Goal: Communication & Community: Answer question/provide support

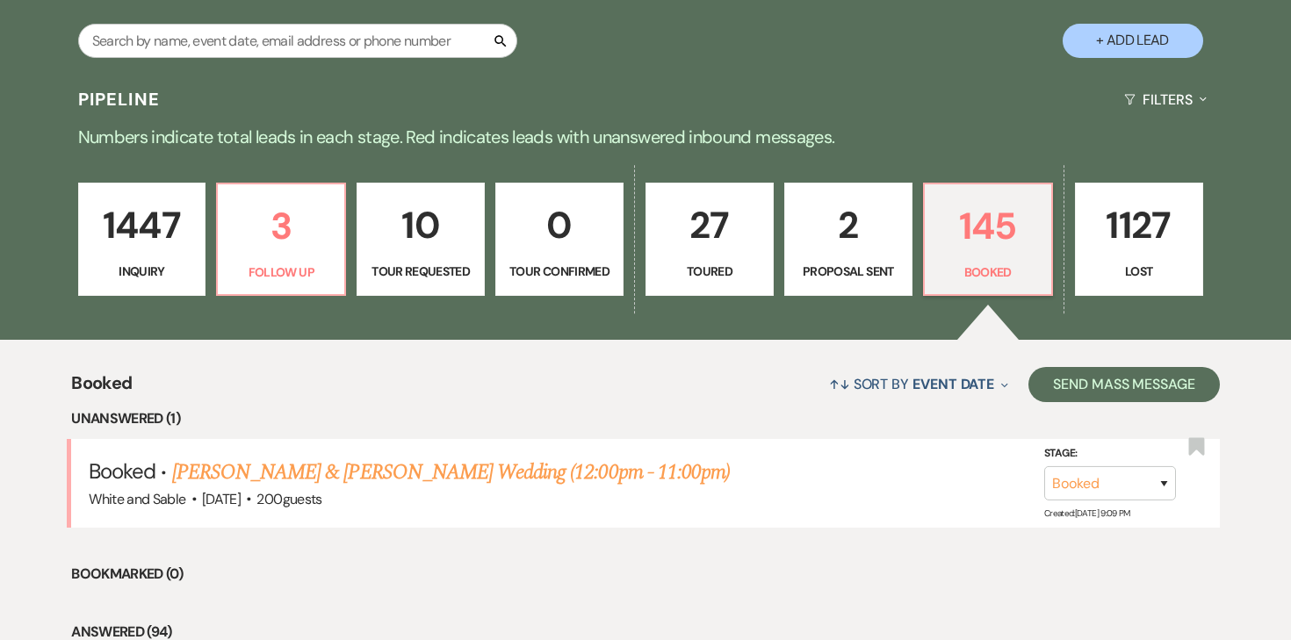
click at [891, 245] on p "2" at bounding box center [847, 225] width 105 height 59
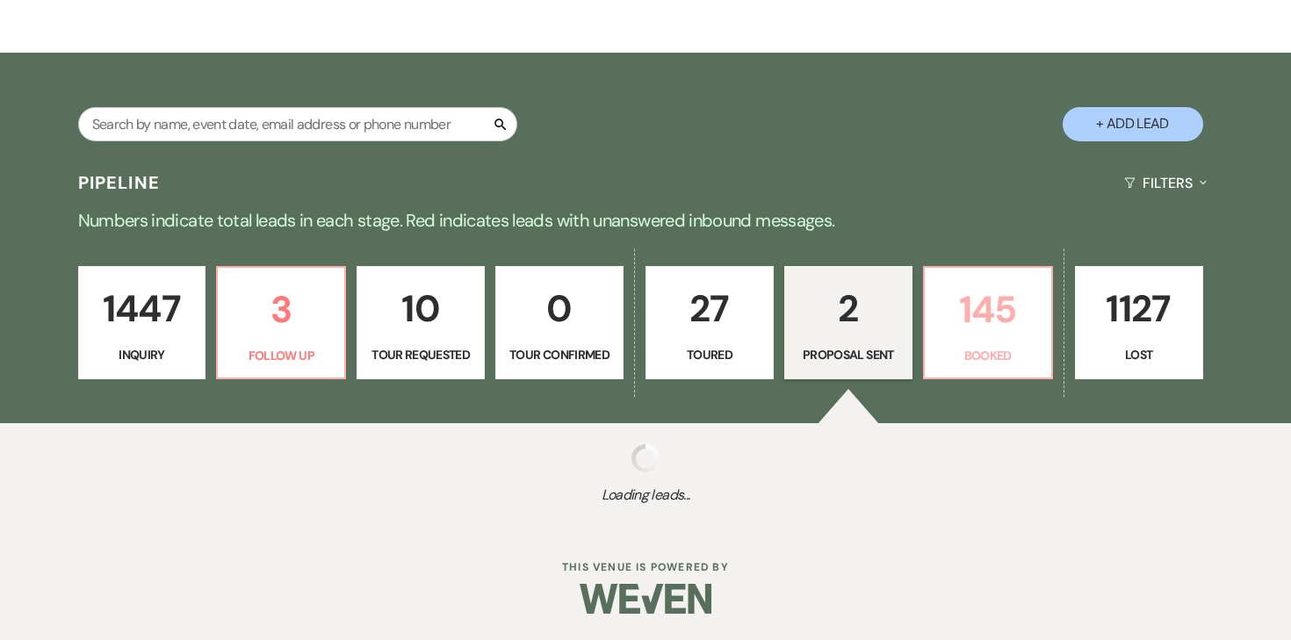
scroll to position [341, 0]
select select "6"
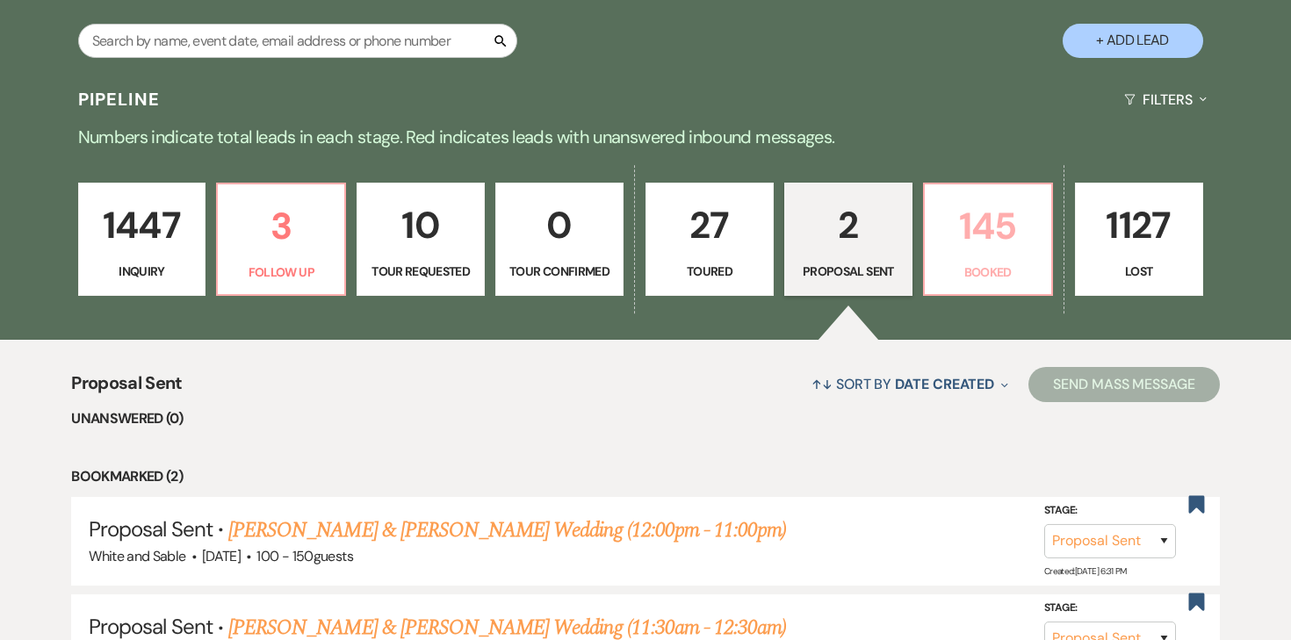
click at [968, 286] on link "145 Booked" at bounding box center [988, 240] width 130 height 114
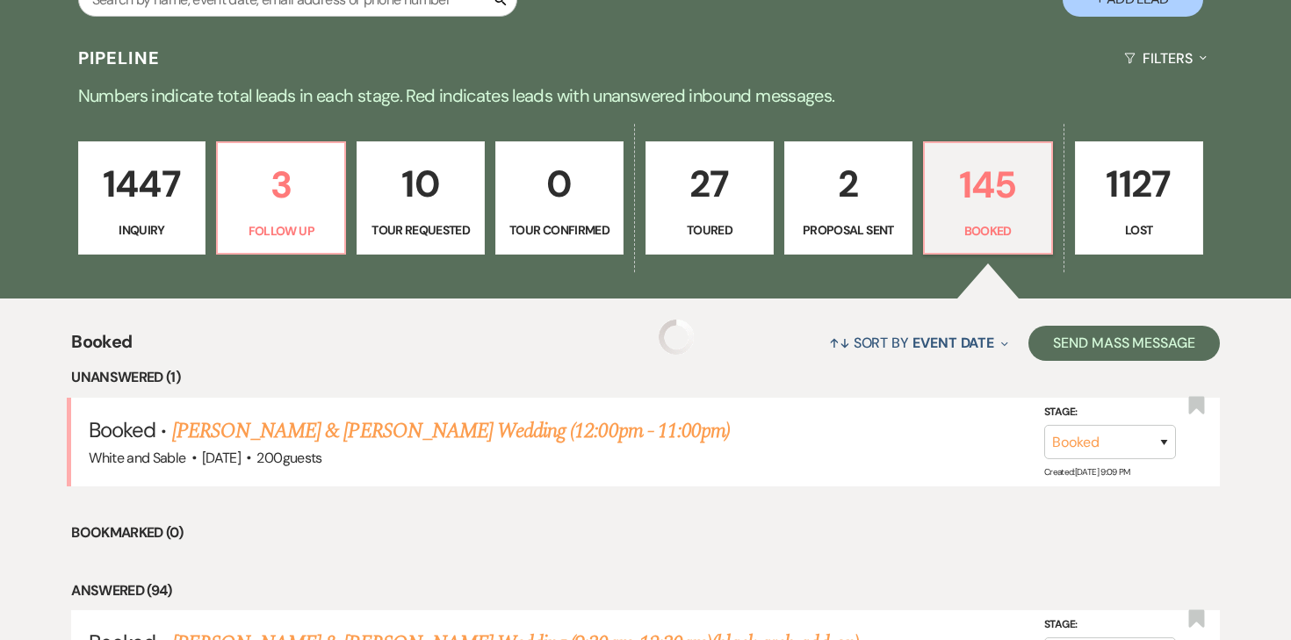
scroll to position [416, 0]
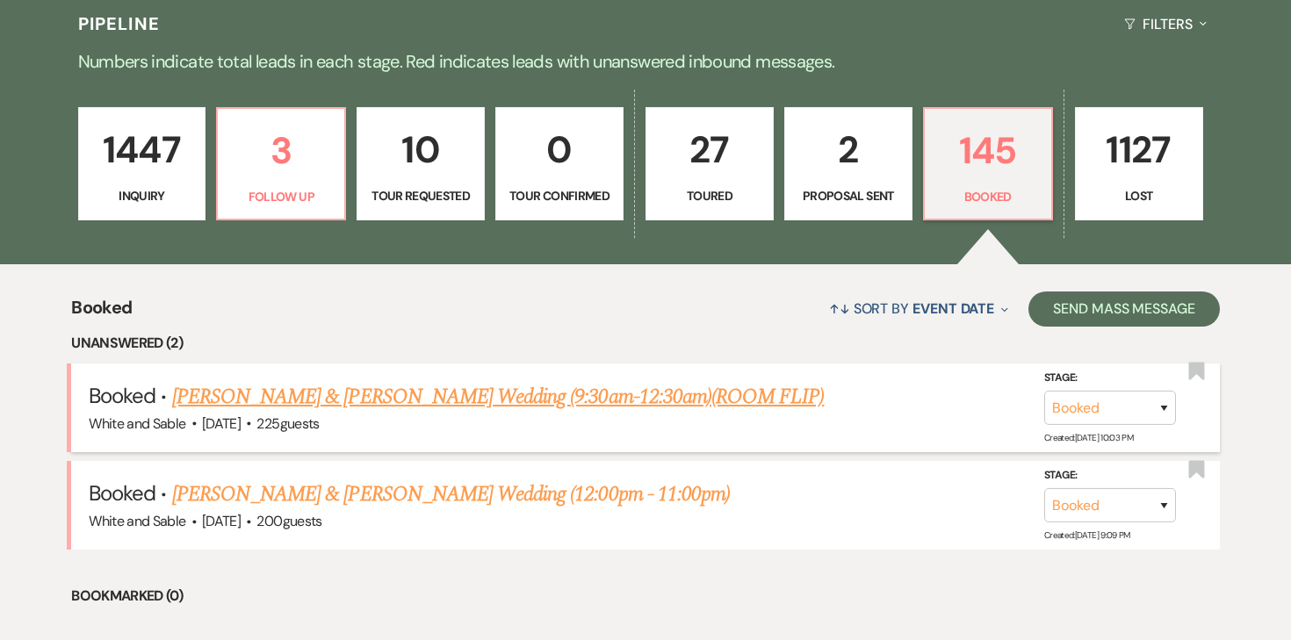
click at [594, 399] on link "[PERSON_NAME] & [PERSON_NAME] Wedding (9:30am-12:30am)(ROOM FLIP)" at bounding box center [498, 397] width 652 height 32
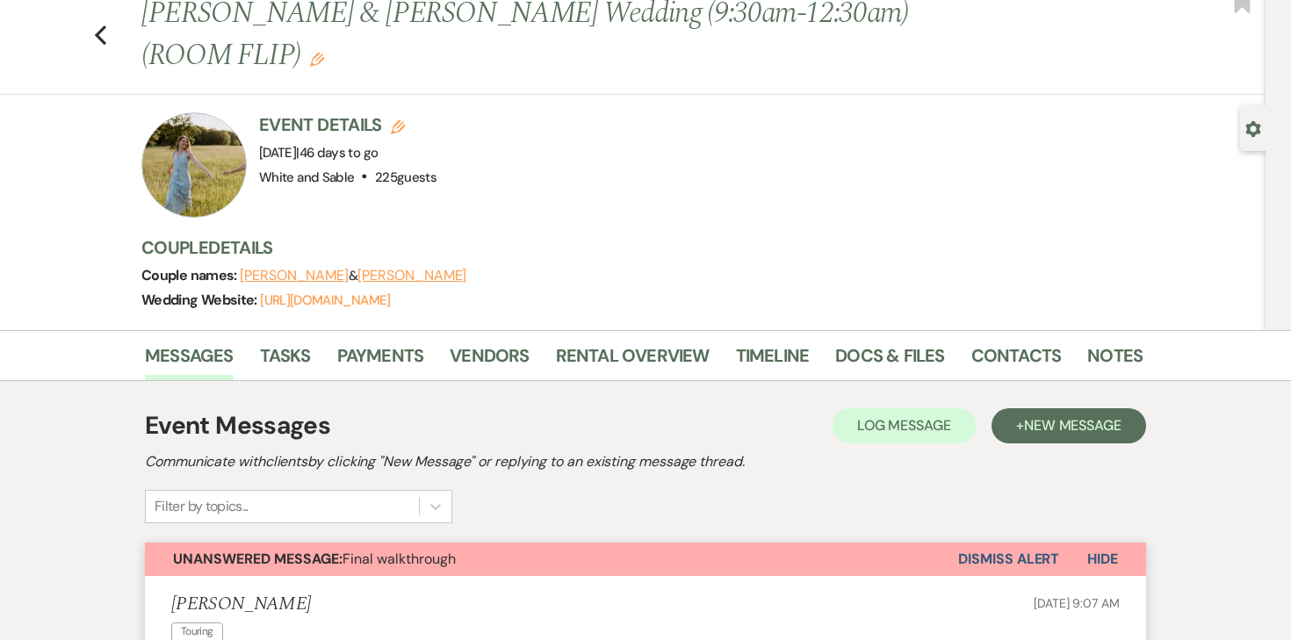
scroll to position [68, 0]
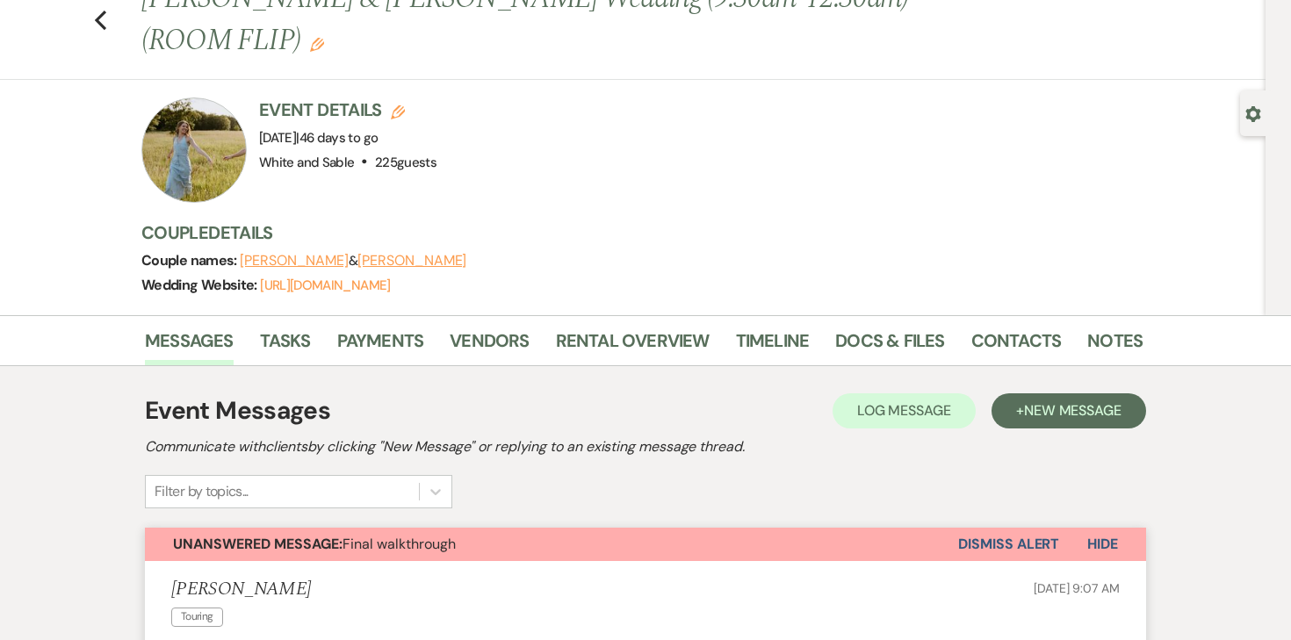
click at [1005, 536] on button "Dismiss Alert" at bounding box center [1008, 544] width 101 height 33
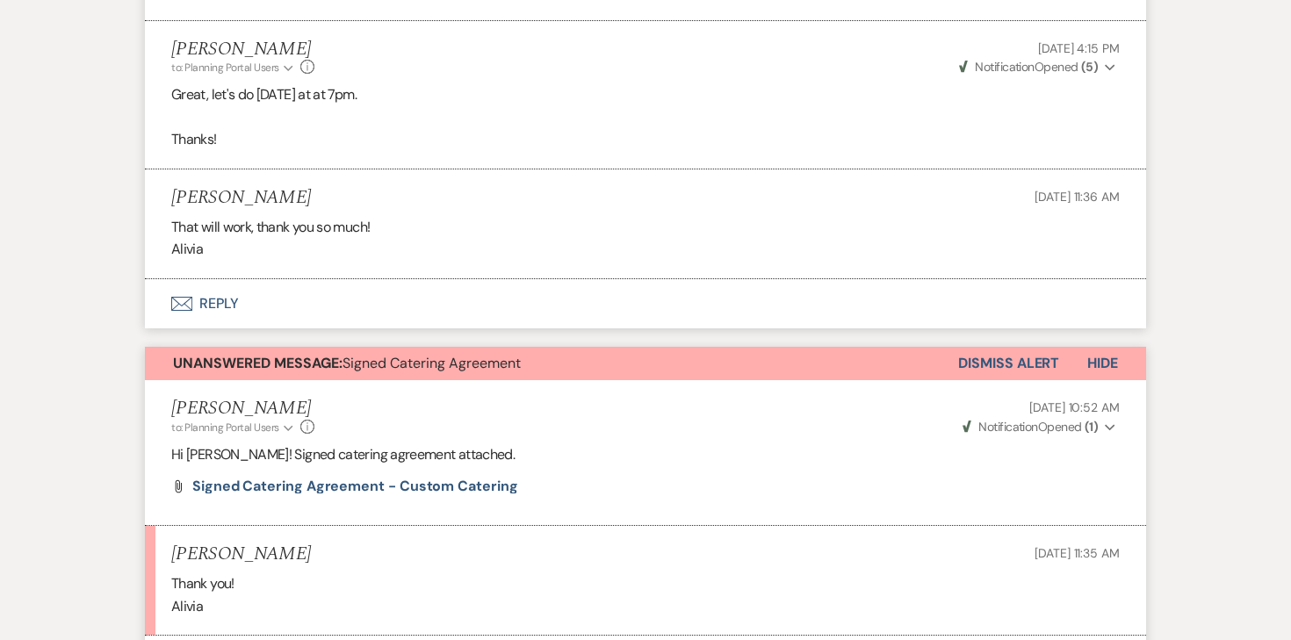
scroll to position [1100, 0]
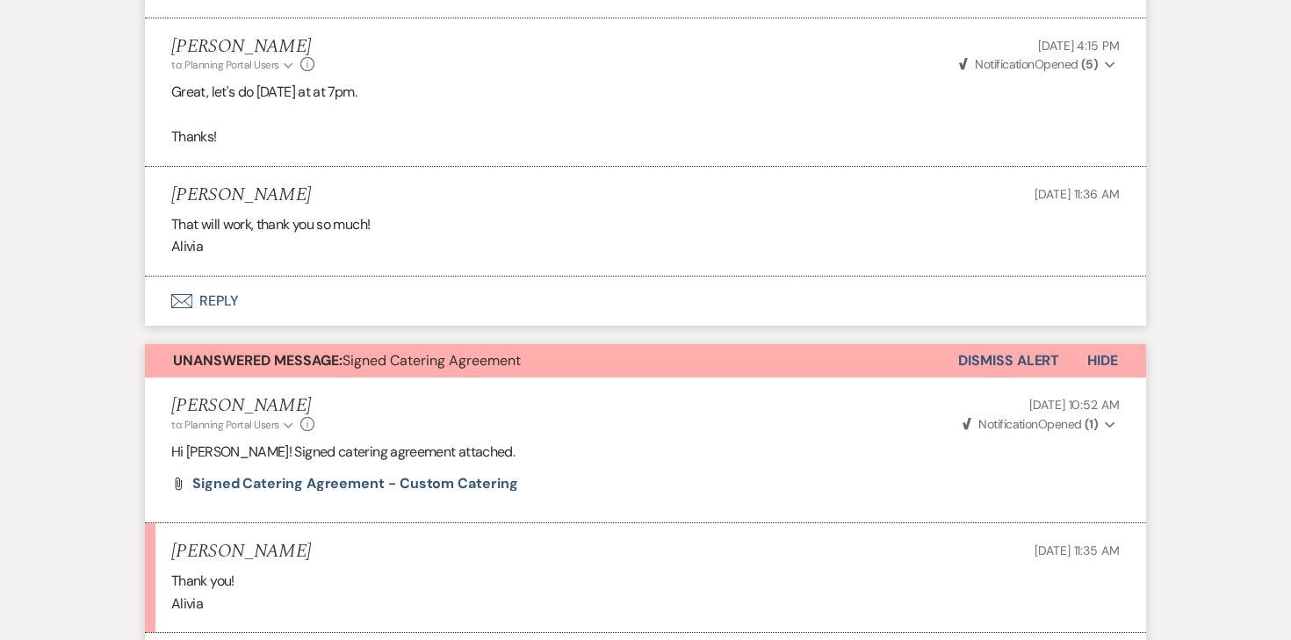
click at [997, 357] on button "Dismiss Alert" at bounding box center [1008, 360] width 101 height 33
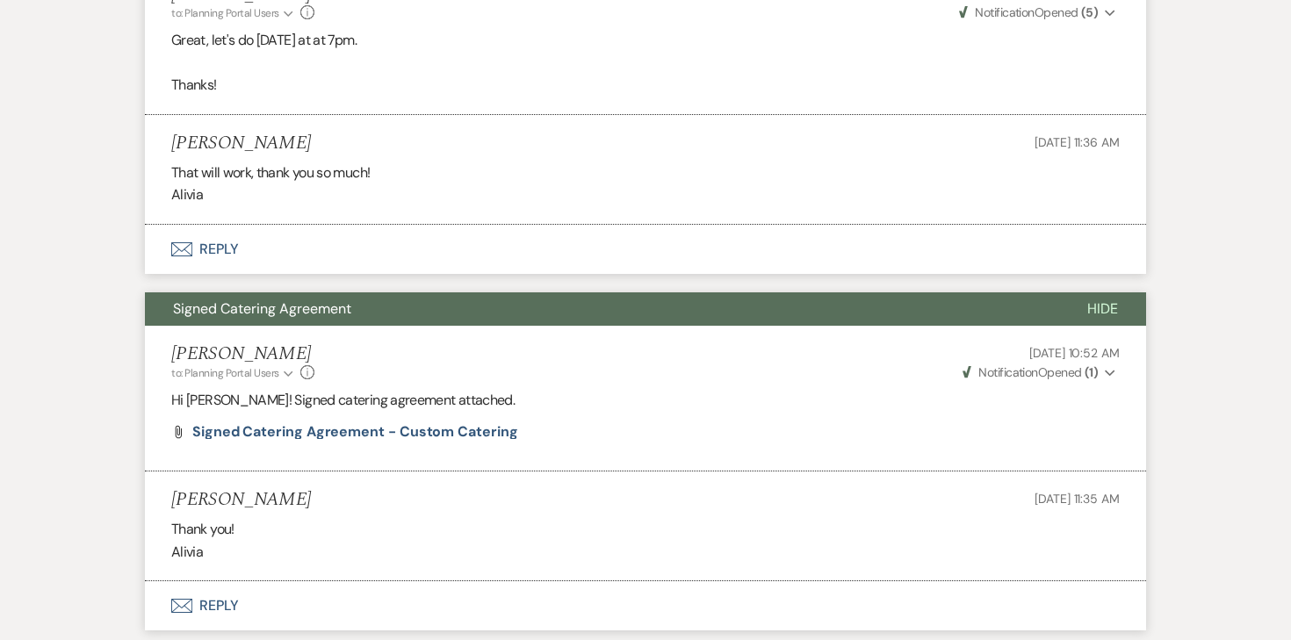
scroll to position [0, 0]
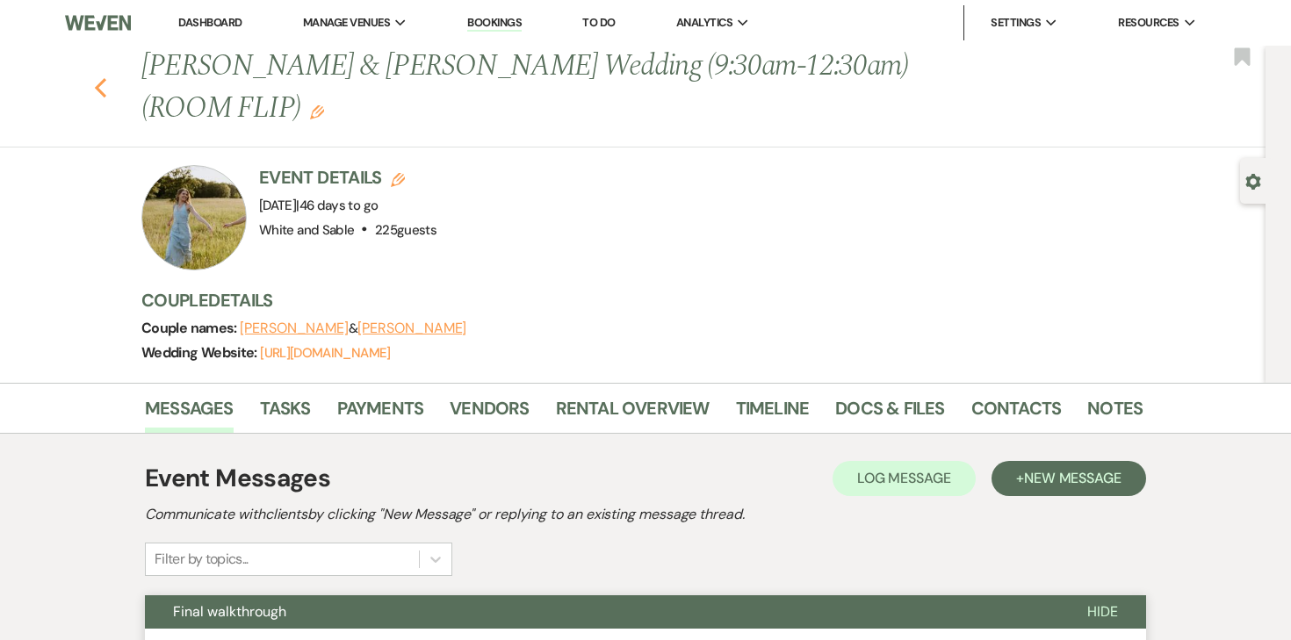
click at [96, 86] on use "button" at bounding box center [100, 87] width 11 height 19
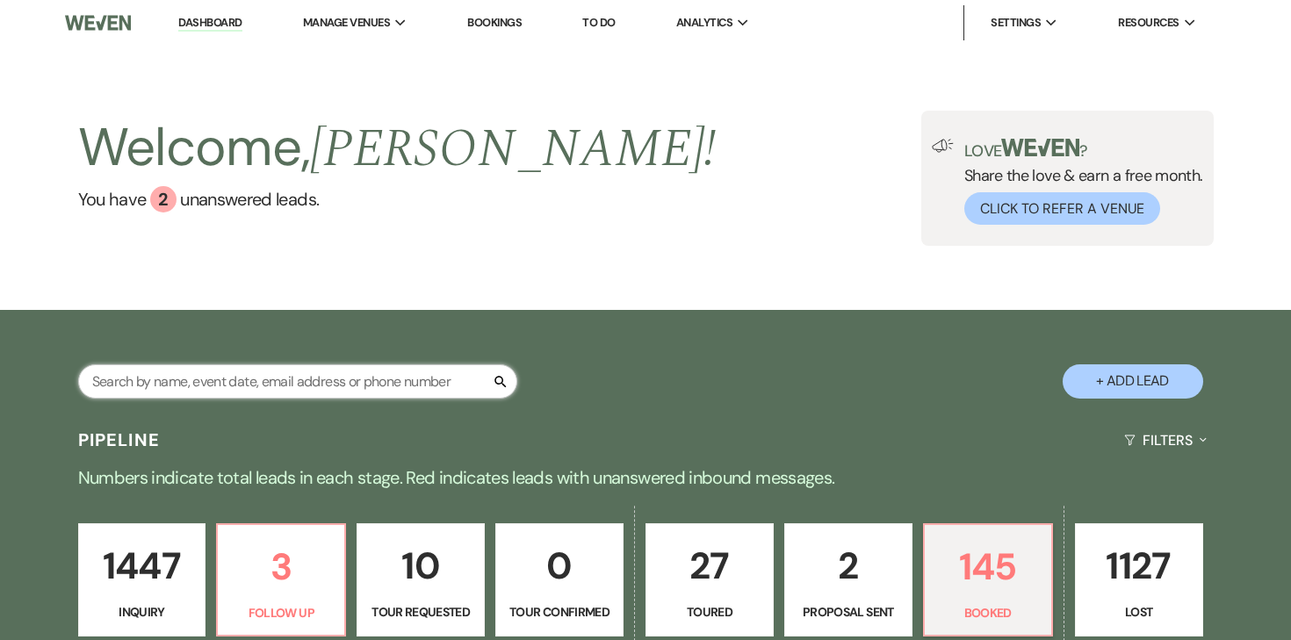
click at [329, 380] on input "text" at bounding box center [297, 381] width 439 height 34
type input "bailey"
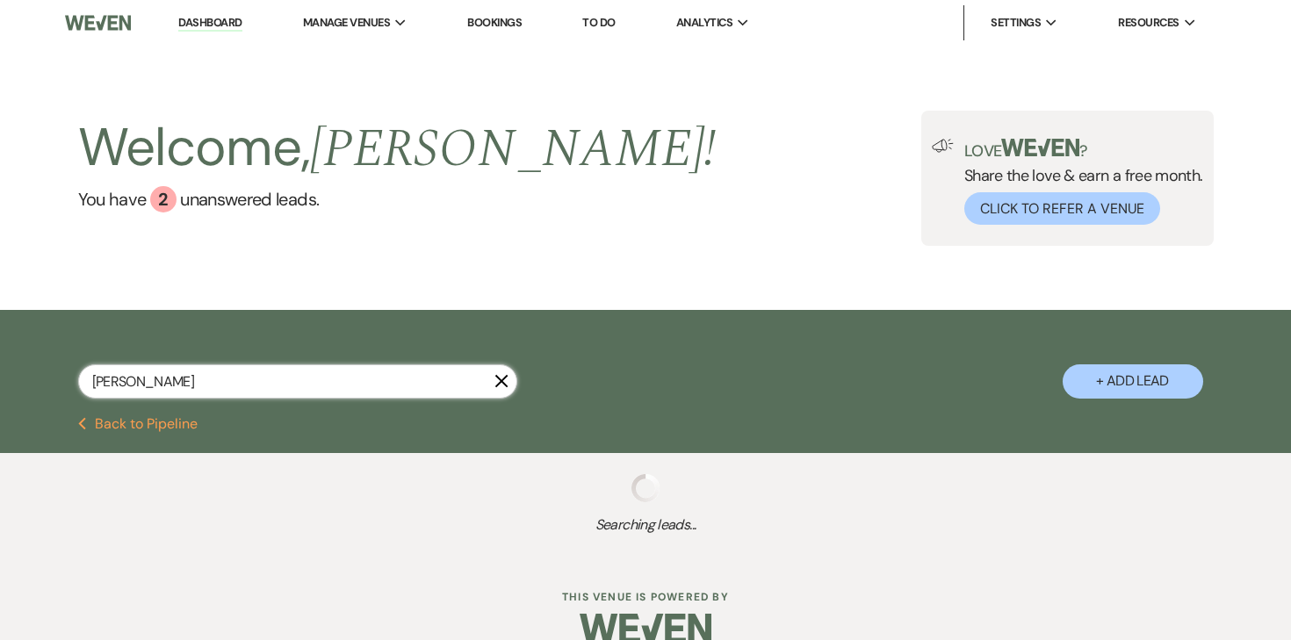
select select "2"
select select "8"
select select "4"
select select "8"
select select "5"
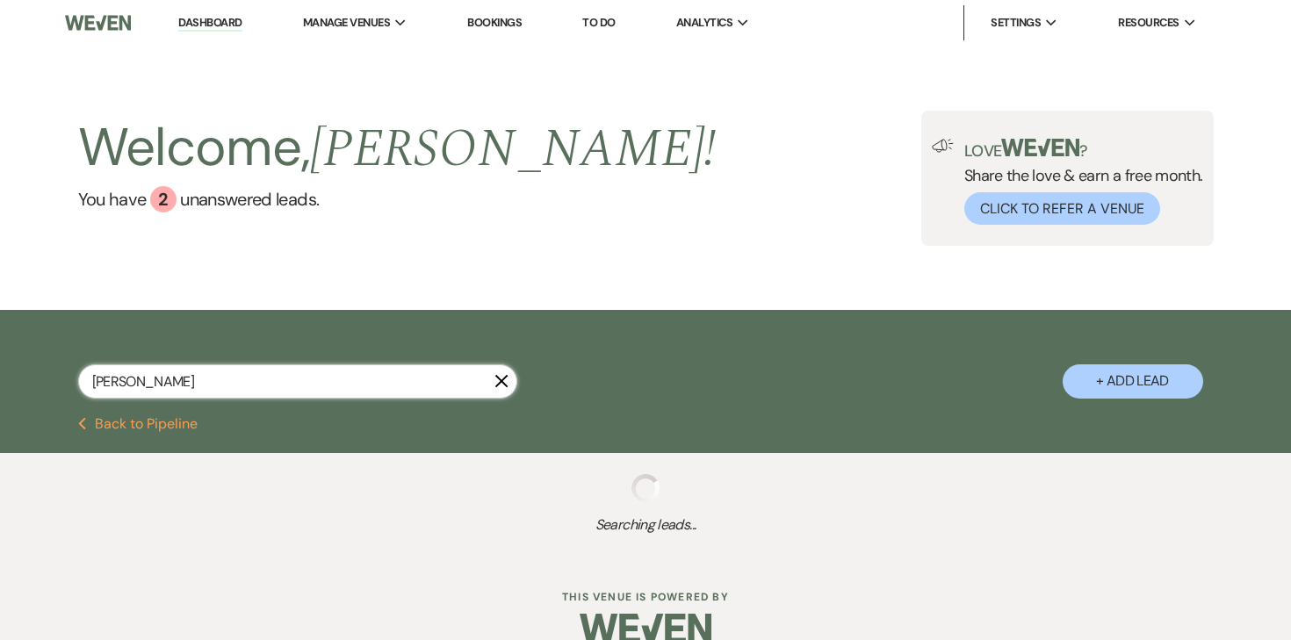
select select "8"
select select "5"
select select "8"
select select "5"
select select "8"
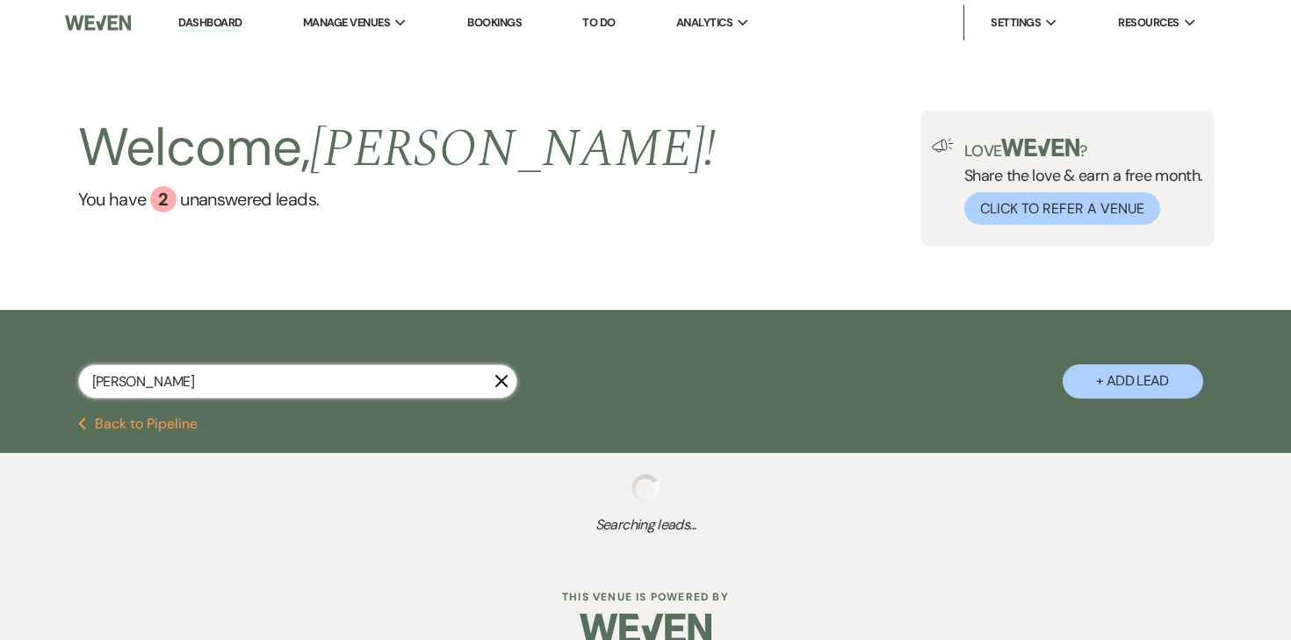
select select "2"
select select "8"
select select "2"
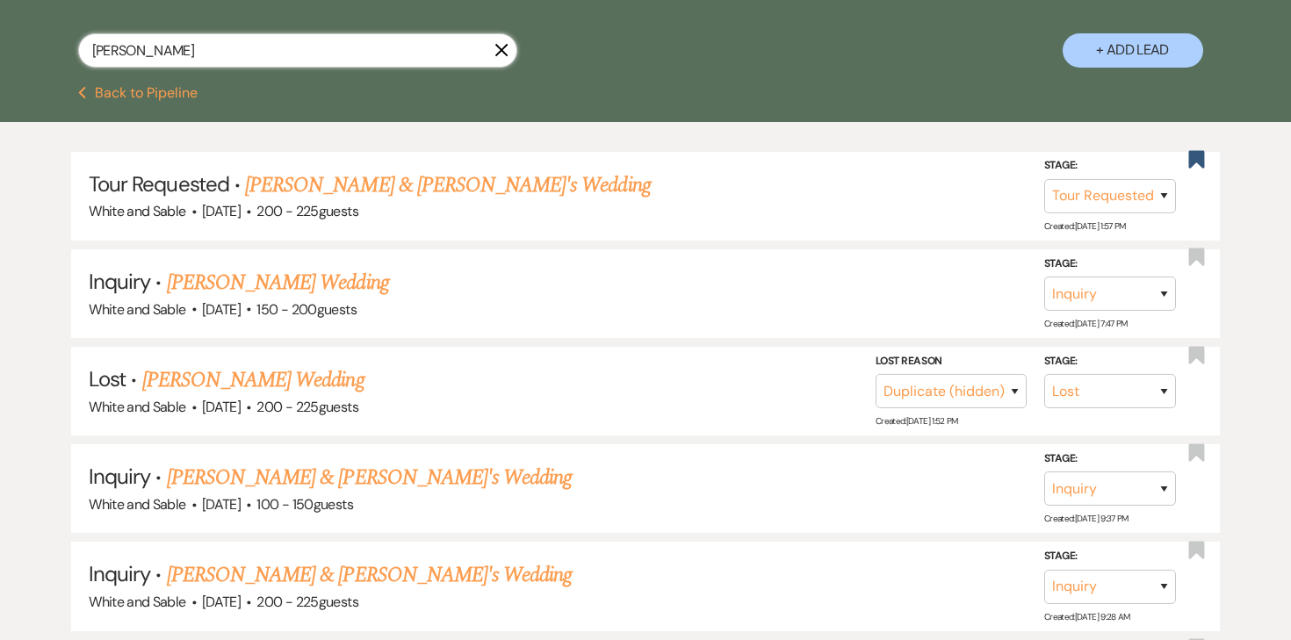
scroll to position [304, 0]
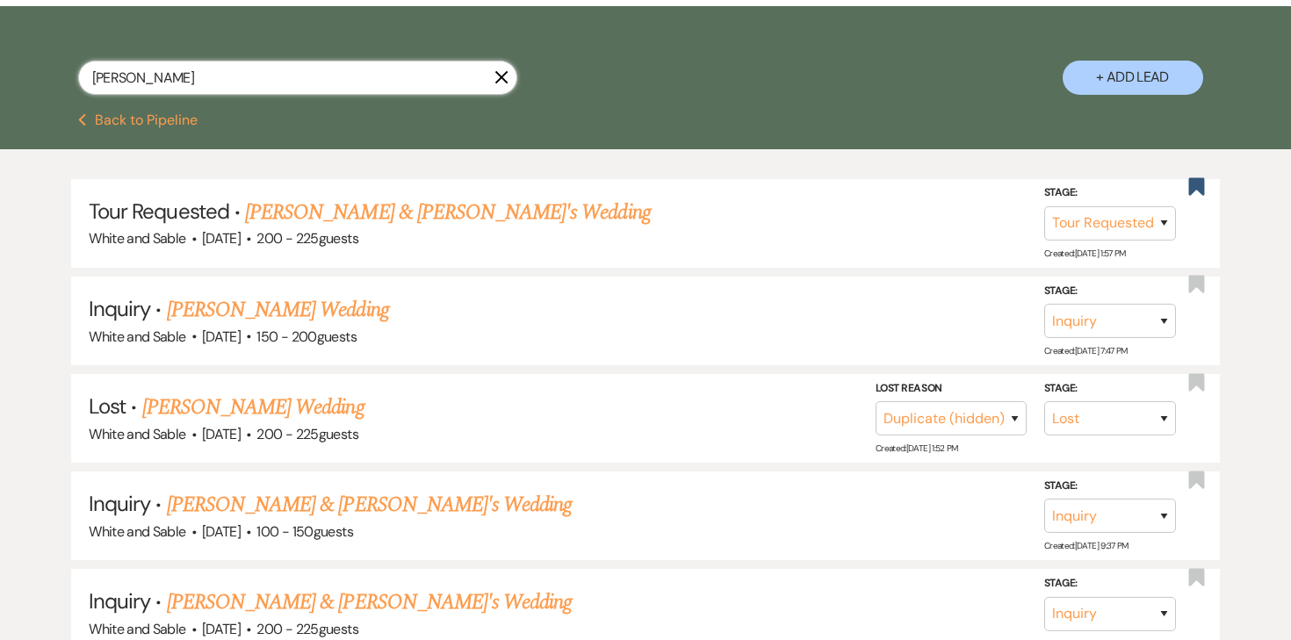
click at [368, 88] on input "bailey" at bounding box center [297, 78] width 439 height 34
type input "TJ"
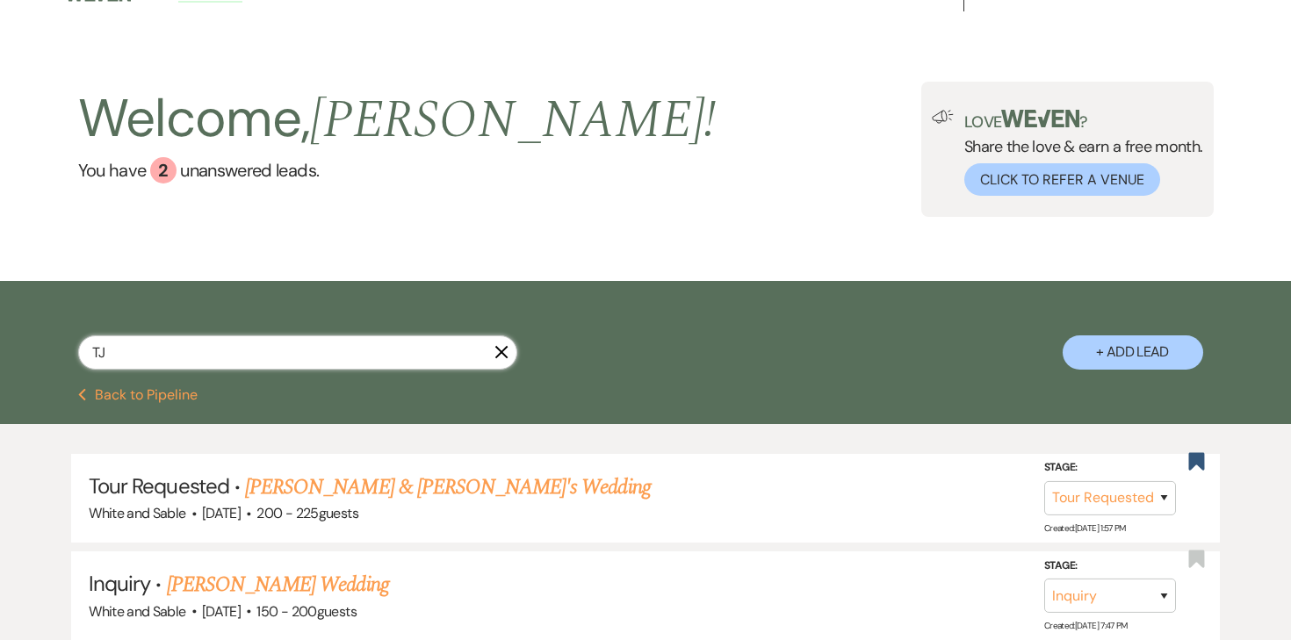
select select "8"
select select "5"
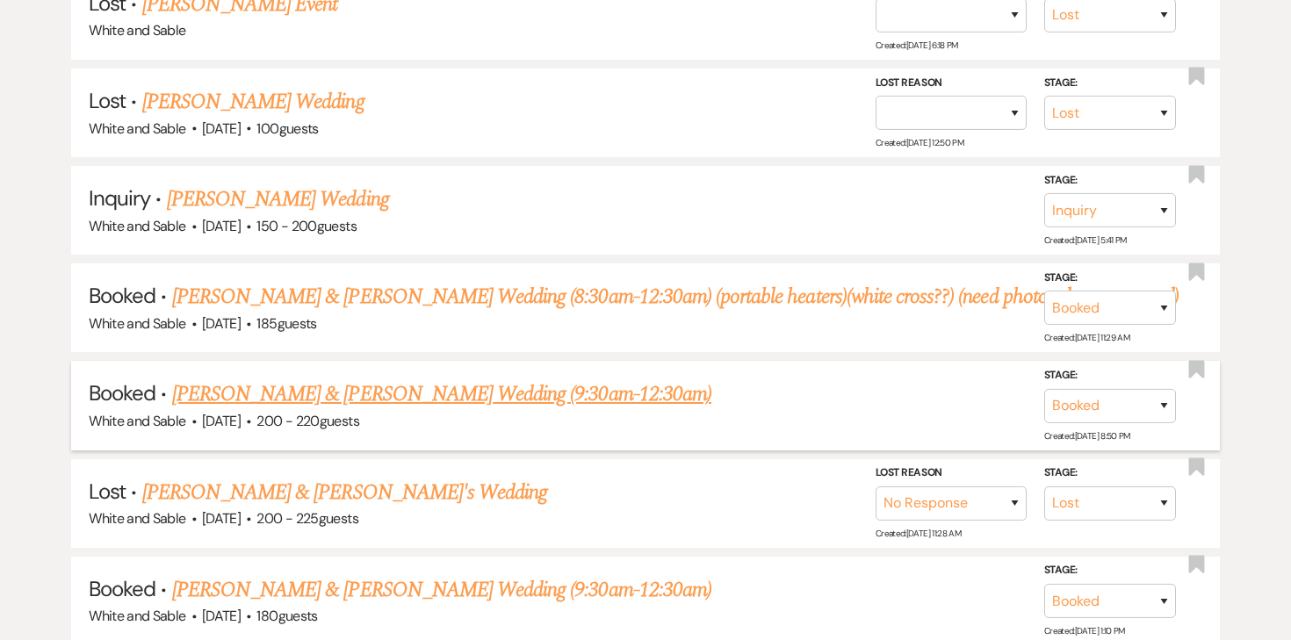
scroll to position [581, 0]
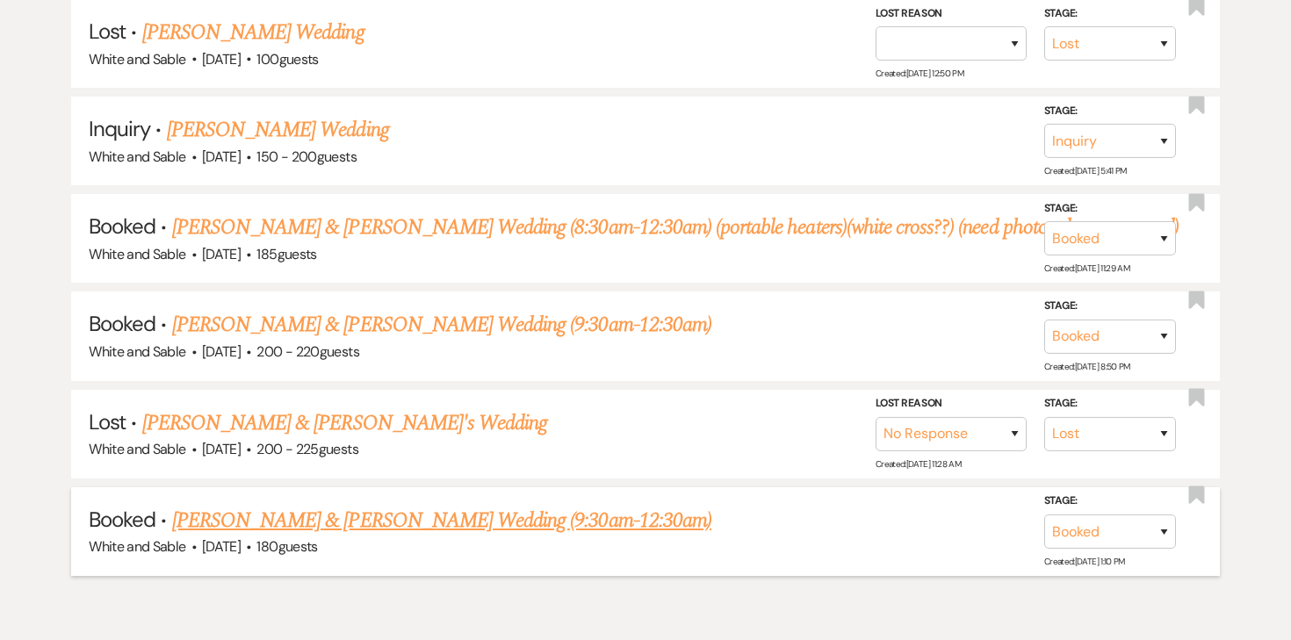
click at [449, 518] on link "Bailey Waldhauser & TJ Hallfin's Wedding (9:30am-12:30am)" at bounding box center [441, 521] width 539 height 32
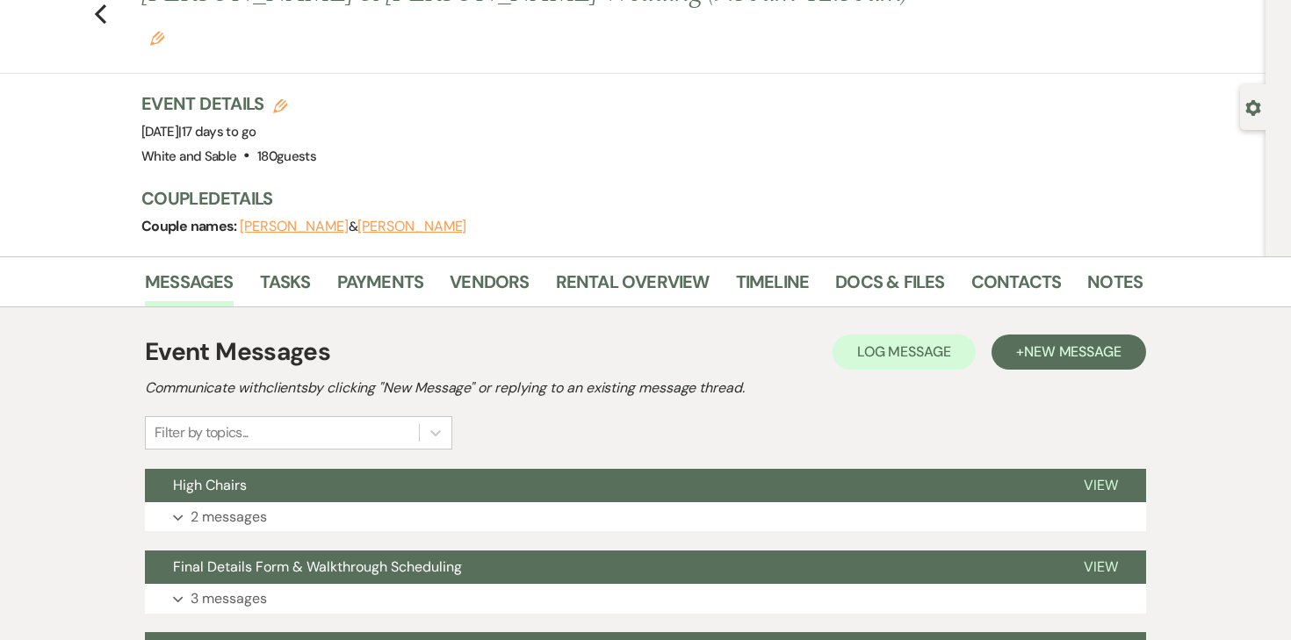
scroll to position [178, 0]
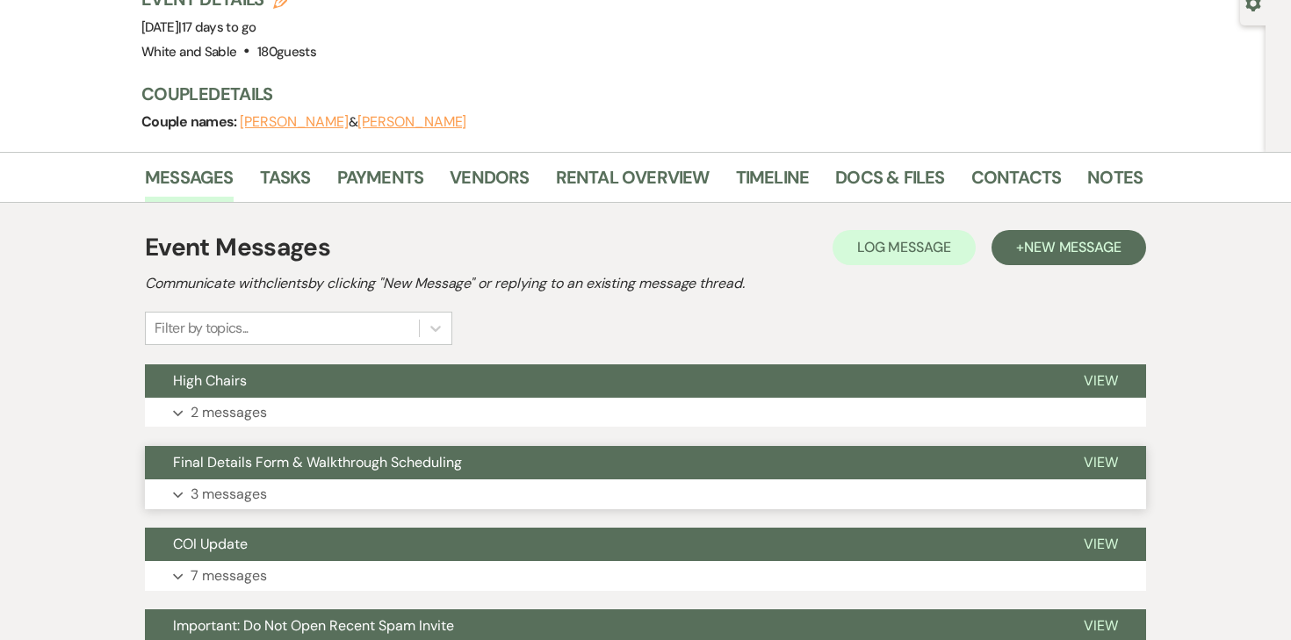
click at [265, 483] on p "3 messages" at bounding box center [229, 494] width 76 height 23
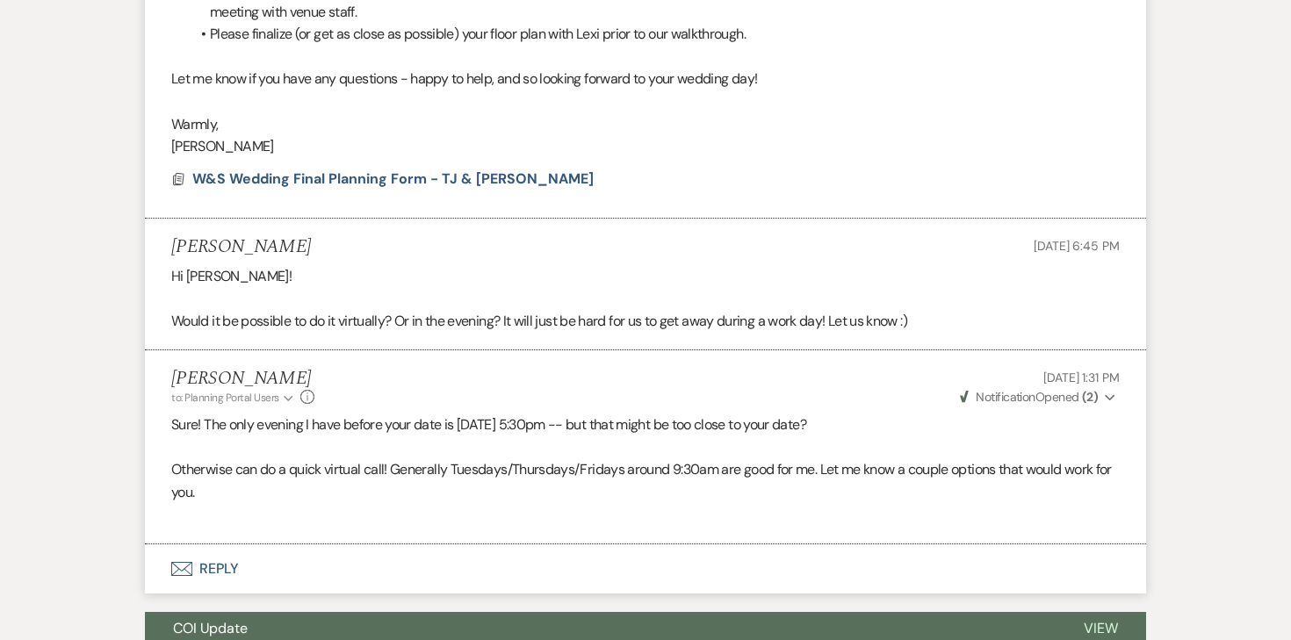
scroll to position [0, 0]
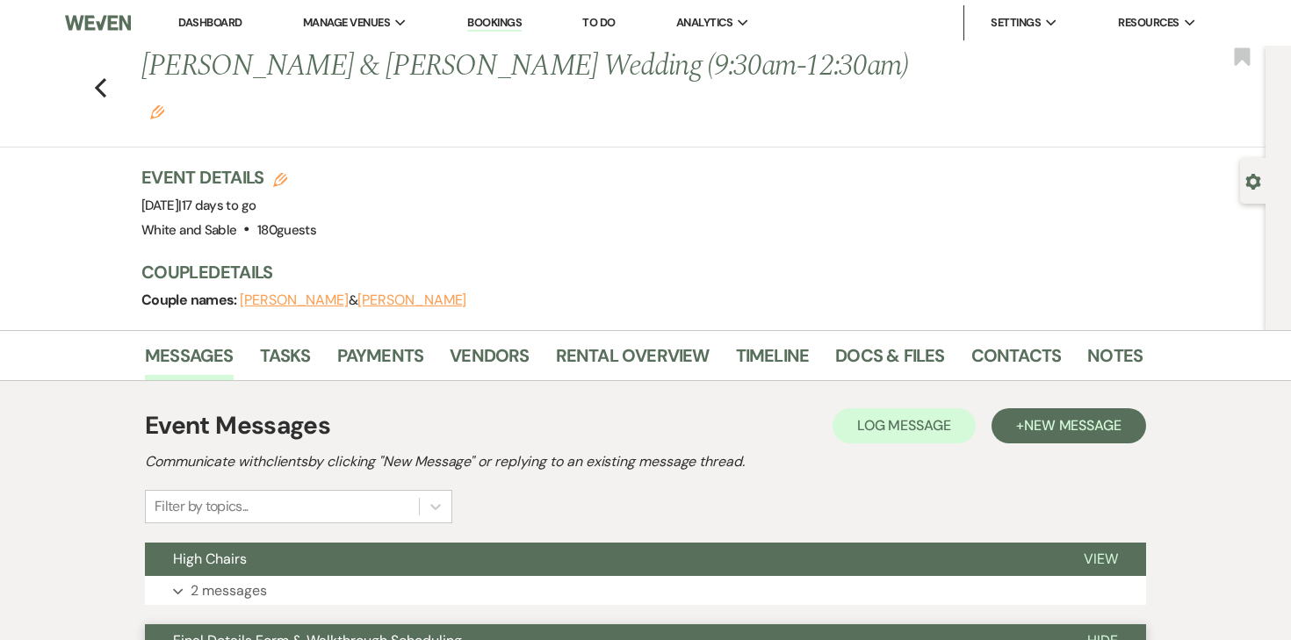
click at [230, 28] on link "Dashboard" at bounding box center [209, 22] width 63 height 15
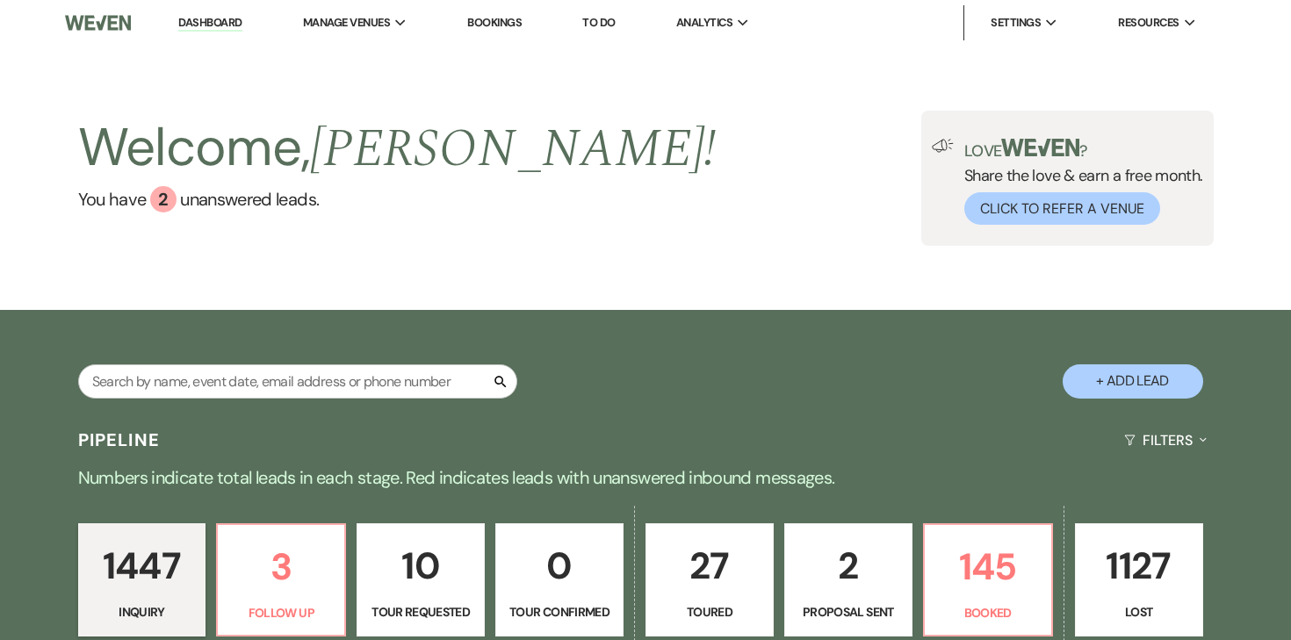
click at [609, 18] on link "To Do" at bounding box center [598, 22] width 32 height 15
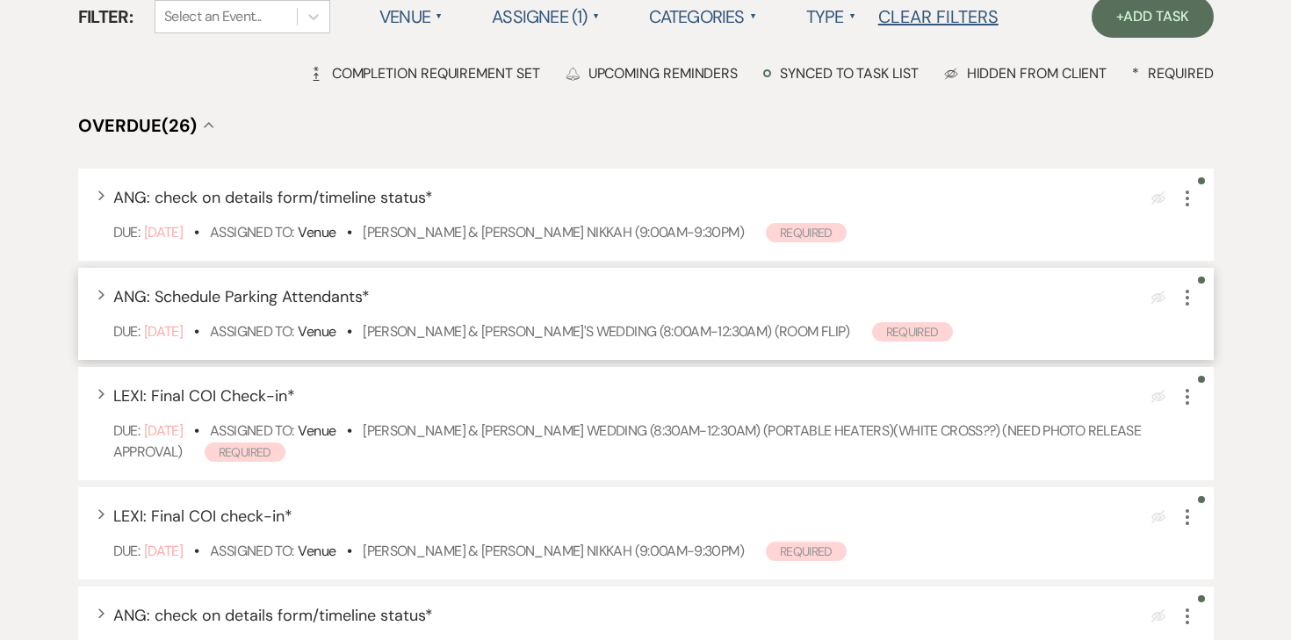
scroll to position [186, 0]
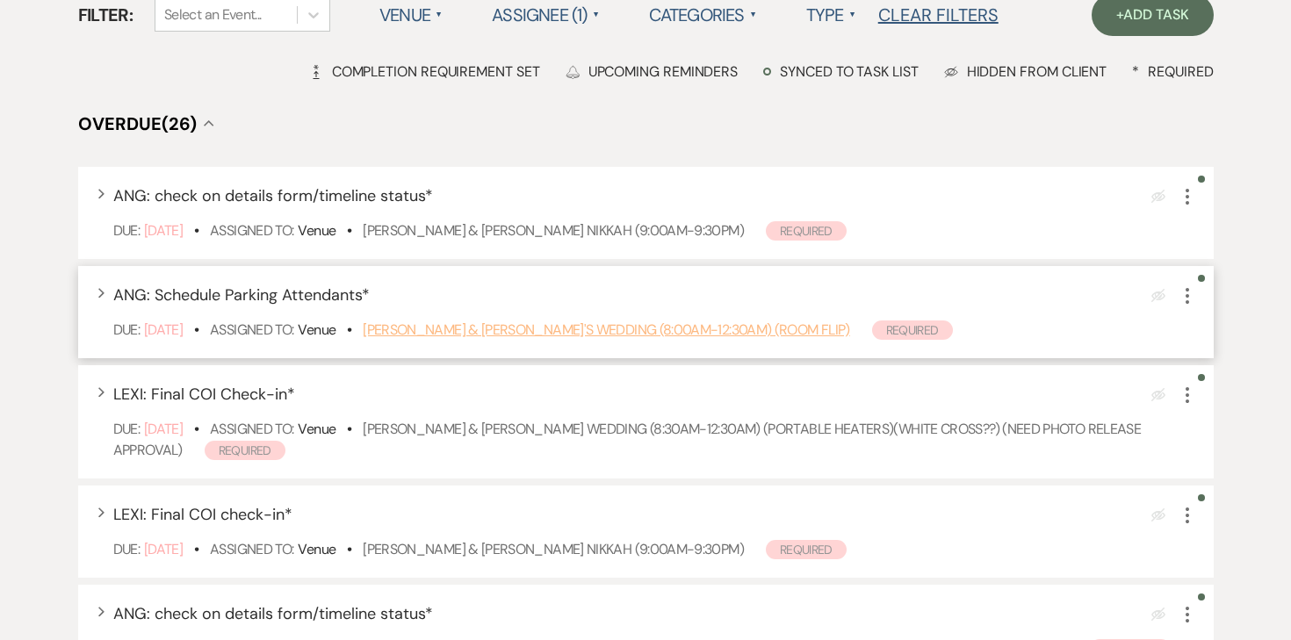
click at [493, 334] on link "Kristina Yang & Bill Kourchj's Wedding (8:00am-12:30am) (ROOM FLIP)" at bounding box center [606, 329] width 486 height 18
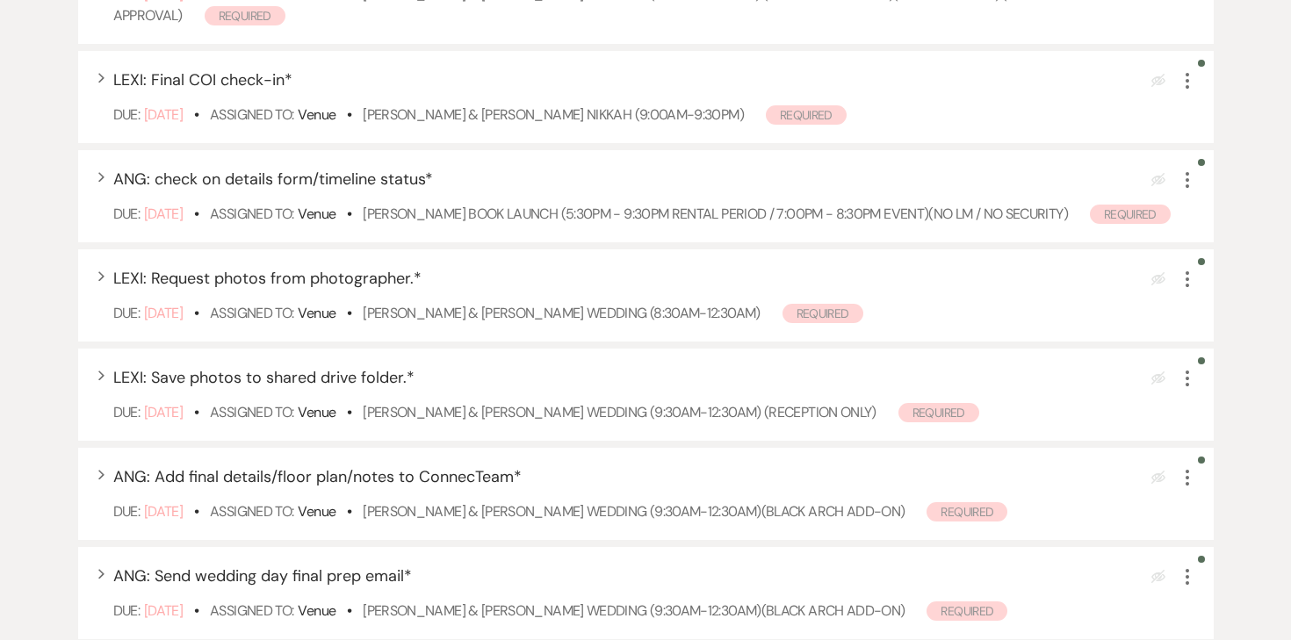
scroll to position [622, 0]
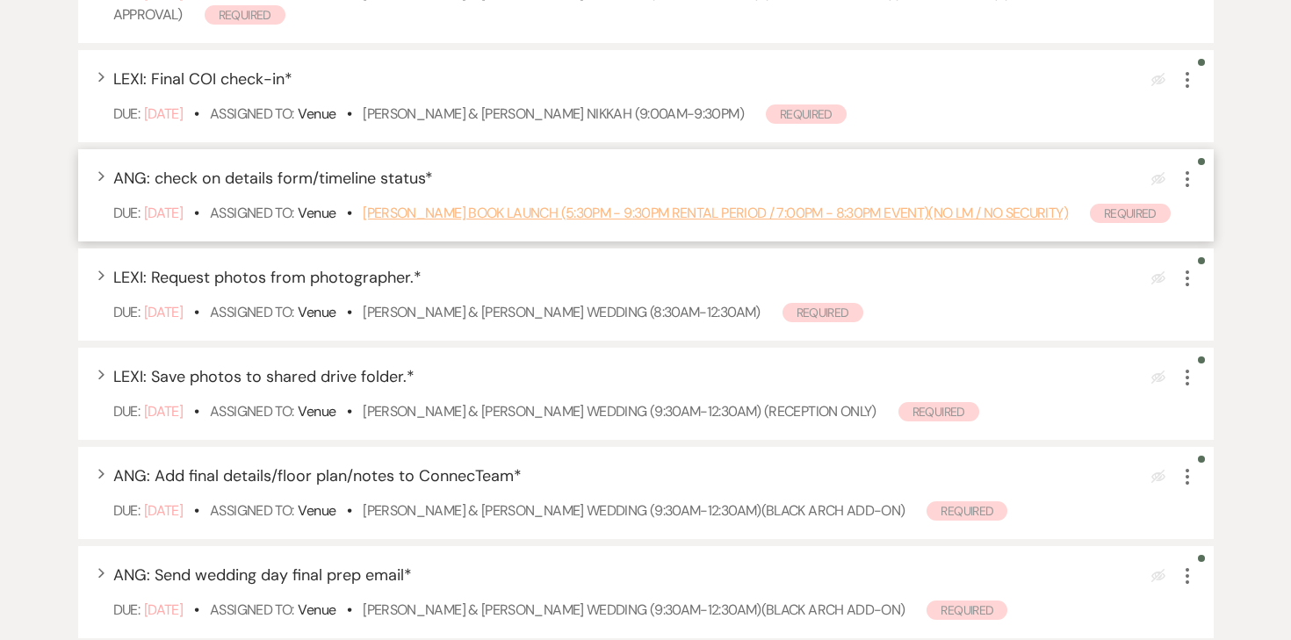
click at [514, 214] on link "Heidi Lee Anderson's Book Launch (5:30pm - 9:30pm Rental Period / 7:00pm - 8:30…" at bounding box center [715, 213] width 705 height 18
click at [415, 219] on link "Heidi Lee Anderson's Book Launch (5:30pm - 9:30pm Rental Period / 7:00pm - 8:30…" at bounding box center [715, 213] width 705 height 18
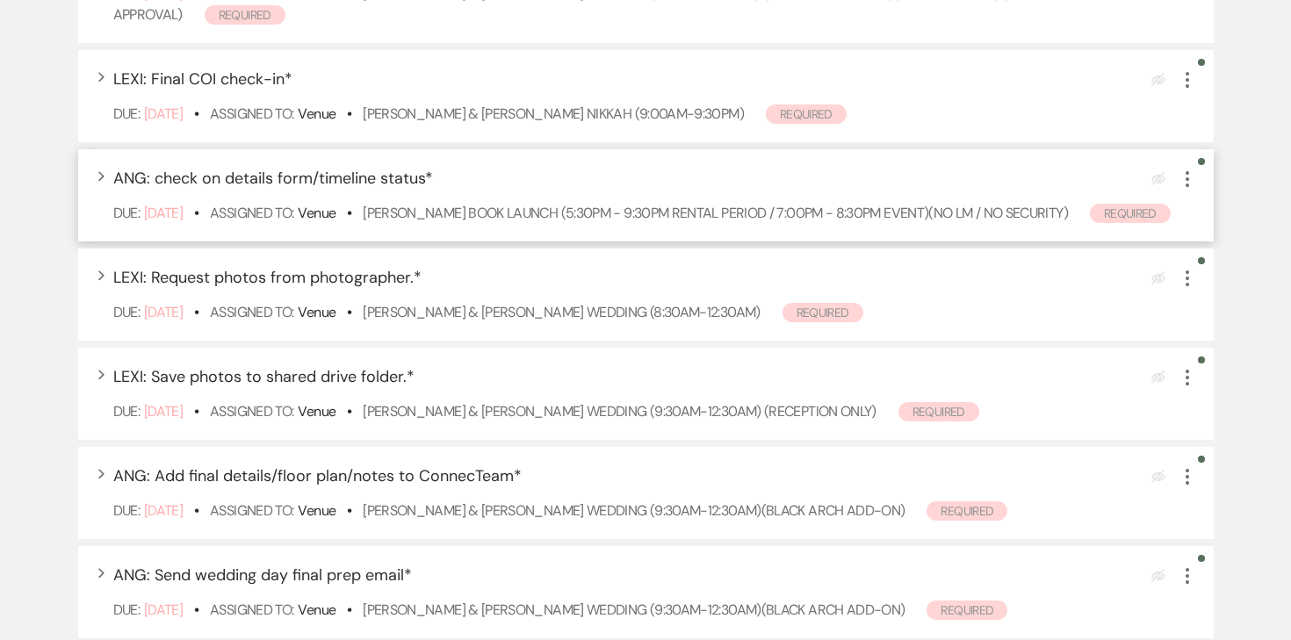
click at [1189, 182] on icon "More" at bounding box center [1186, 179] width 21 height 21
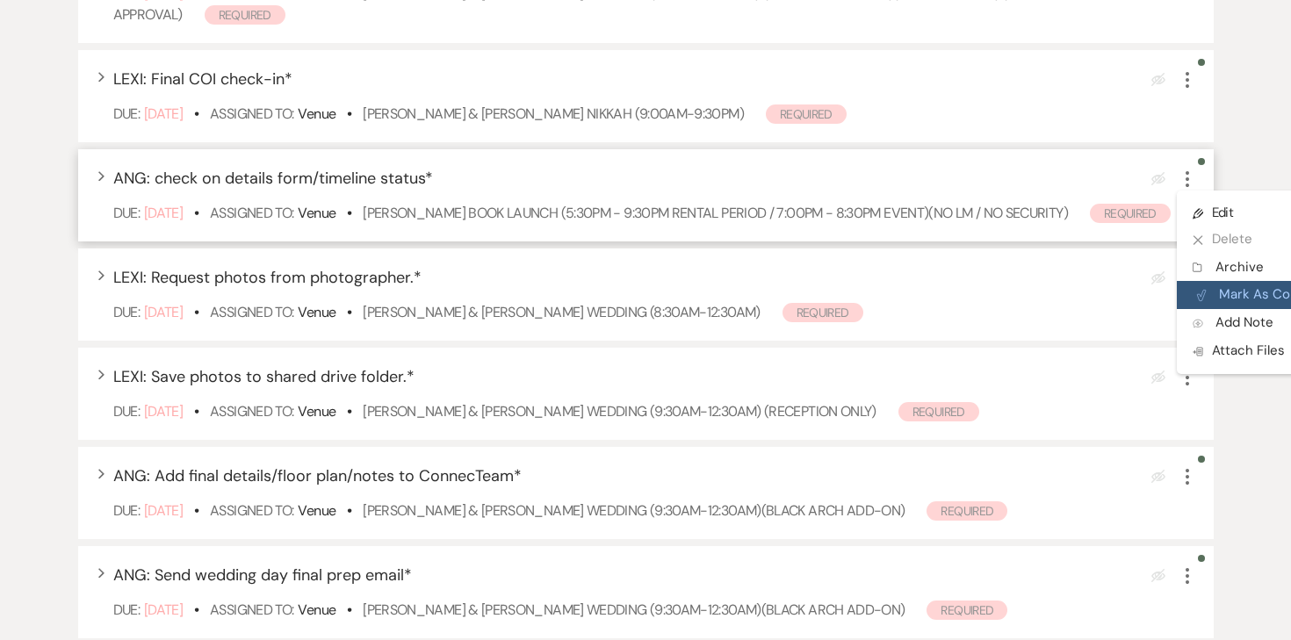
click at [1226, 290] on button "Plan Portal Link Mark As Complete" at bounding box center [1262, 295] width 172 height 28
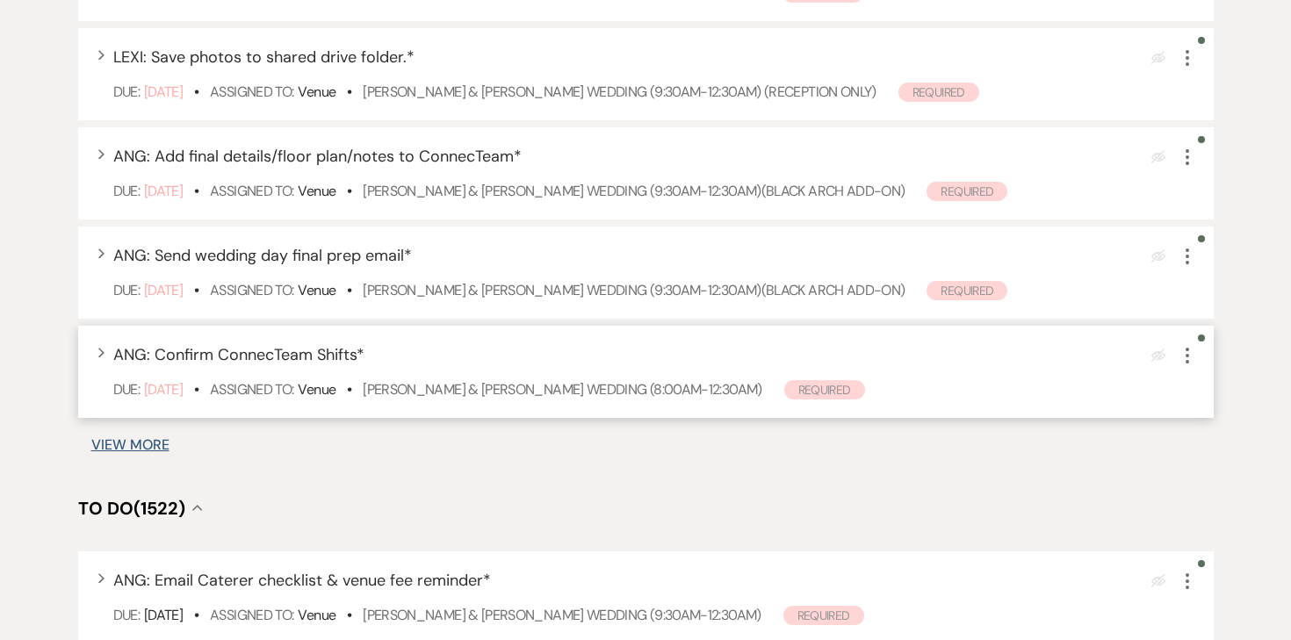
scroll to position [845, 0]
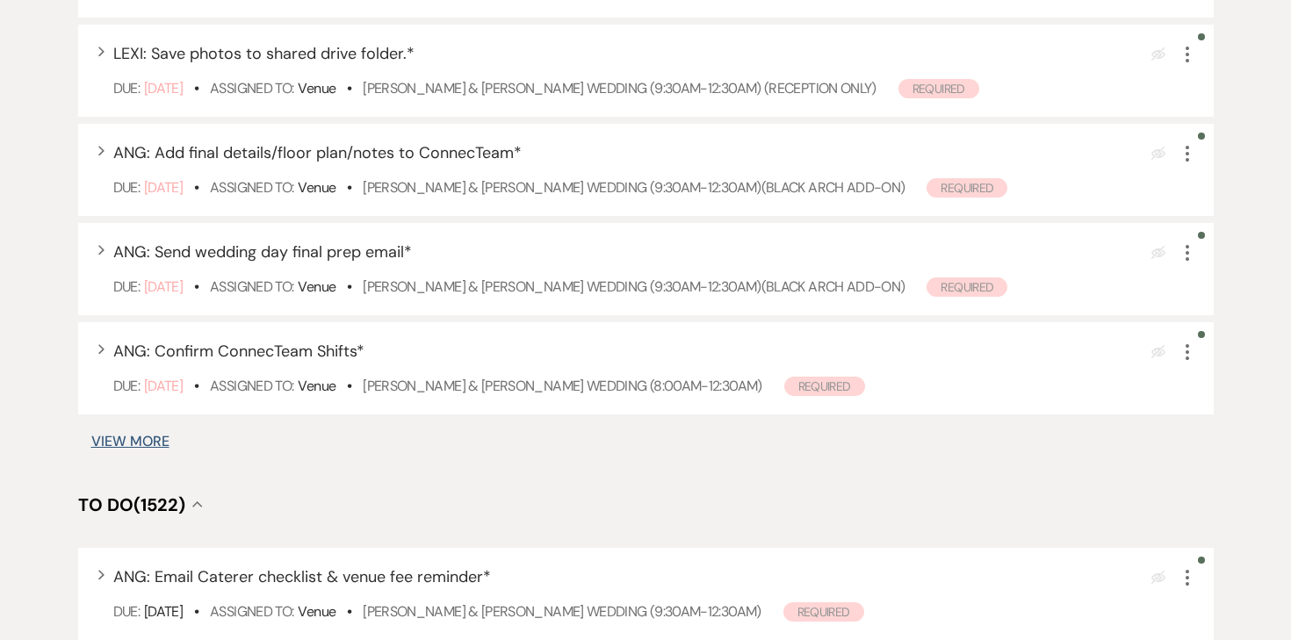
click at [141, 446] on button "View More" at bounding box center [130, 442] width 78 height 14
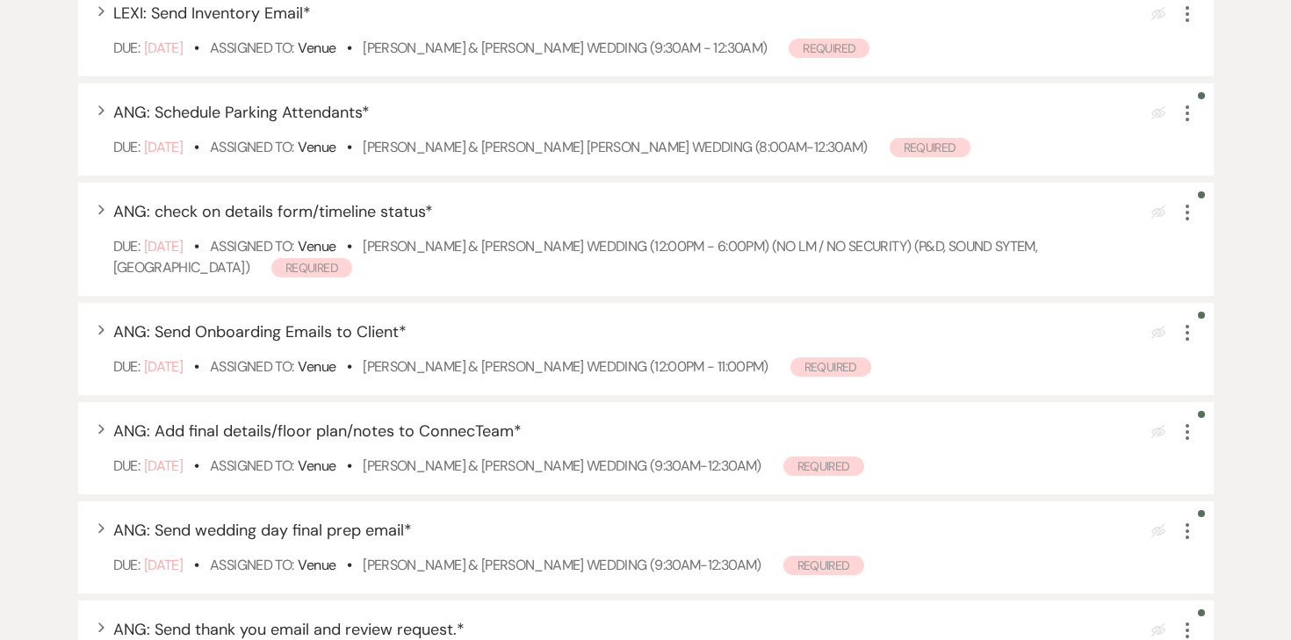
scroll to position [1536, 0]
click at [1177, 329] on icon "More" at bounding box center [1186, 331] width 21 height 21
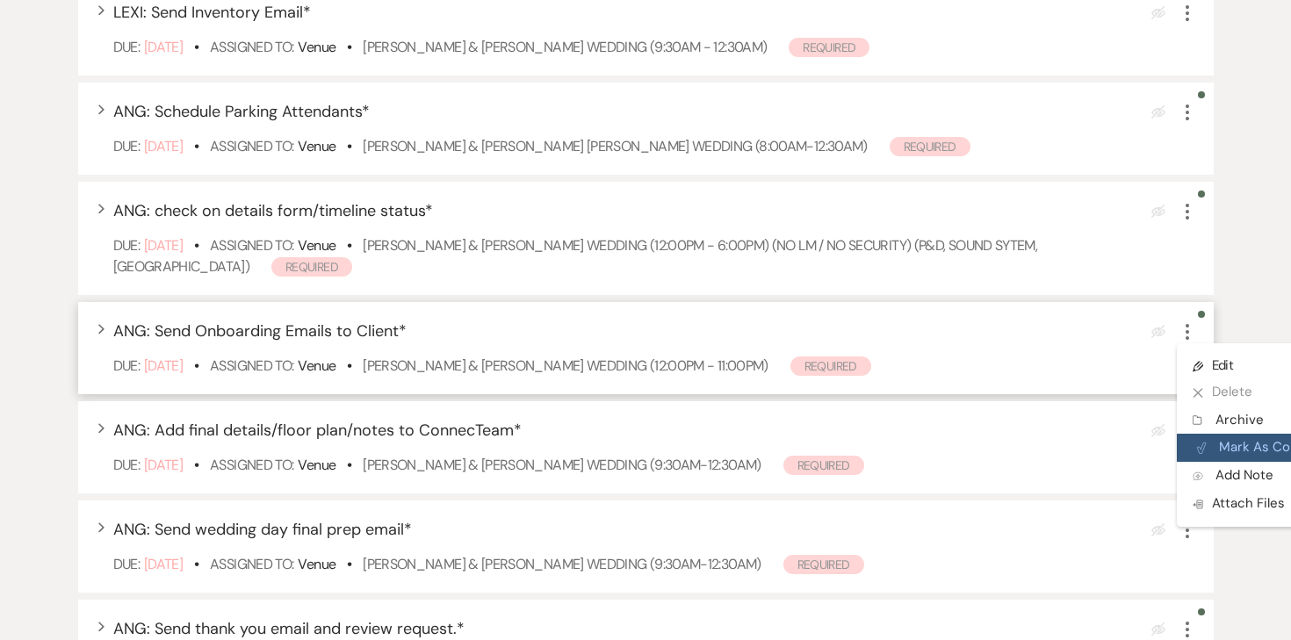
click at [1219, 447] on button "Plan Portal Link Mark As Complete" at bounding box center [1262, 448] width 172 height 28
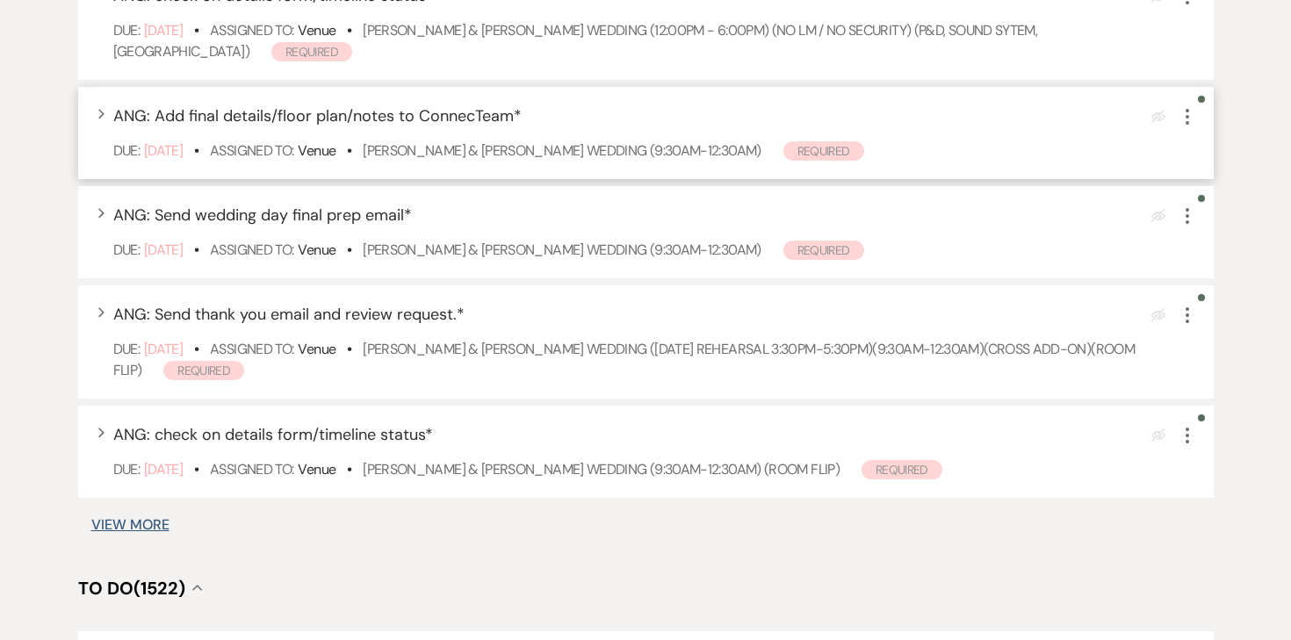
scroll to position [1752, 0]
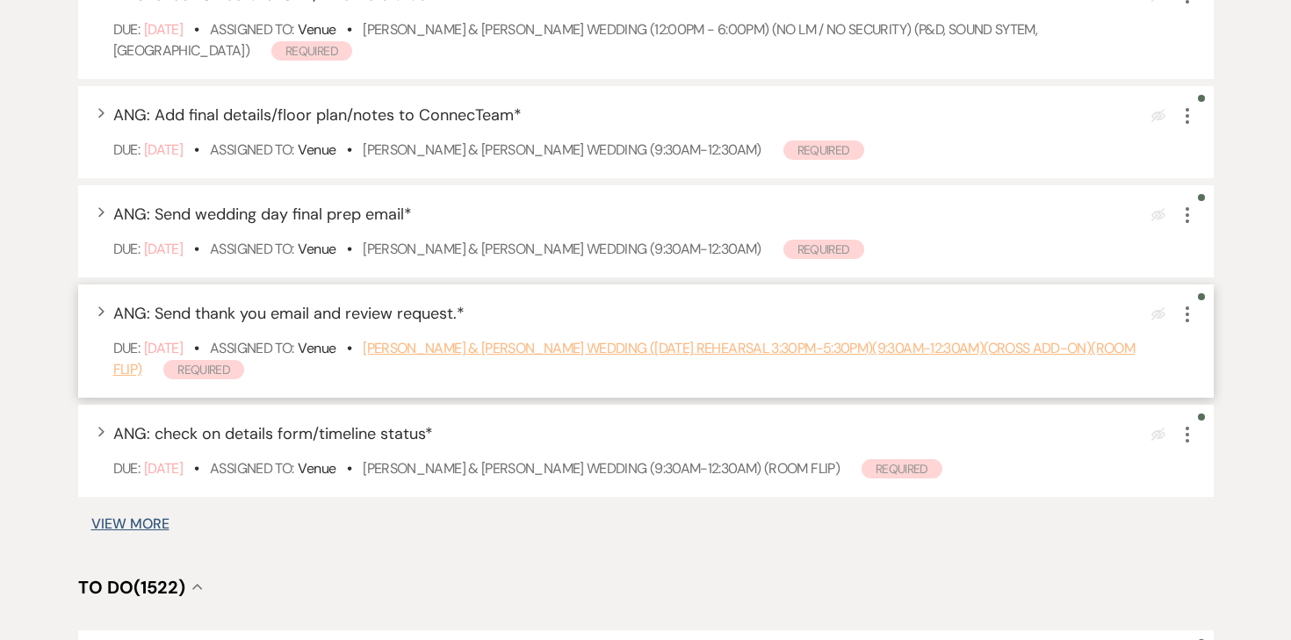
click at [615, 349] on link "Lindsey Roth & Jared Walter's Wedding (Friday Rehearsal 3:30pm-5:30pm)(9:30am-1…" at bounding box center [624, 359] width 1022 height 40
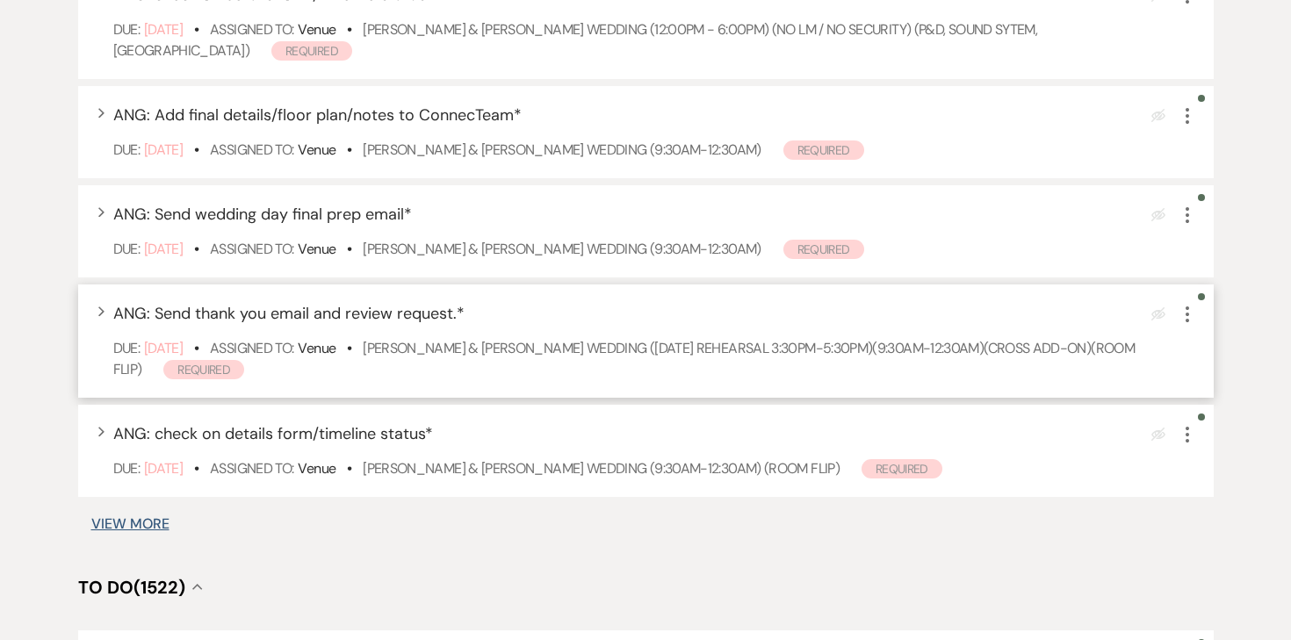
click at [1188, 311] on icon "More" at bounding box center [1186, 314] width 21 height 21
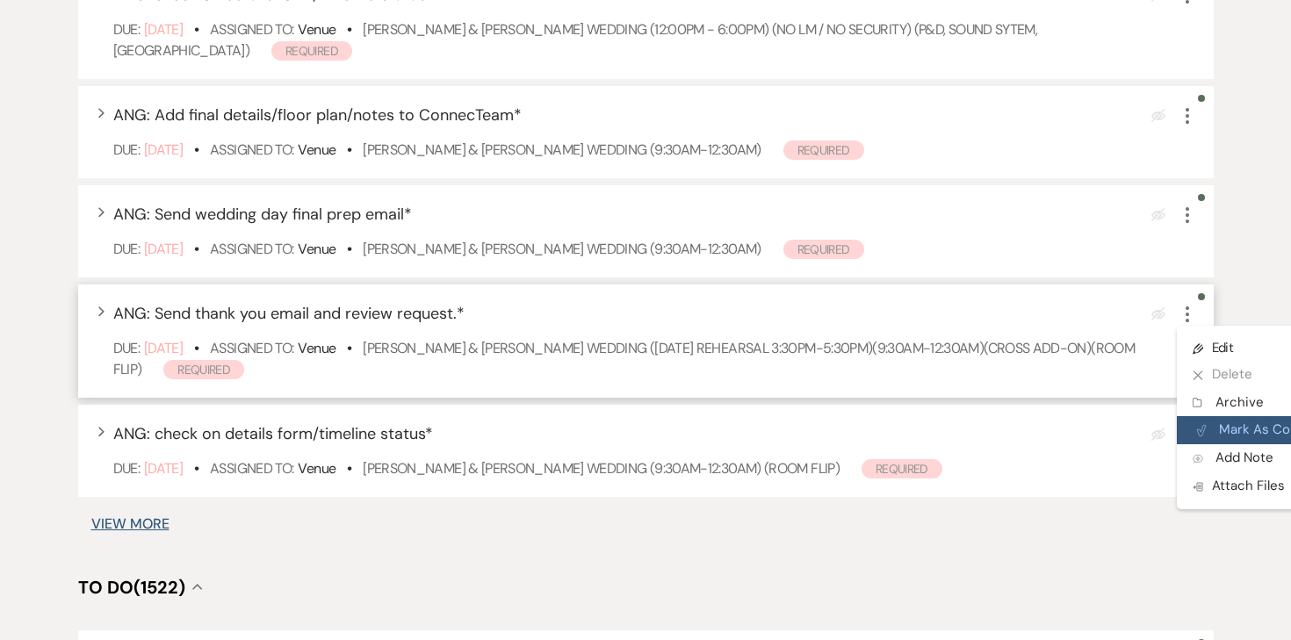
click at [1224, 422] on button "Plan Portal Link Mark As Complete" at bounding box center [1262, 430] width 172 height 28
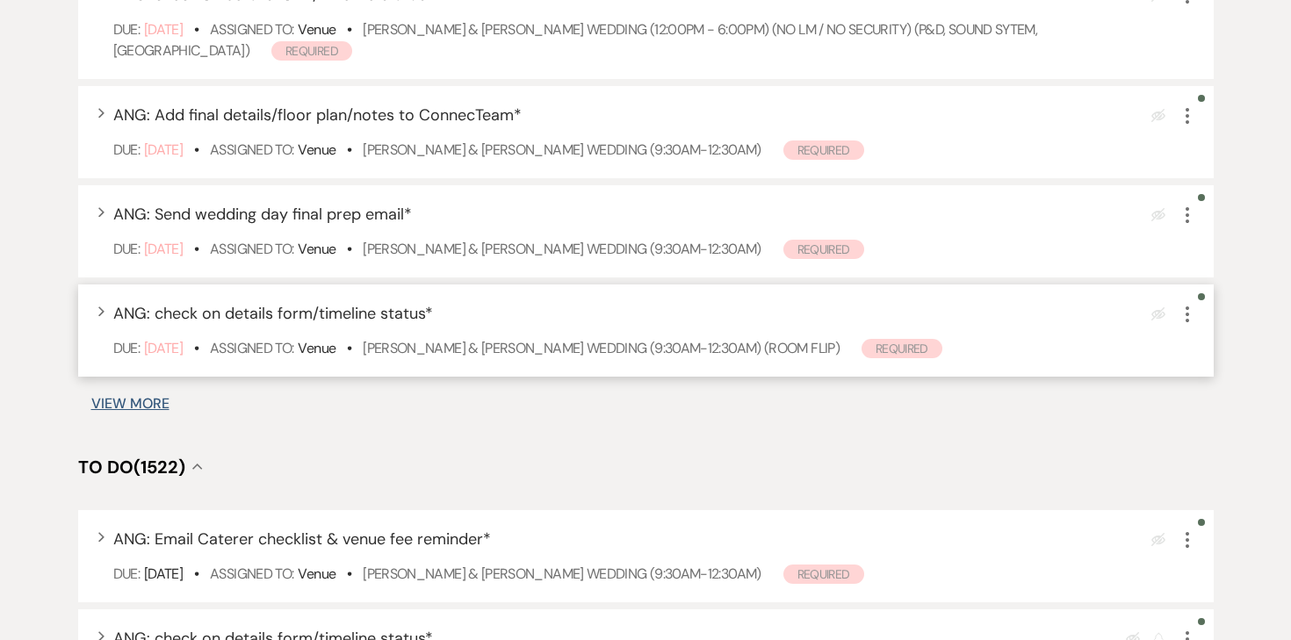
click at [1192, 311] on icon "More" at bounding box center [1186, 314] width 21 height 21
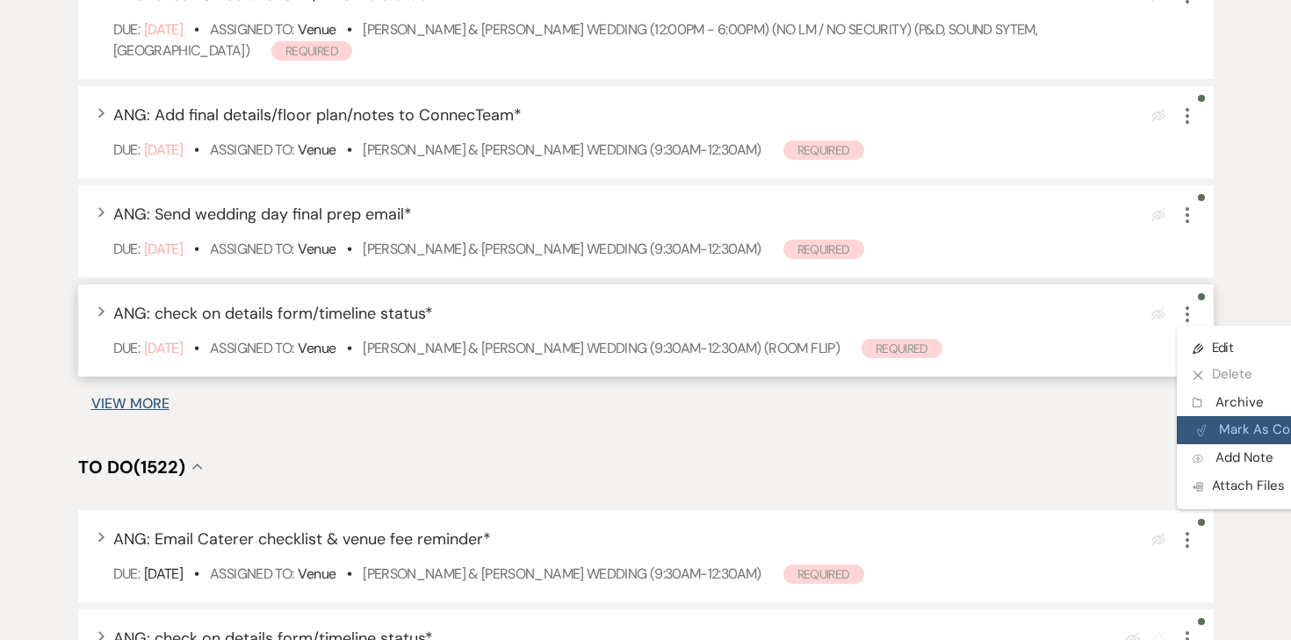
click at [1217, 420] on button "Plan Portal Link Mark As Complete" at bounding box center [1262, 430] width 172 height 28
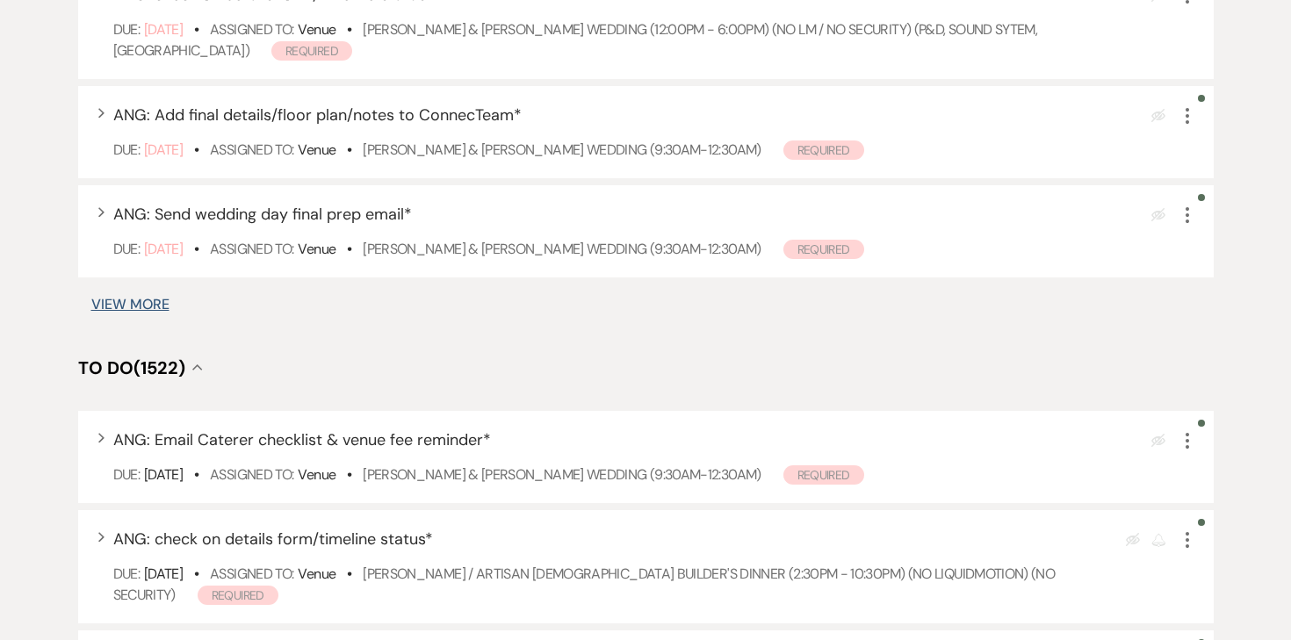
click at [148, 309] on button "View More" at bounding box center [130, 305] width 78 height 14
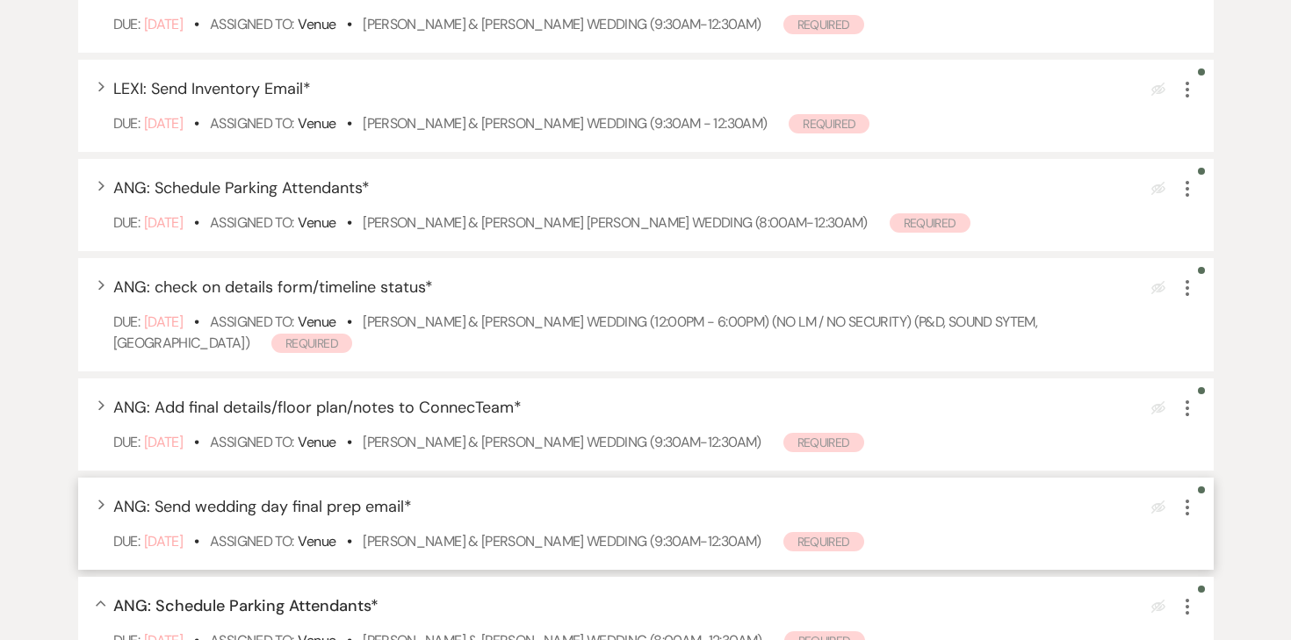
scroll to position [1458, 0]
click at [399, 219] on link "[PERSON_NAME] & [PERSON_NAME] [PERSON_NAME] Wedding (8:00am-12:30am)" at bounding box center [615, 224] width 504 height 18
click at [1194, 192] on icon "More" at bounding box center [1186, 190] width 21 height 21
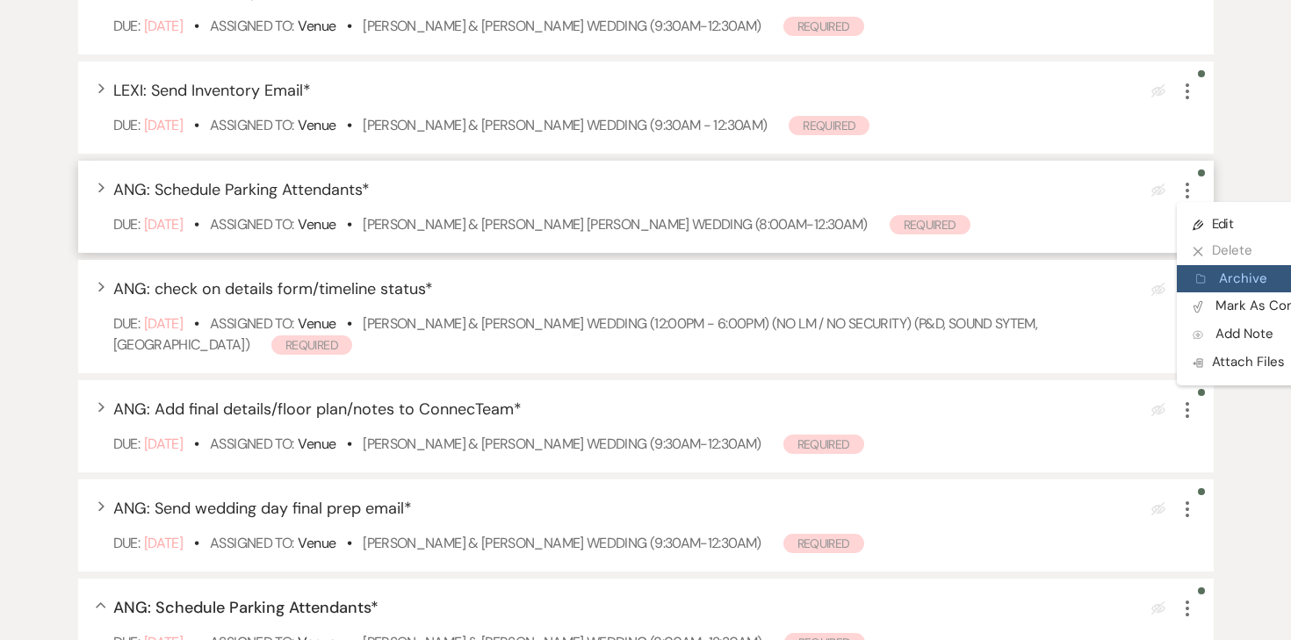
click at [1219, 272] on button "Archive Archive" at bounding box center [1260, 279] width 169 height 28
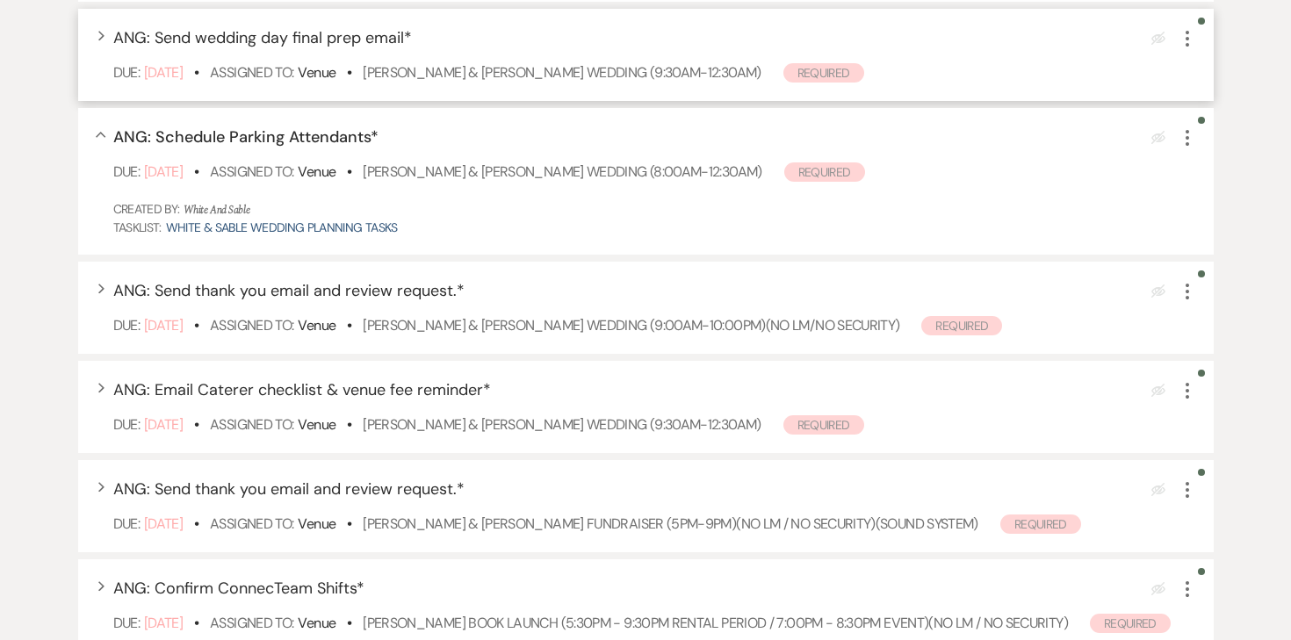
scroll to position [1837, 0]
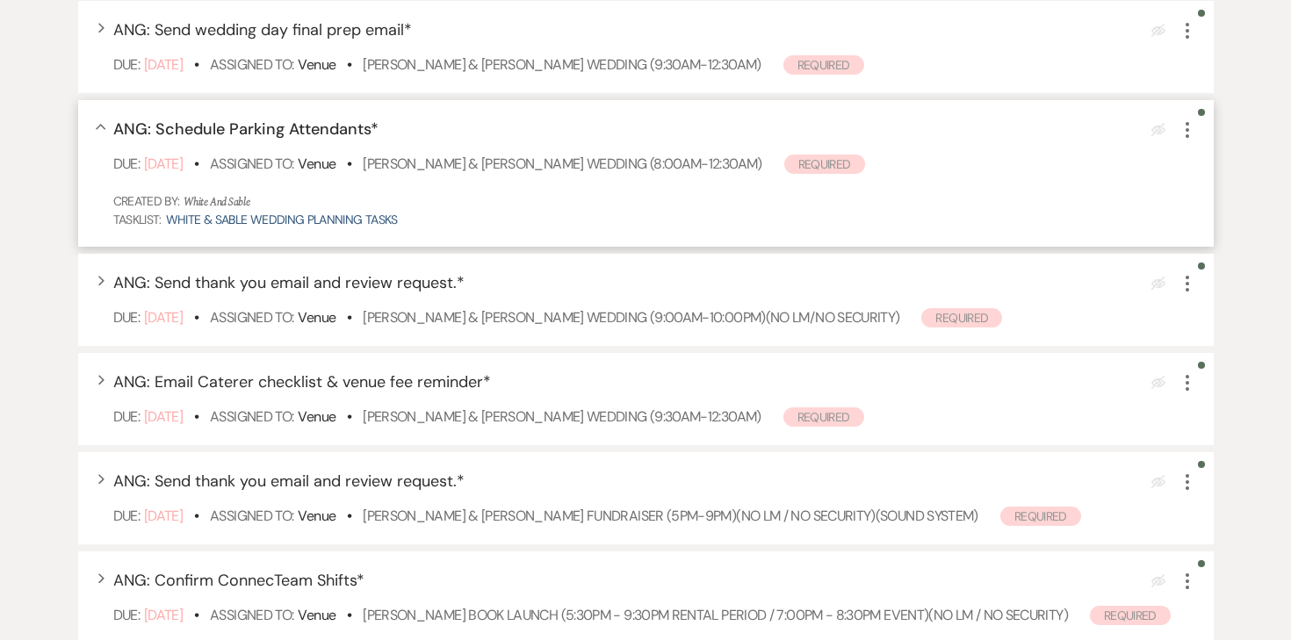
click at [1180, 130] on icon "More" at bounding box center [1186, 129] width 21 height 21
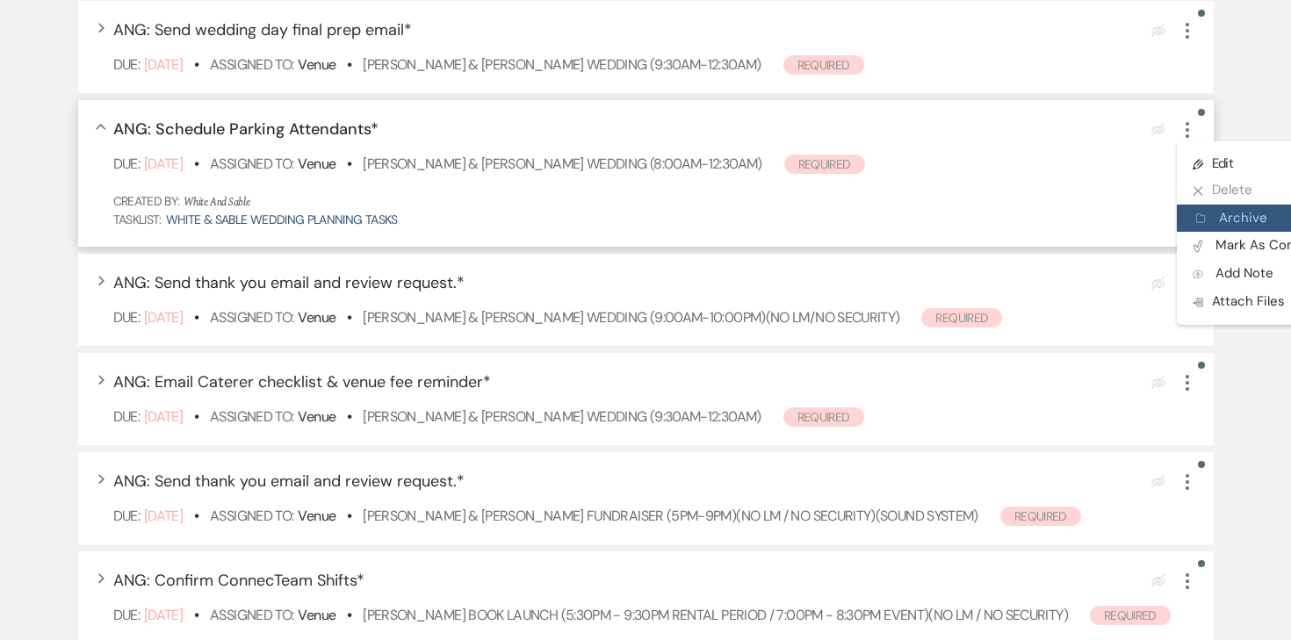
click at [1196, 228] on button "Archive Archive" at bounding box center [1260, 219] width 169 height 28
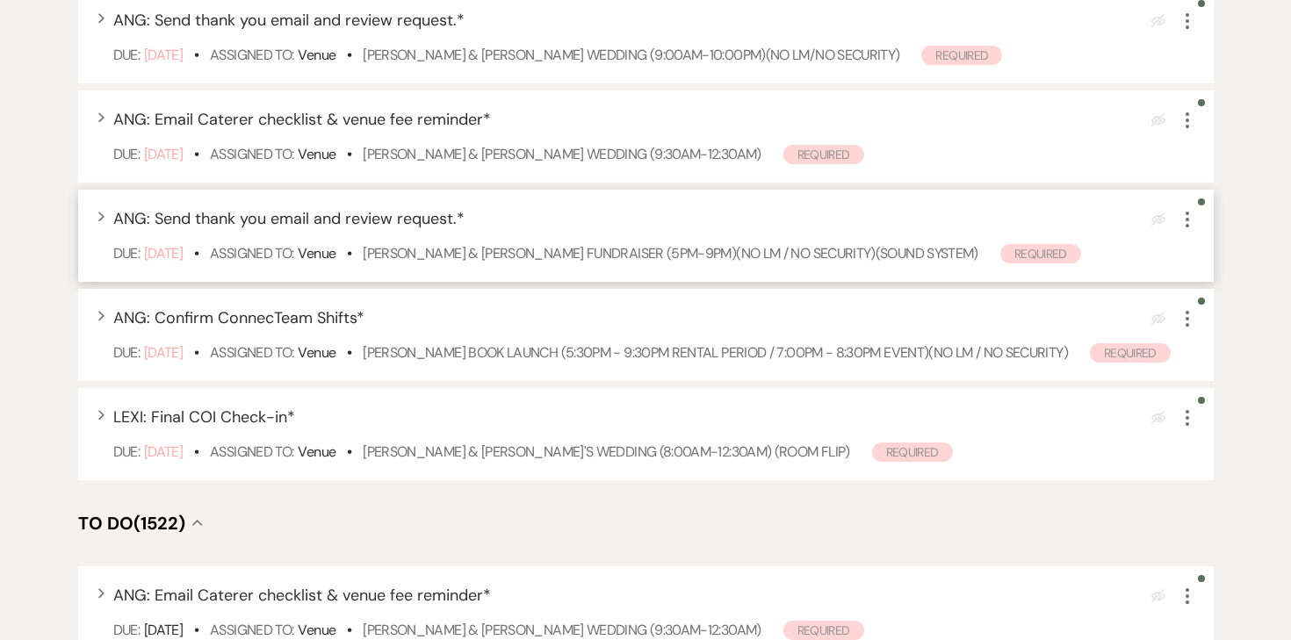
scroll to position [1938, 0]
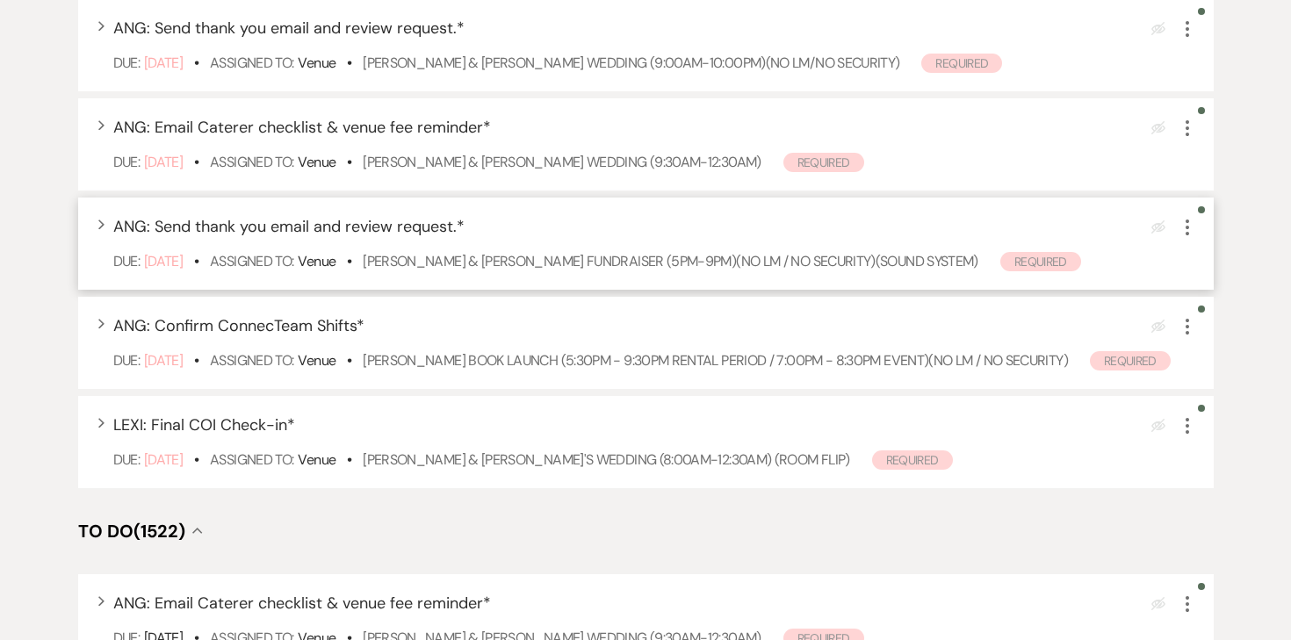
click at [1188, 225] on icon "More" at bounding box center [1186, 227] width 21 height 21
click at [1219, 314] on button "Archive Archive" at bounding box center [1260, 316] width 169 height 28
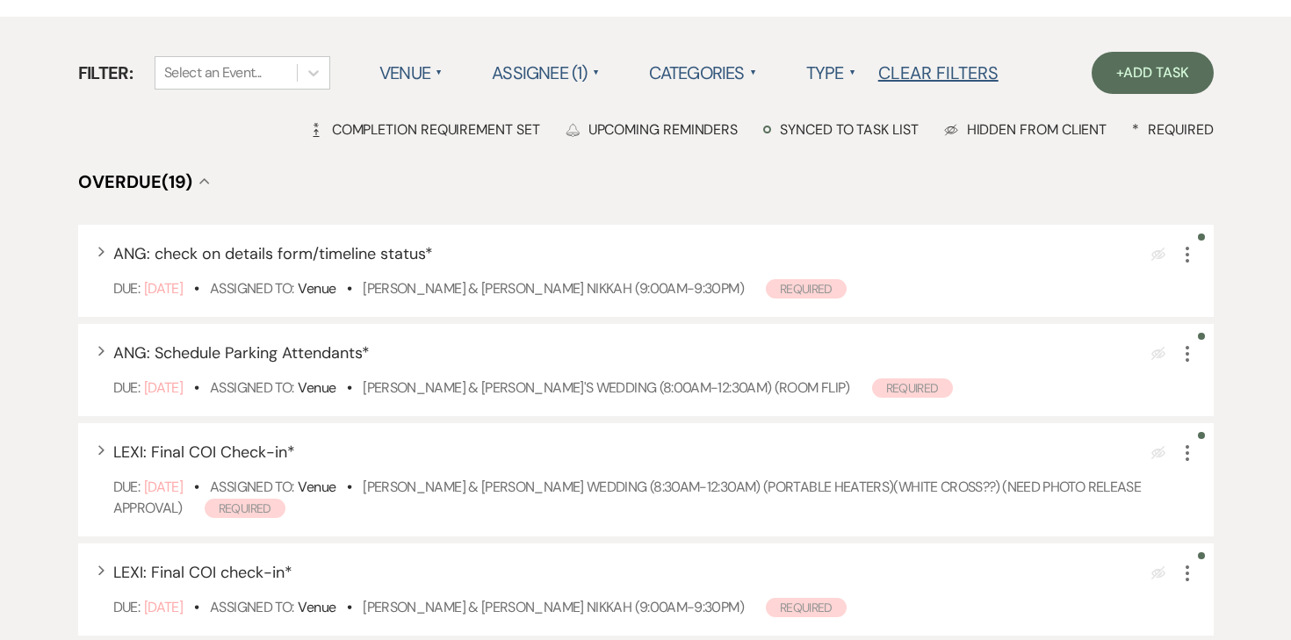
scroll to position [0, 0]
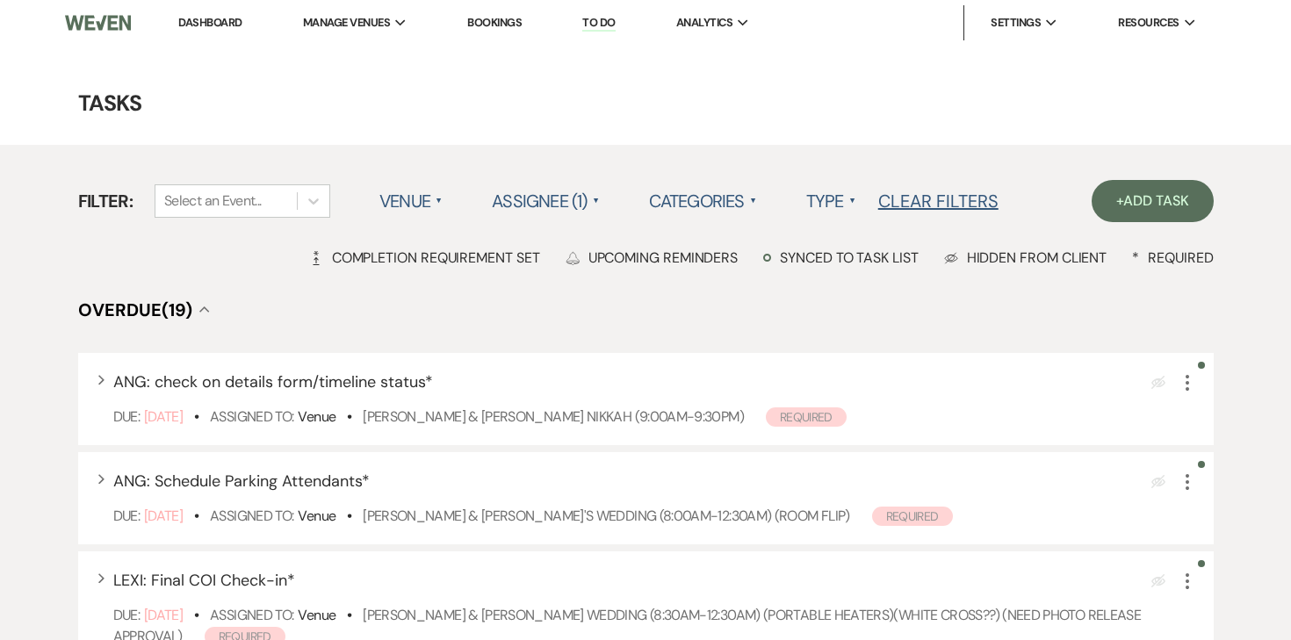
click at [218, 18] on link "Dashboard" at bounding box center [209, 22] width 63 height 15
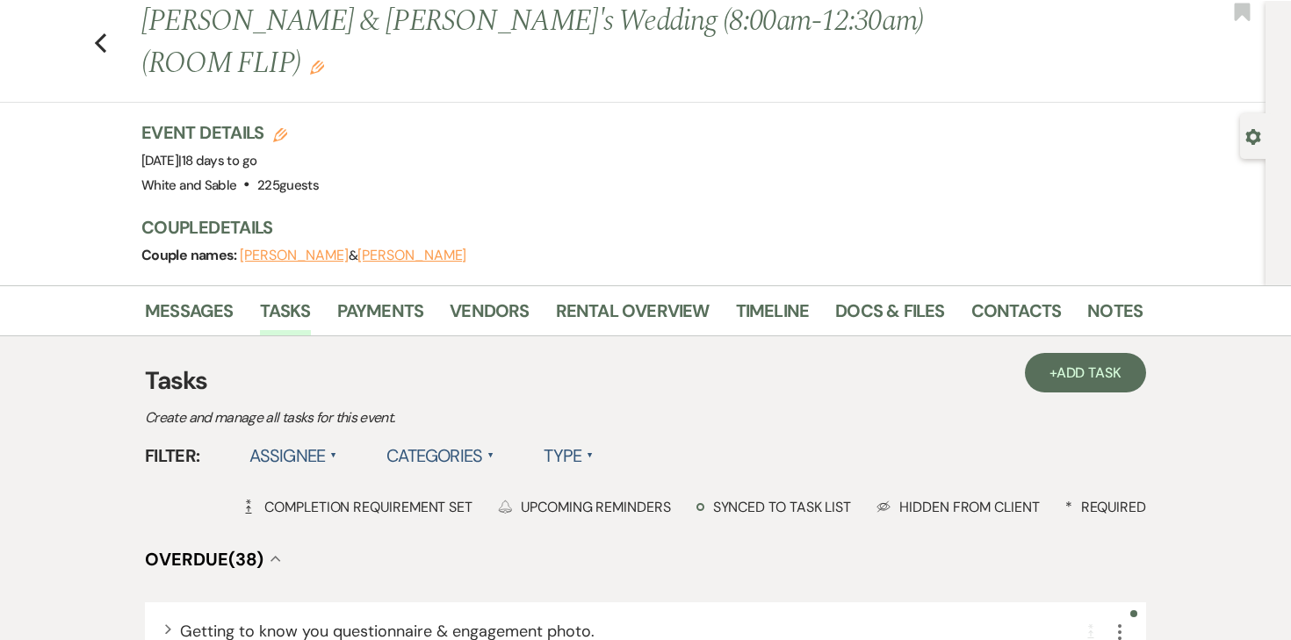
scroll to position [54, 0]
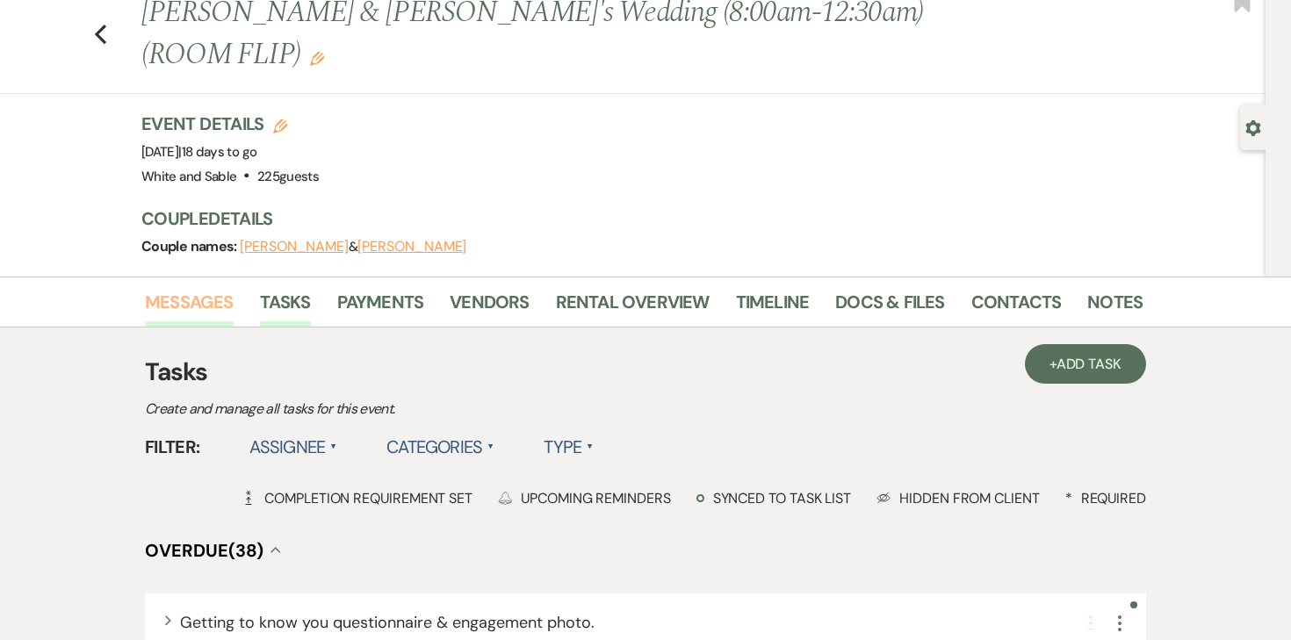
click at [218, 304] on link "Messages" at bounding box center [189, 307] width 89 height 39
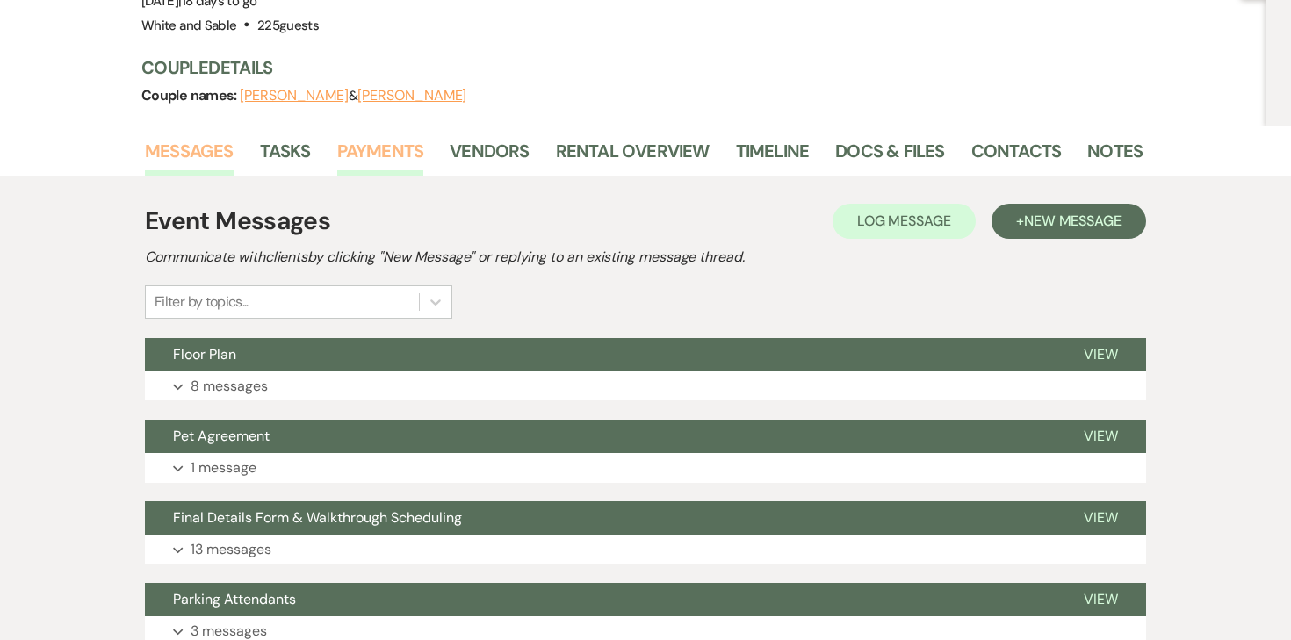
scroll to position [242, 0]
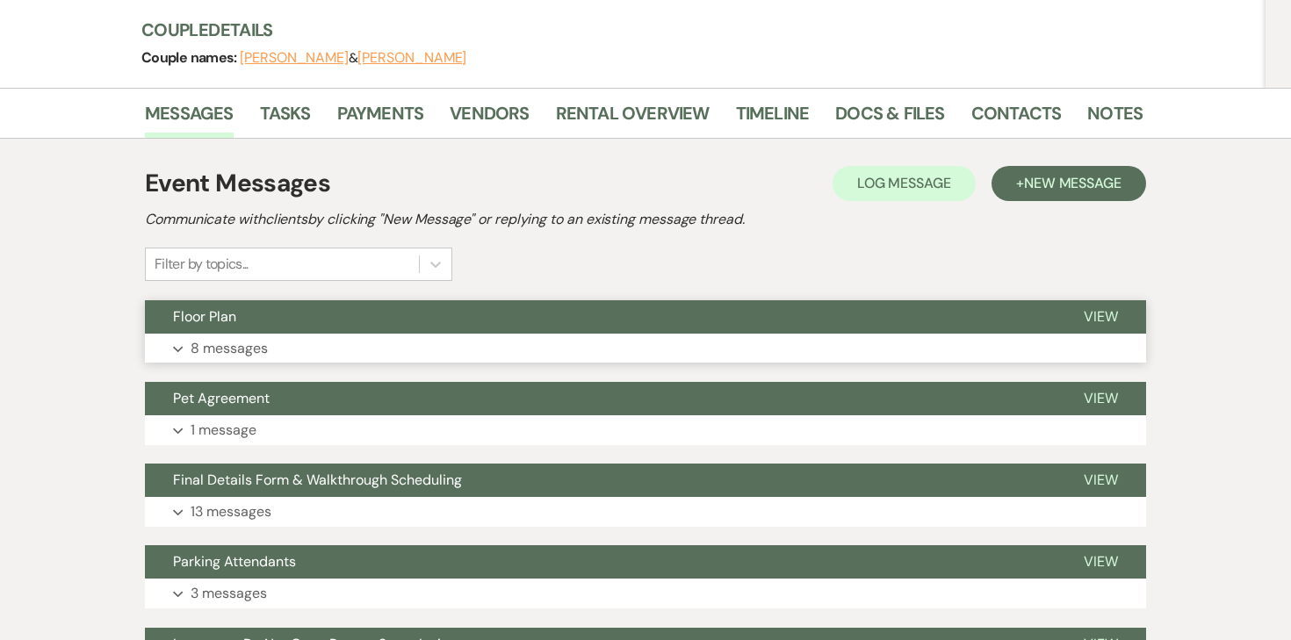
click at [229, 356] on p "8 messages" at bounding box center [229, 348] width 77 height 23
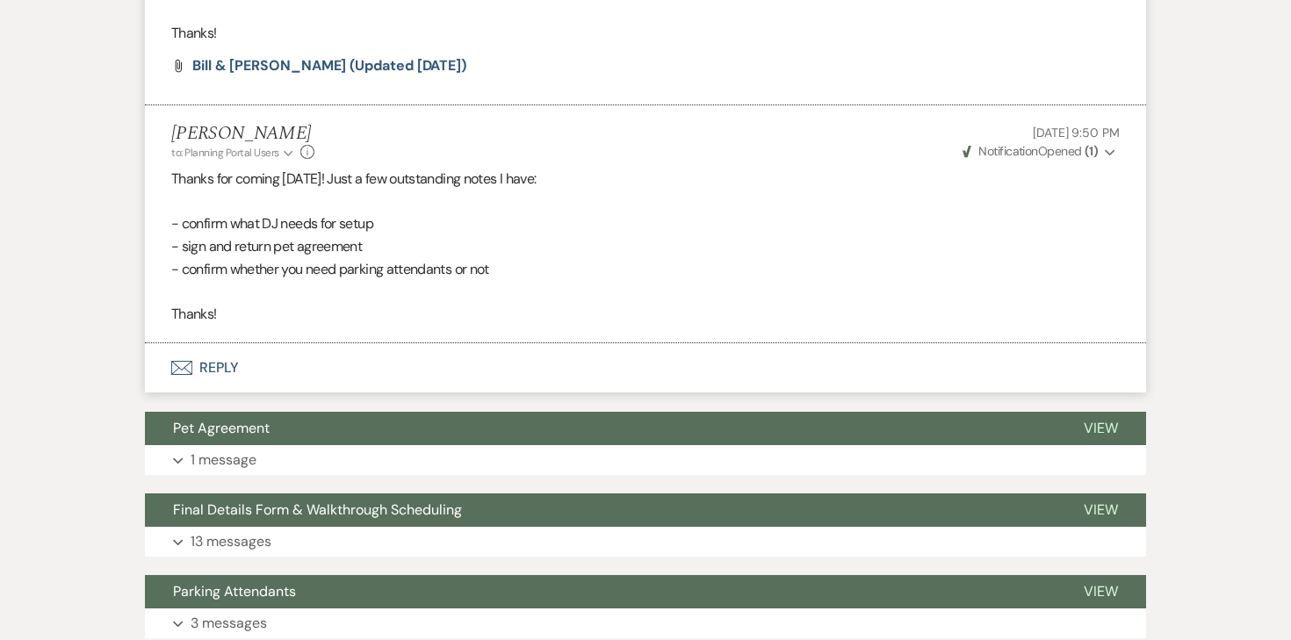
scroll to position [3309, 0]
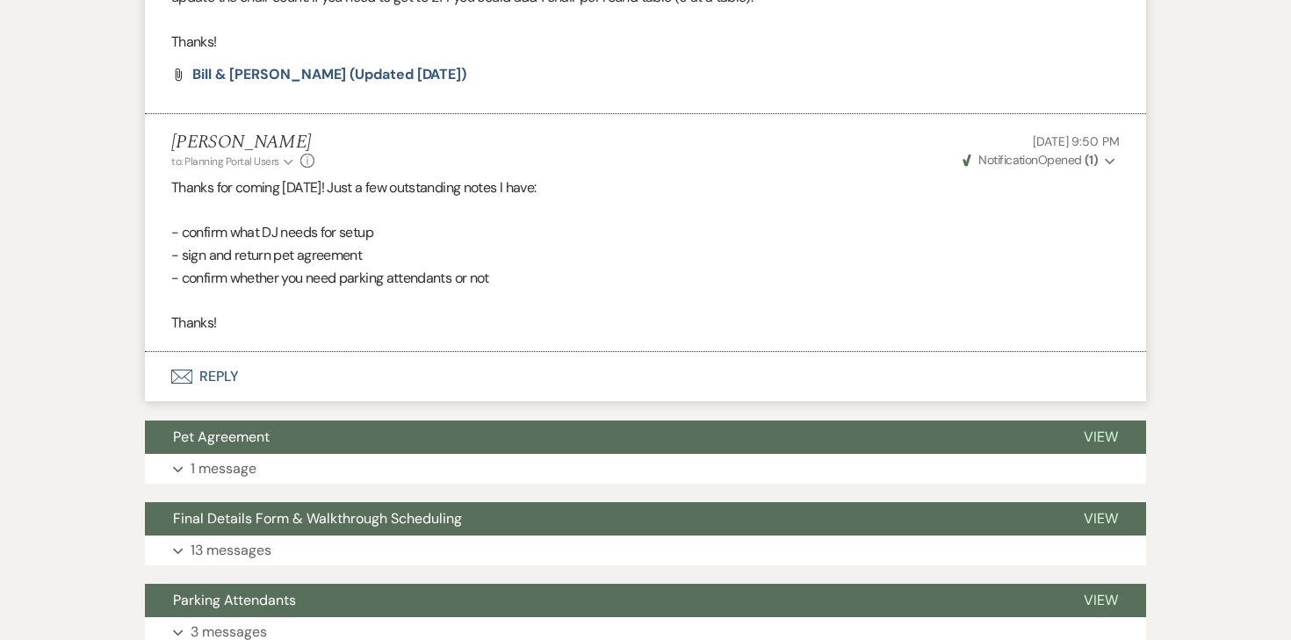
click at [216, 383] on button "Envelope Reply" at bounding box center [645, 376] width 1001 height 49
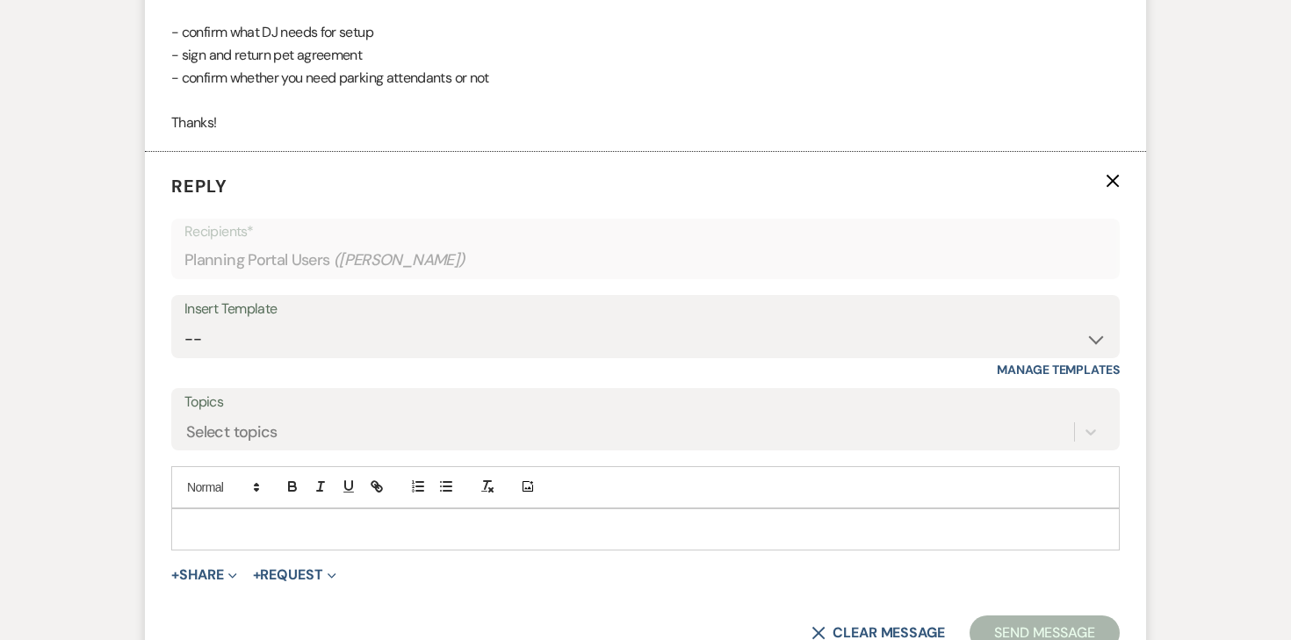
scroll to position [3523, 0]
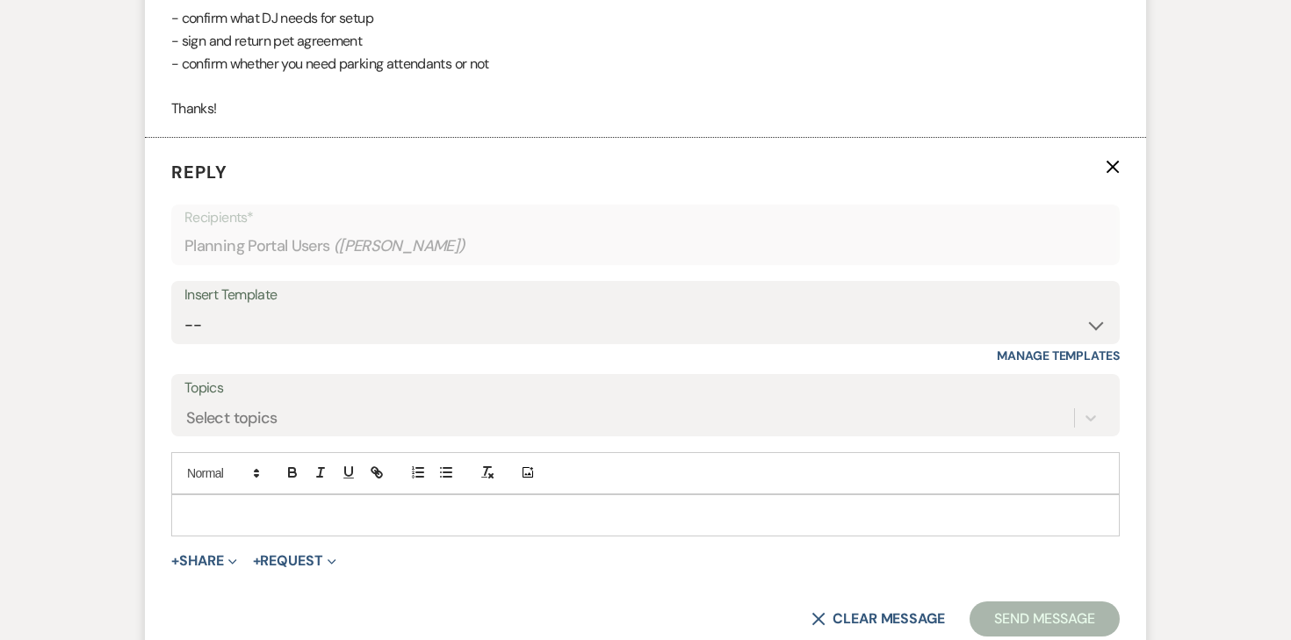
click at [1110, 170] on use "button" at bounding box center [1112, 167] width 13 height 13
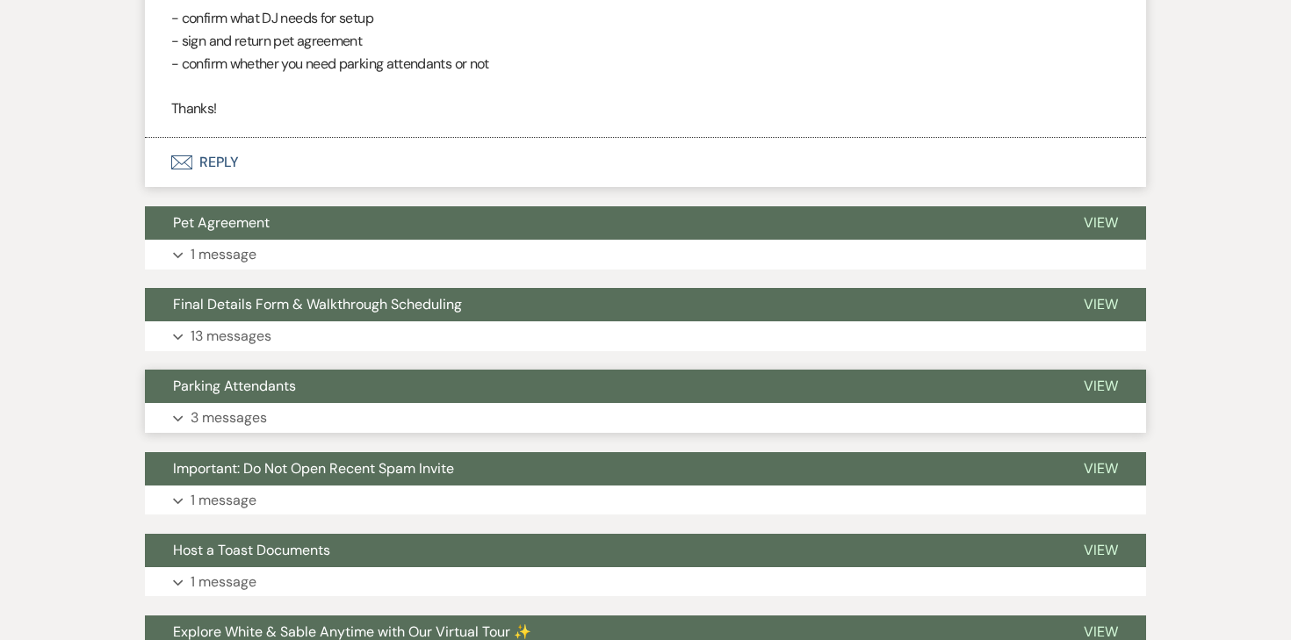
scroll to position [3647, 0]
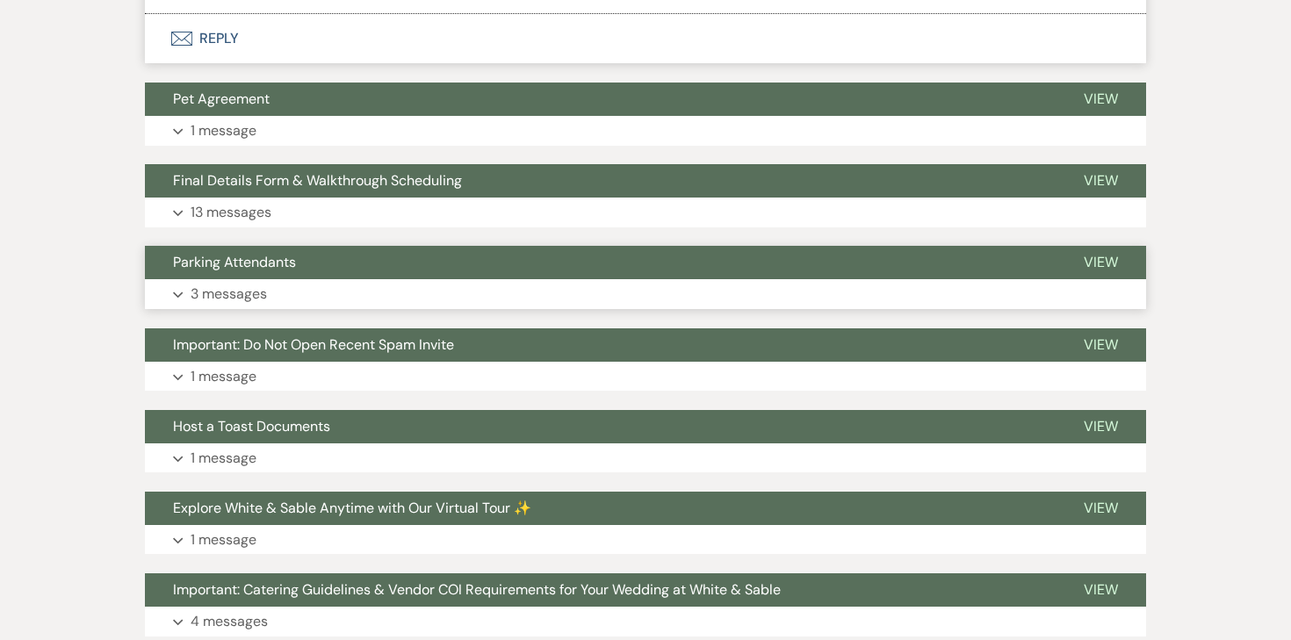
click at [240, 291] on p "3 messages" at bounding box center [229, 294] width 76 height 23
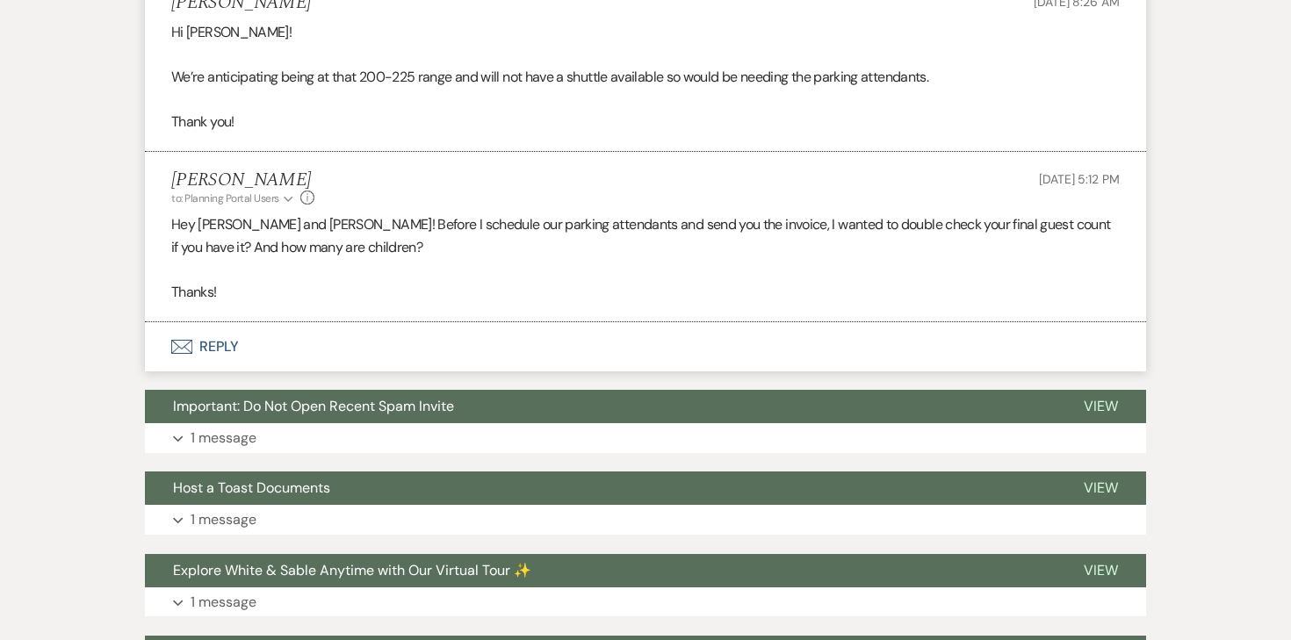
scroll to position [4212, 0]
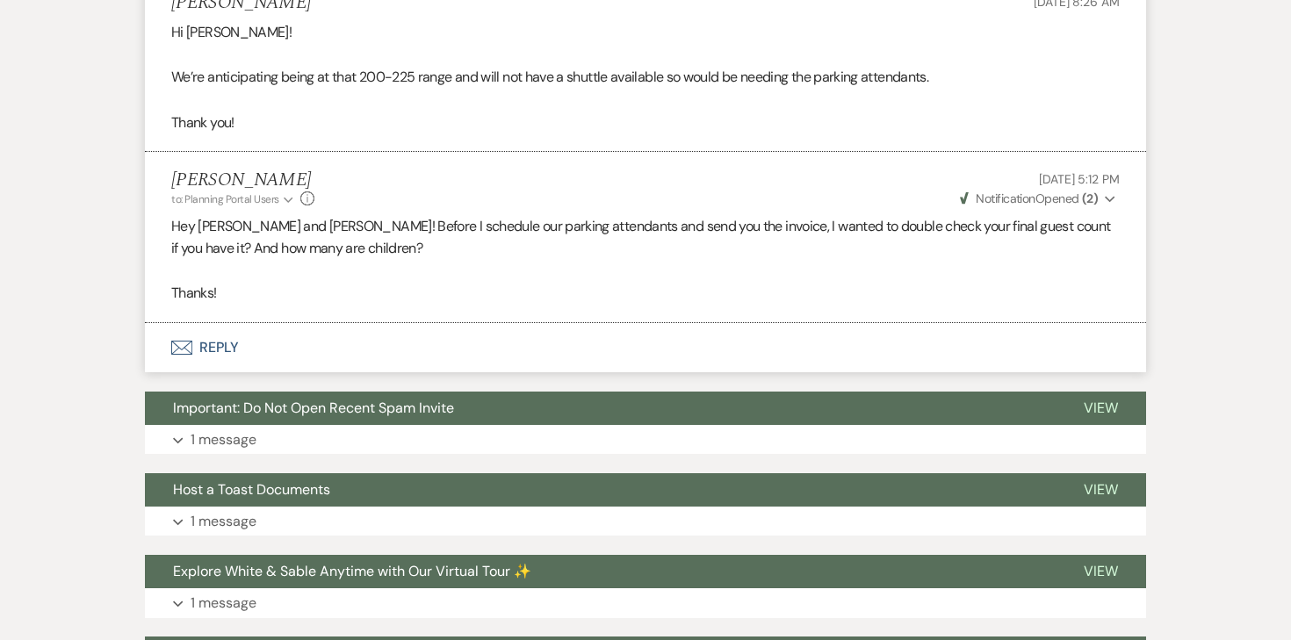
click at [221, 348] on button "Envelope Reply" at bounding box center [645, 347] width 1001 height 49
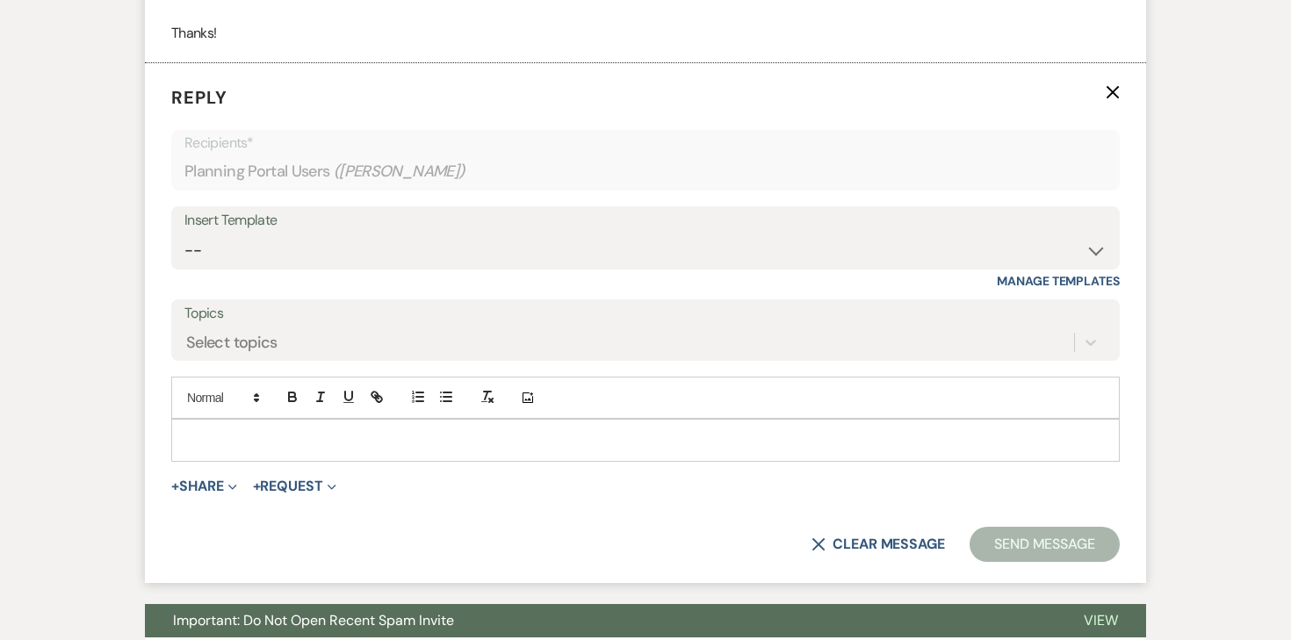
scroll to position [4475, 0]
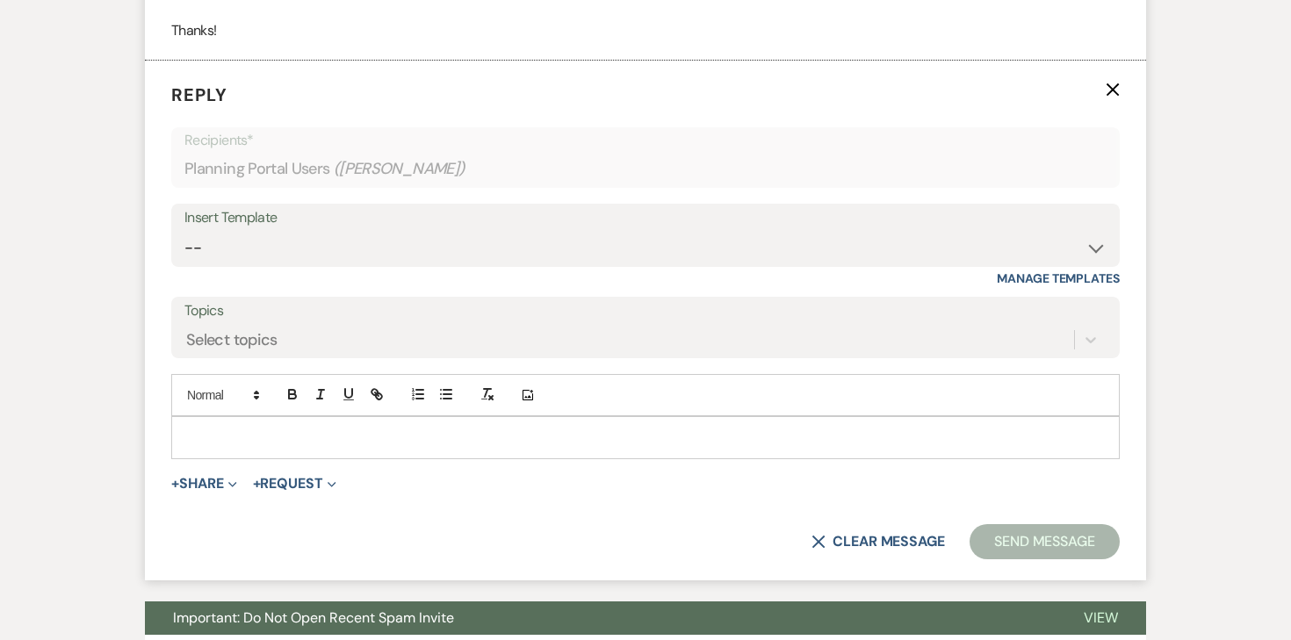
click at [316, 424] on div at bounding box center [645, 437] width 946 height 40
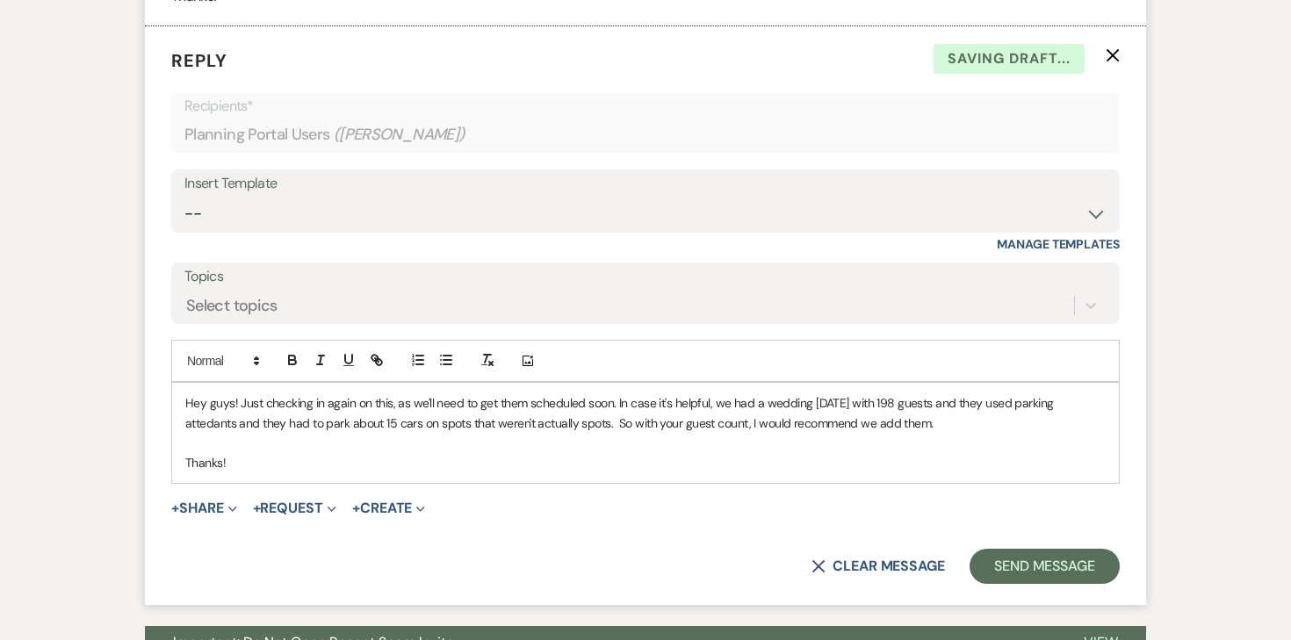
scroll to position [4547, 0]
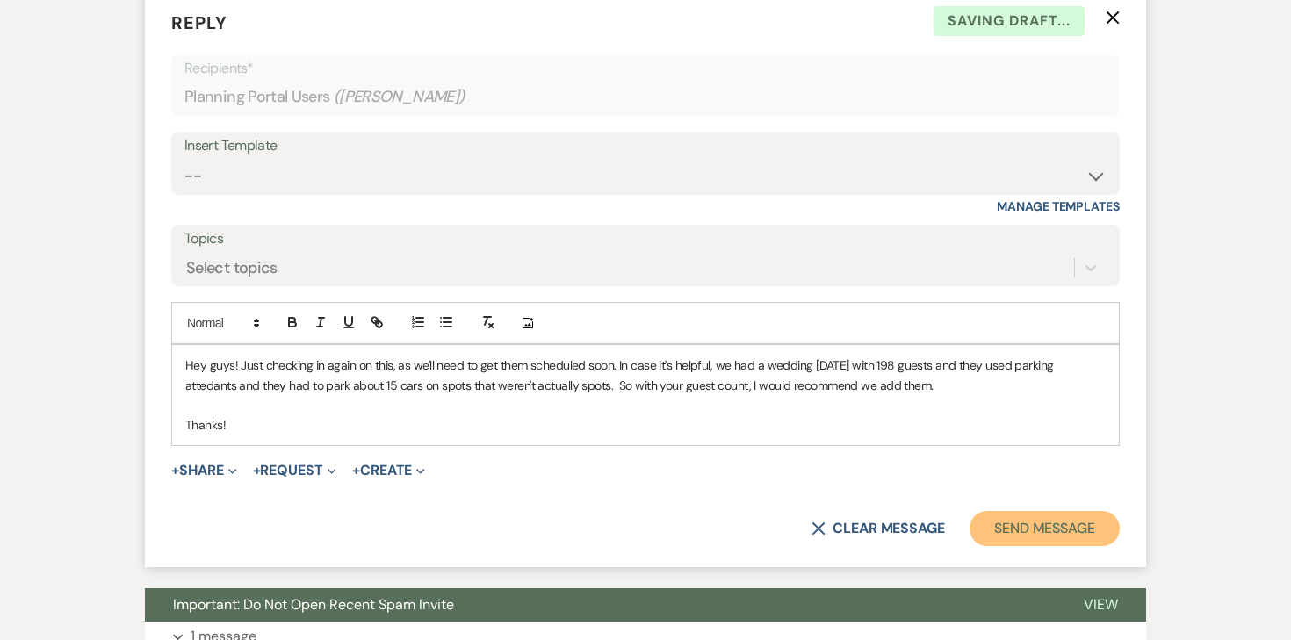
click at [1003, 512] on button "Send Message" at bounding box center [1044, 528] width 150 height 35
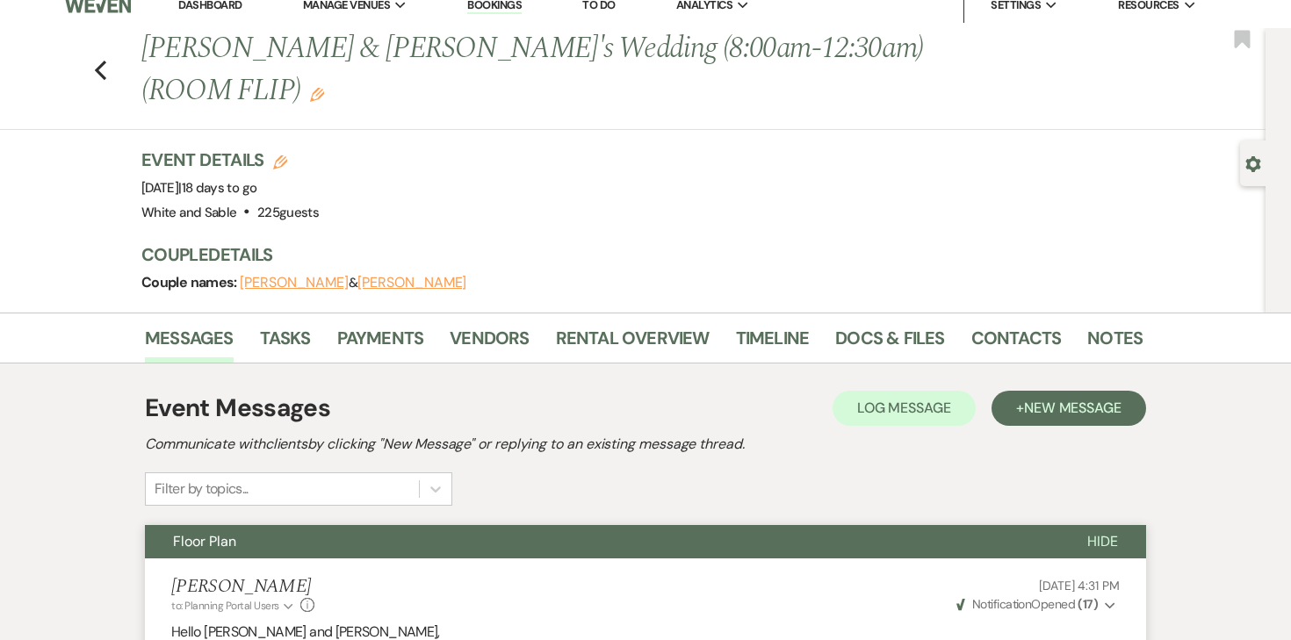
scroll to position [0, 0]
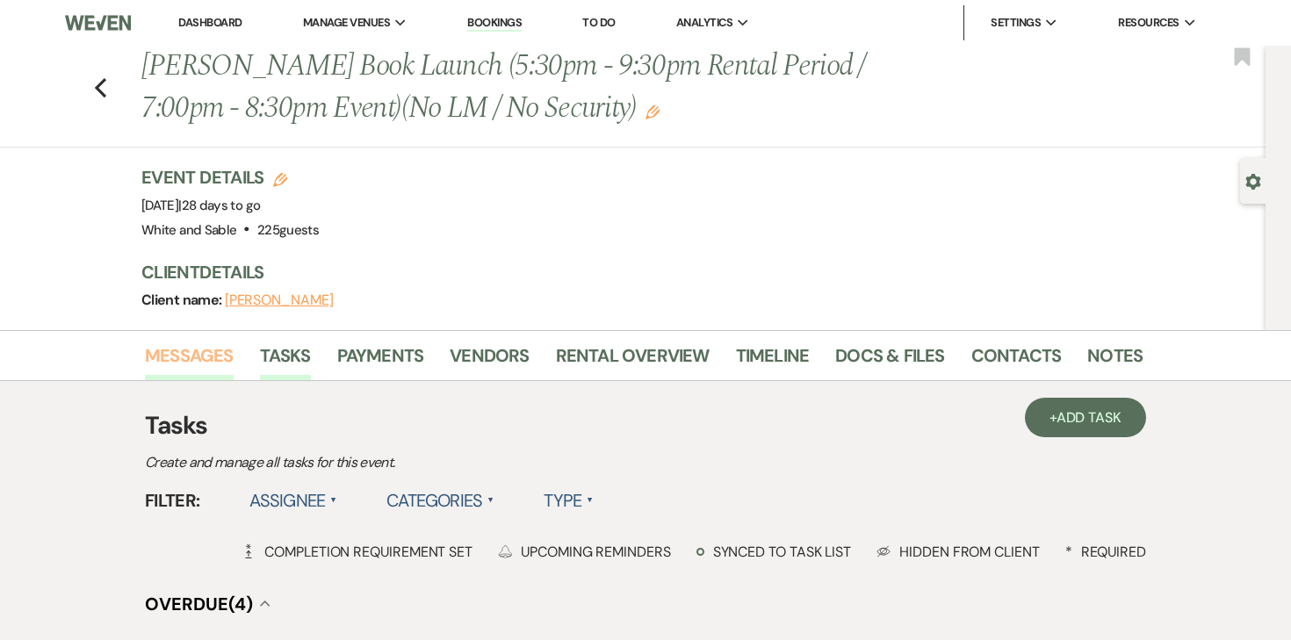
click at [184, 346] on link "Messages" at bounding box center [189, 361] width 89 height 39
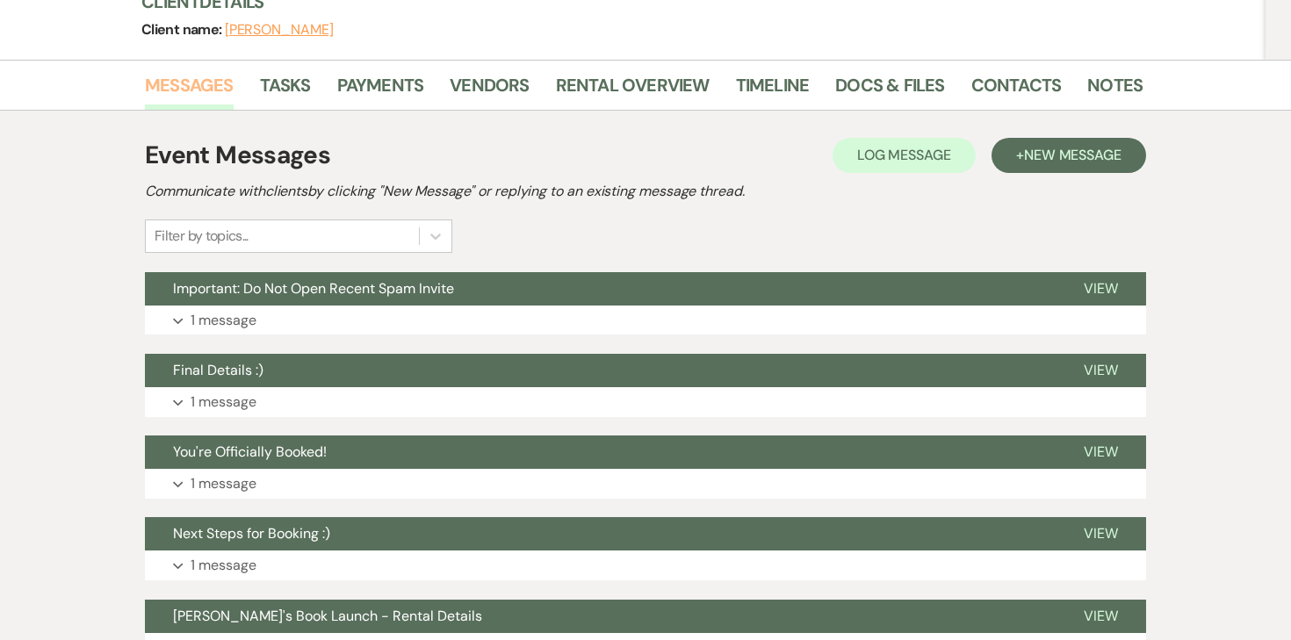
scroll to position [301, 0]
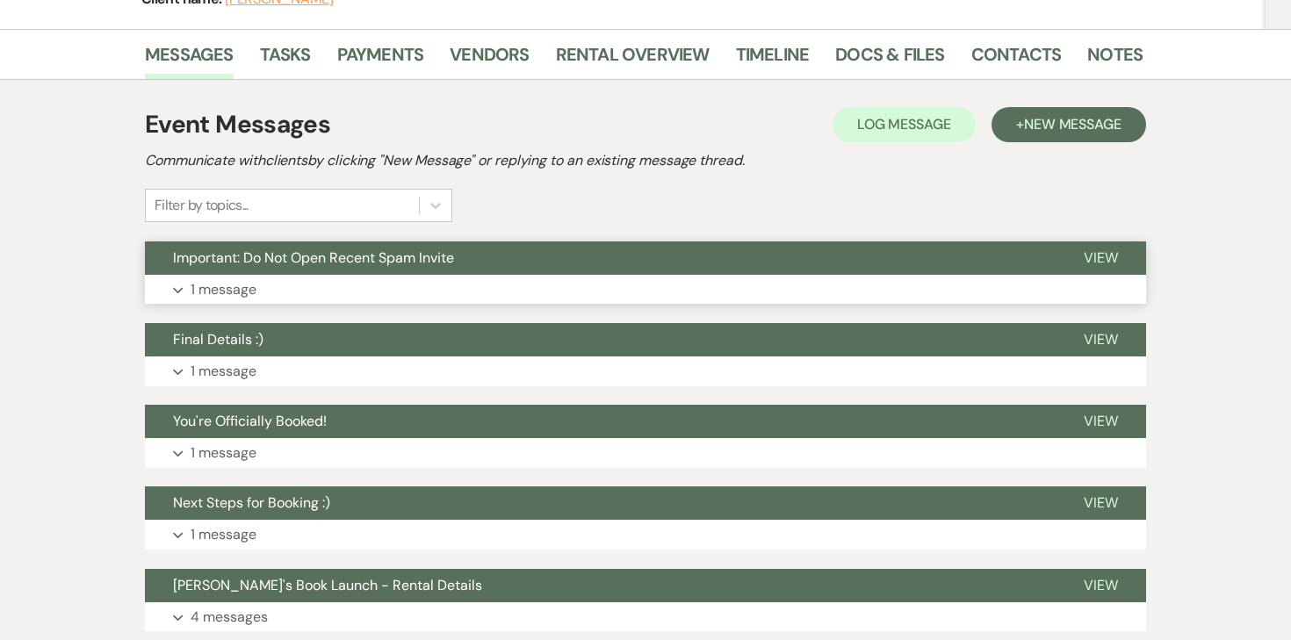
click at [235, 288] on p "1 message" at bounding box center [224, 289] width 66 height 23
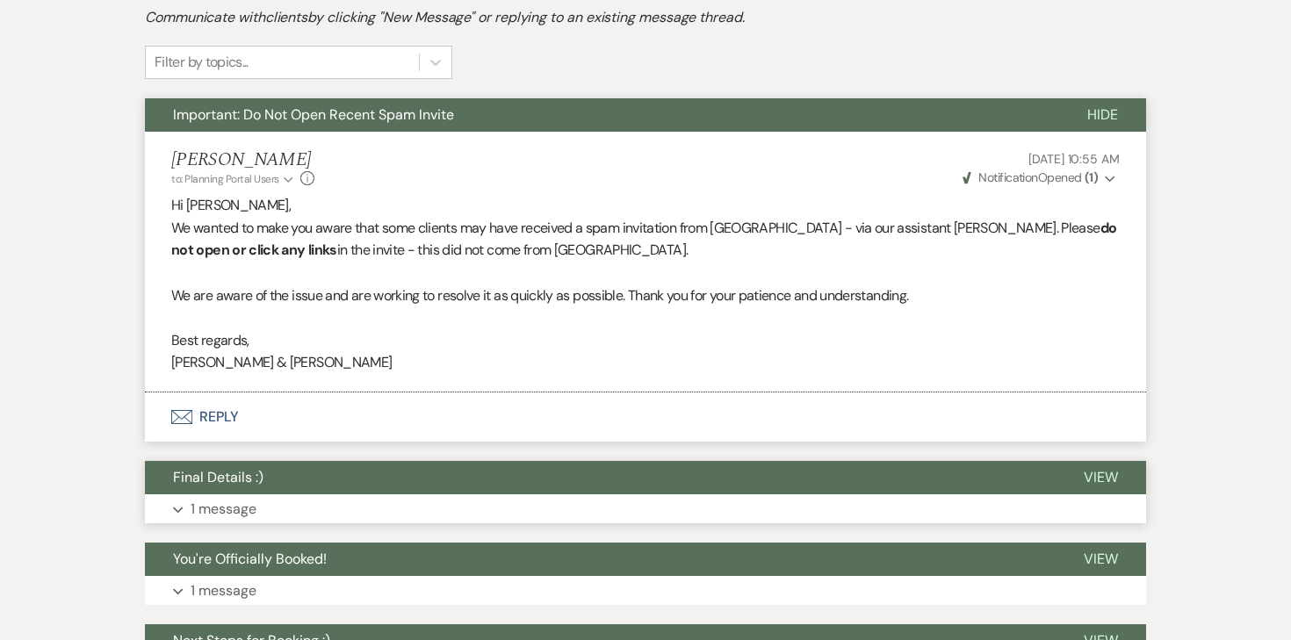
click at [248, 506] on p "1 message" at bounding box center [224, 509] width 66 height 23
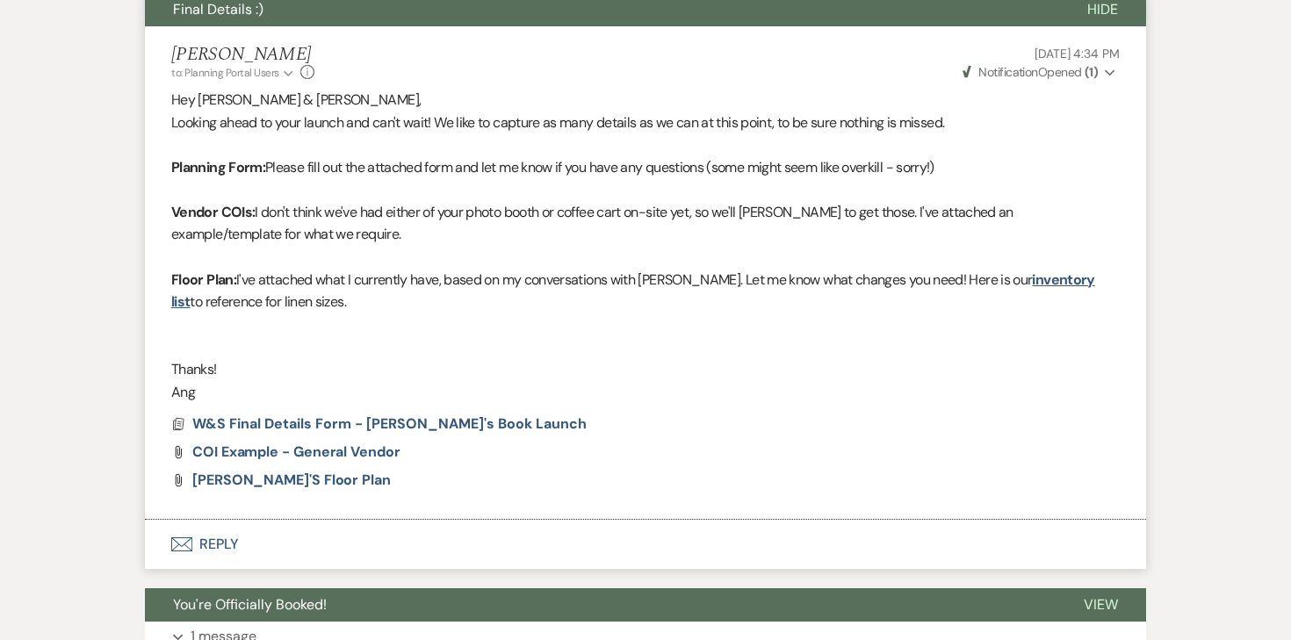
scroll to position [913, 0]
click at [227, 549] on button "Envelope Reply" at bounding box center [645, 543] width 1001 height 49
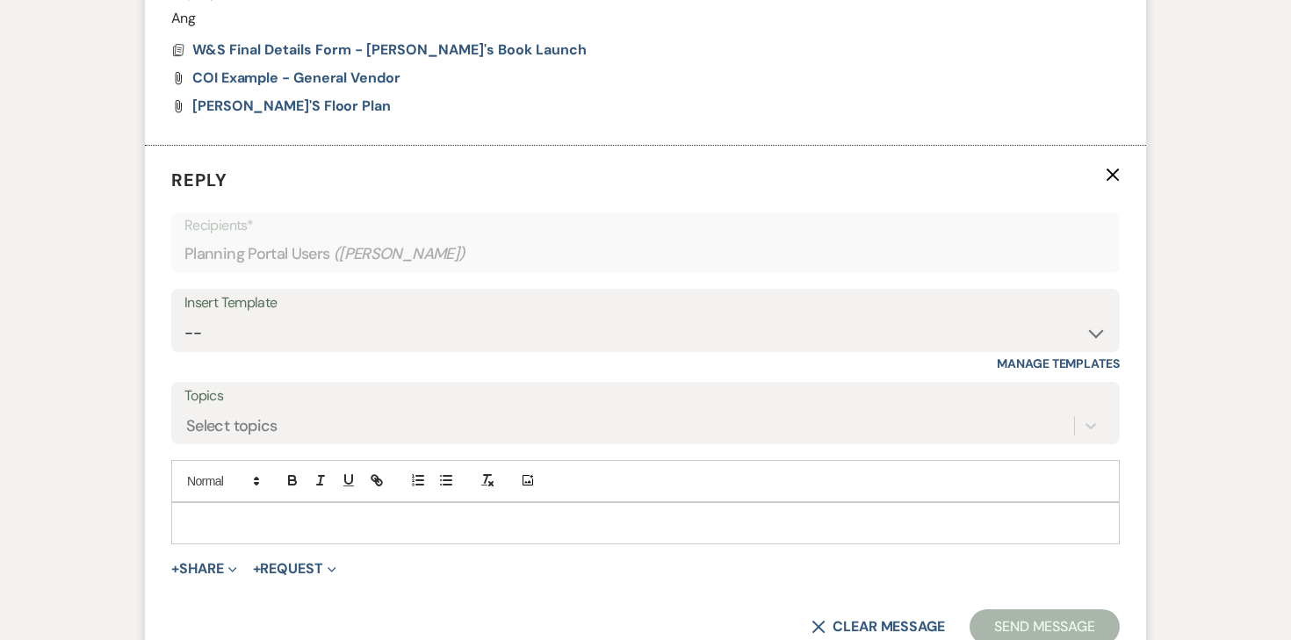
scroll to position [1293, 0]
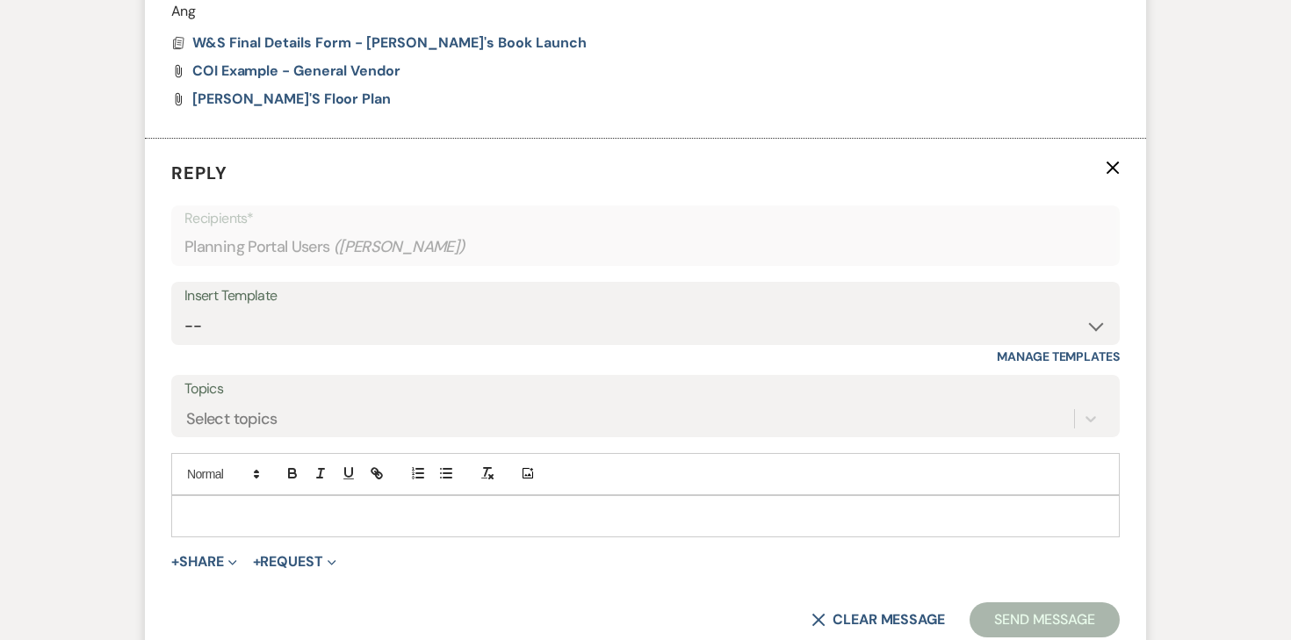
click at [452, 504] on div at bounding box center [645, 516] width 946 height 40
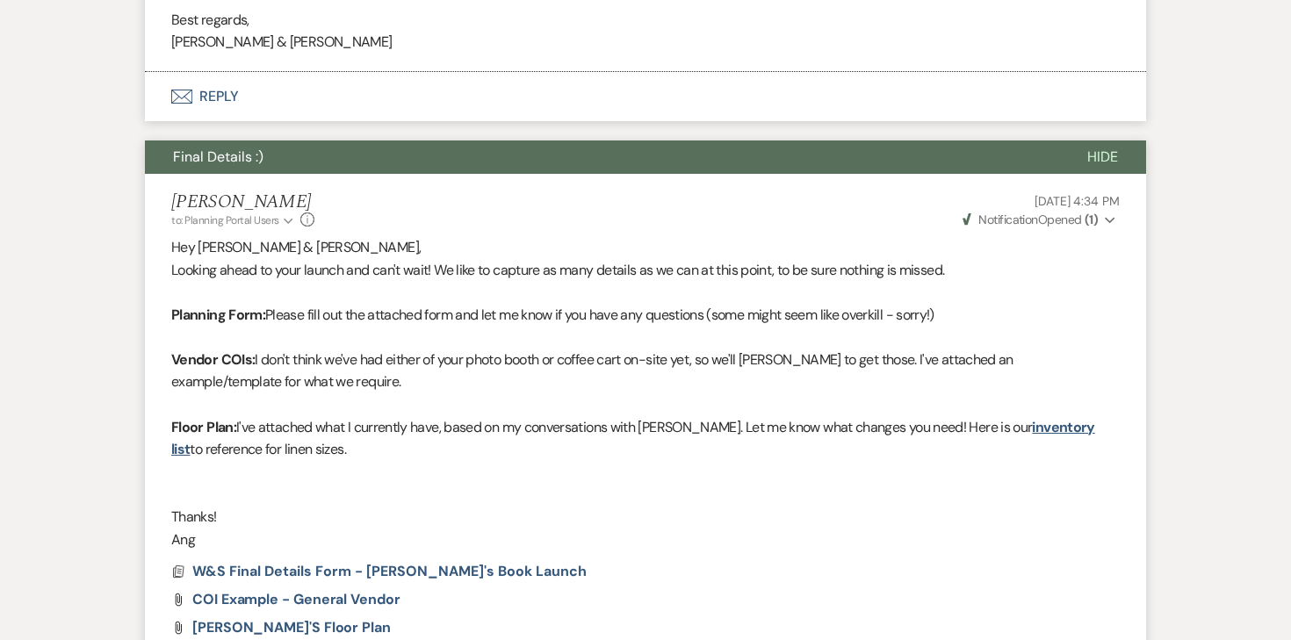
scroll to position [874, 0]
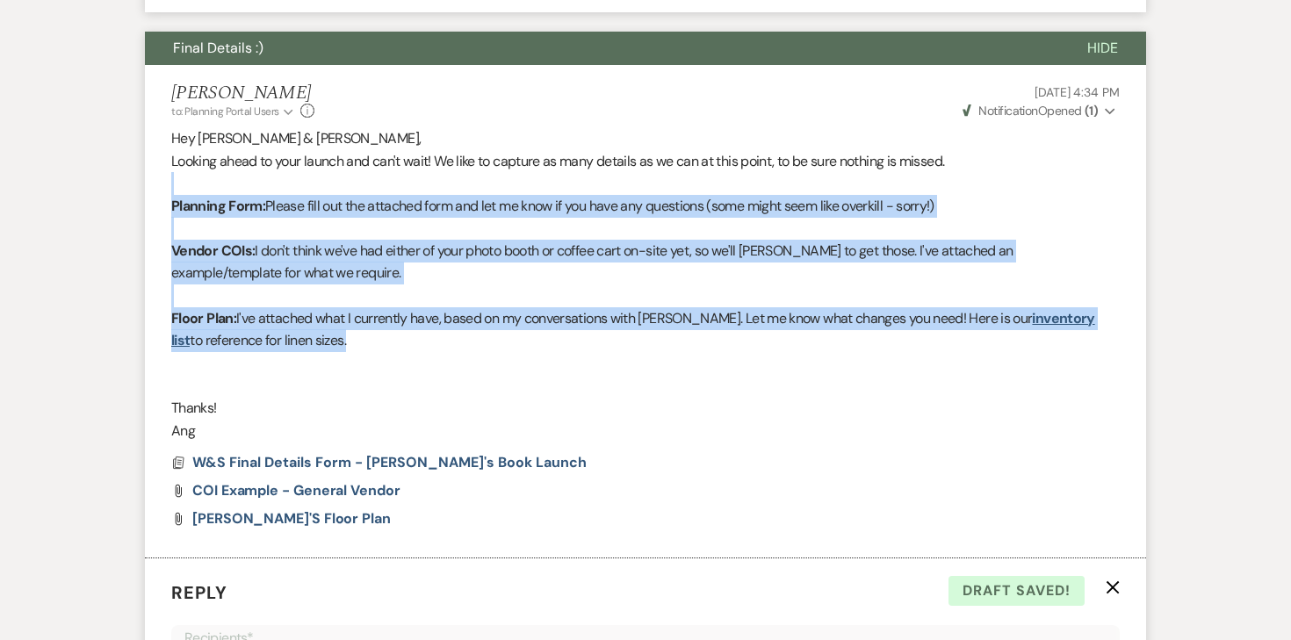
drag, startPoint x: 343, startPoint y: 343, endPoint x: 150, endPoint y: 185, distance: 249.5
click at [150, 185] on li "Angela Oldenburger to: Planning Portal Users Expand Info Sep 04, 2025, 4:34 PM …" at bounding box center [645, 312] width 1001 height 494
copy div "Planning Form: Please fill out the attached form and let me know if you have an…"
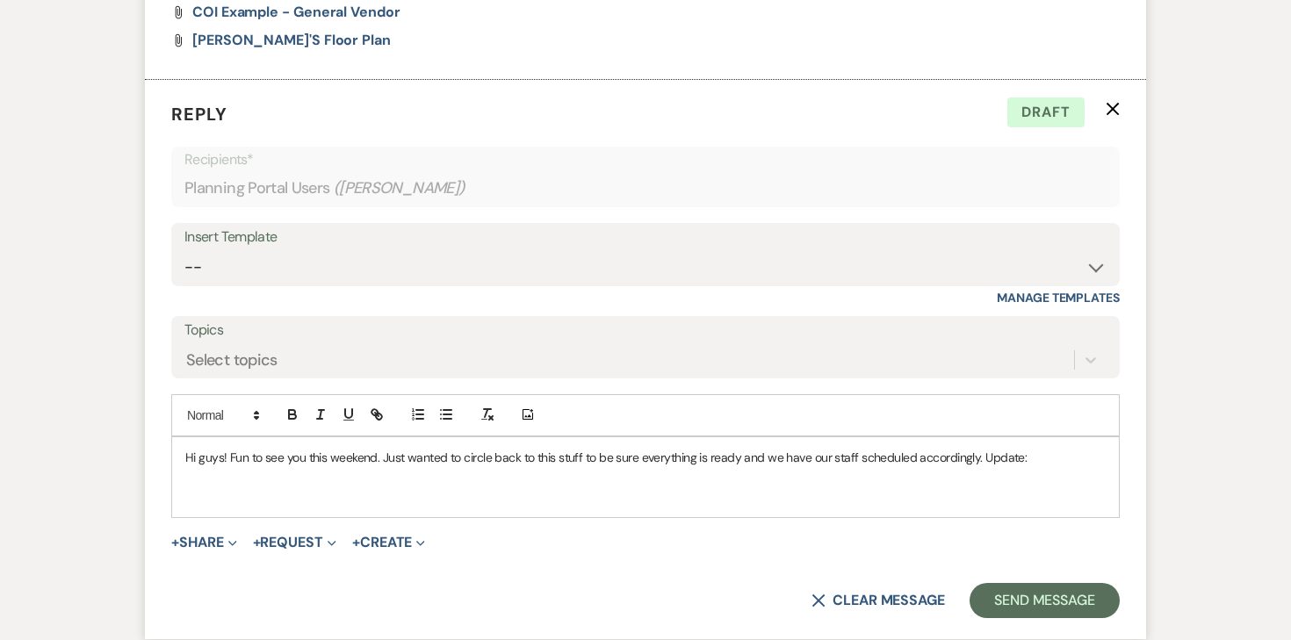
scroll to position [1315, 0]
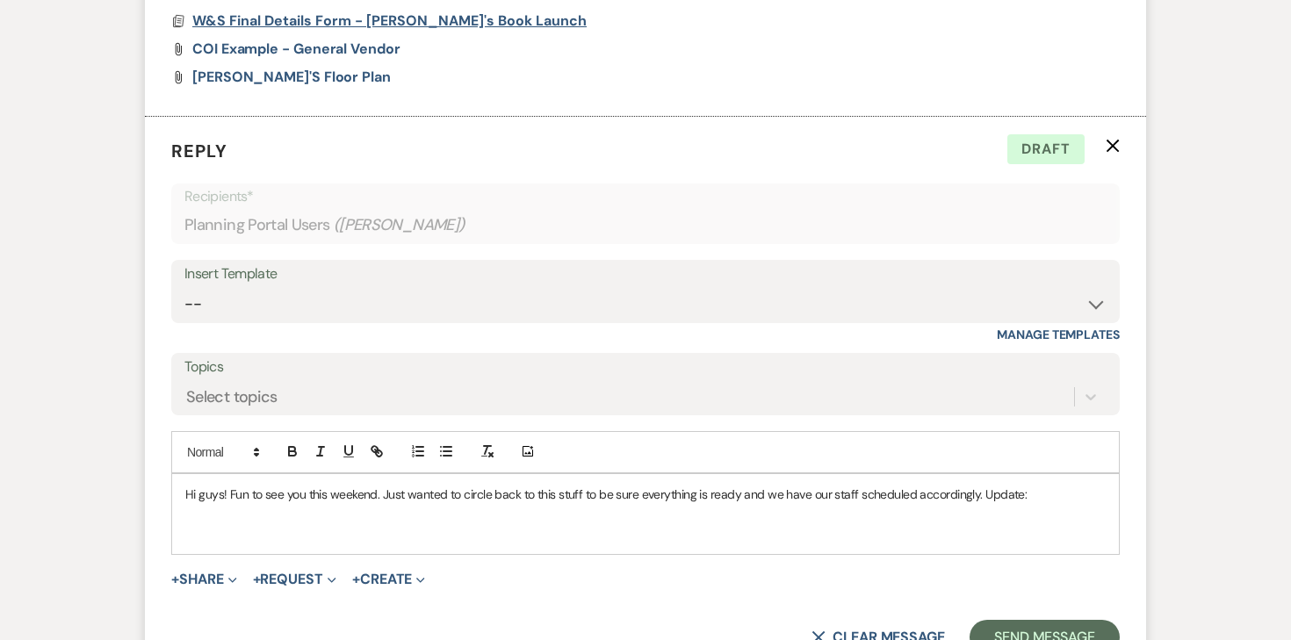
click at [333, 18] on span "W&S Final Details Form - Heidi's Book Launch" at bounding box center [389, 20] width 394 height 18
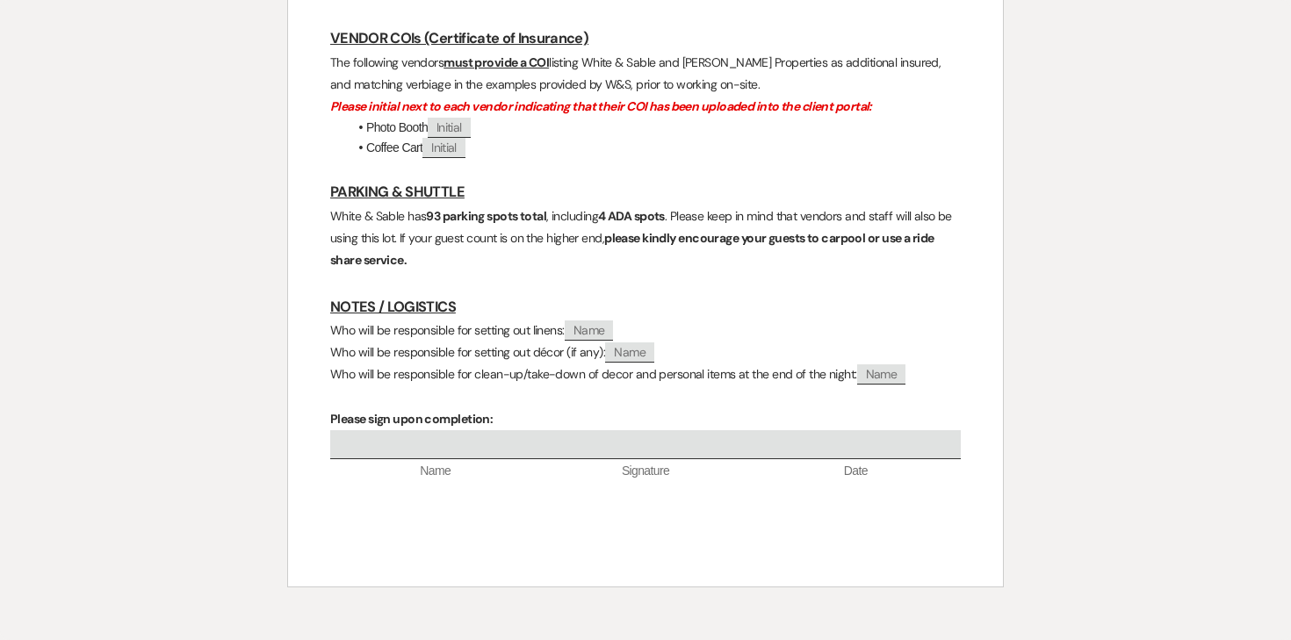
scroll to position [0, 0]
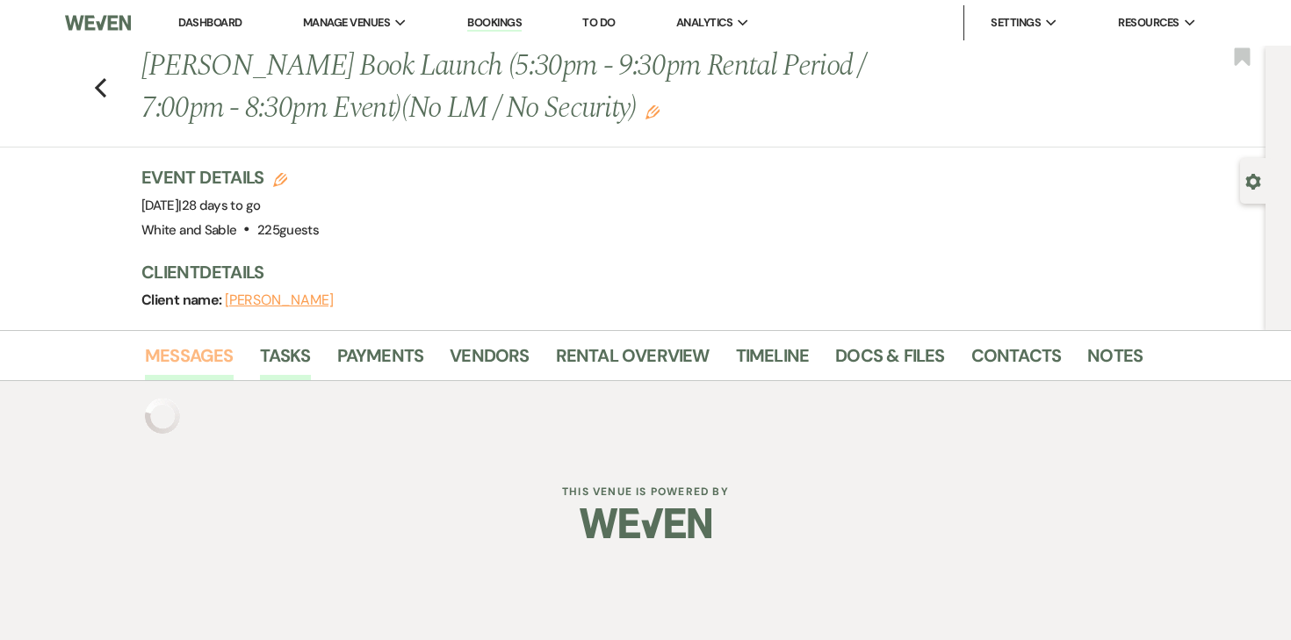
scroll to position [4, 0]
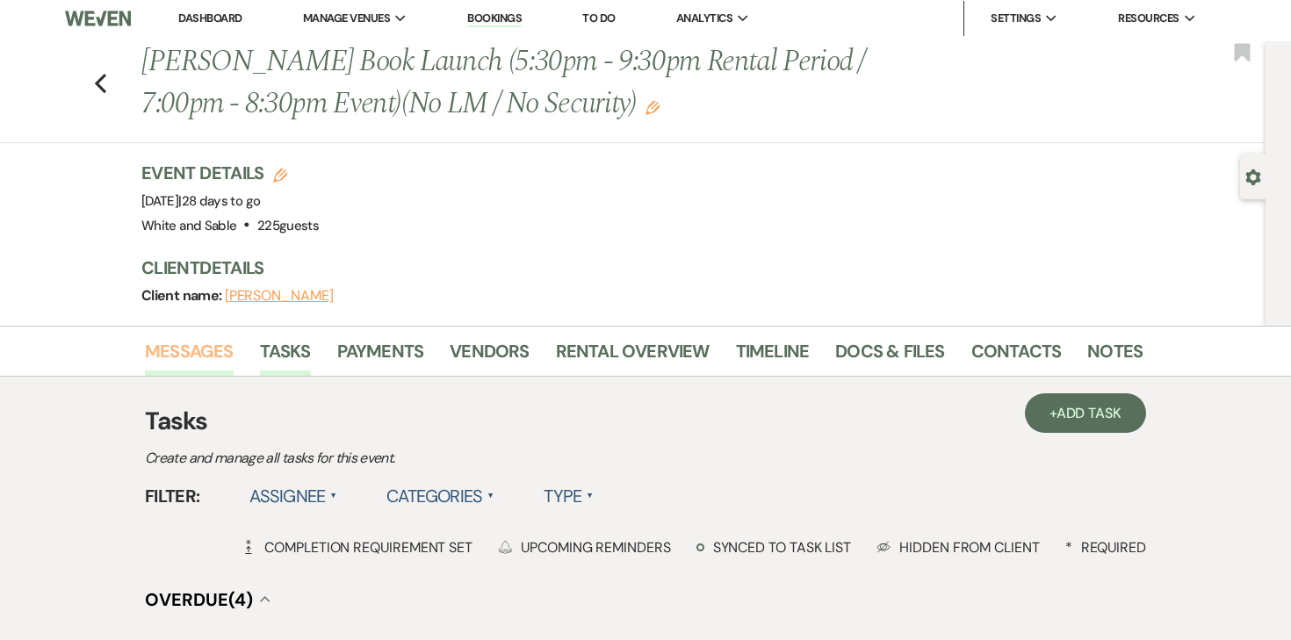
click at [202, 353] on link "Messages" at bounding box center [189, 356] width 89 height 39
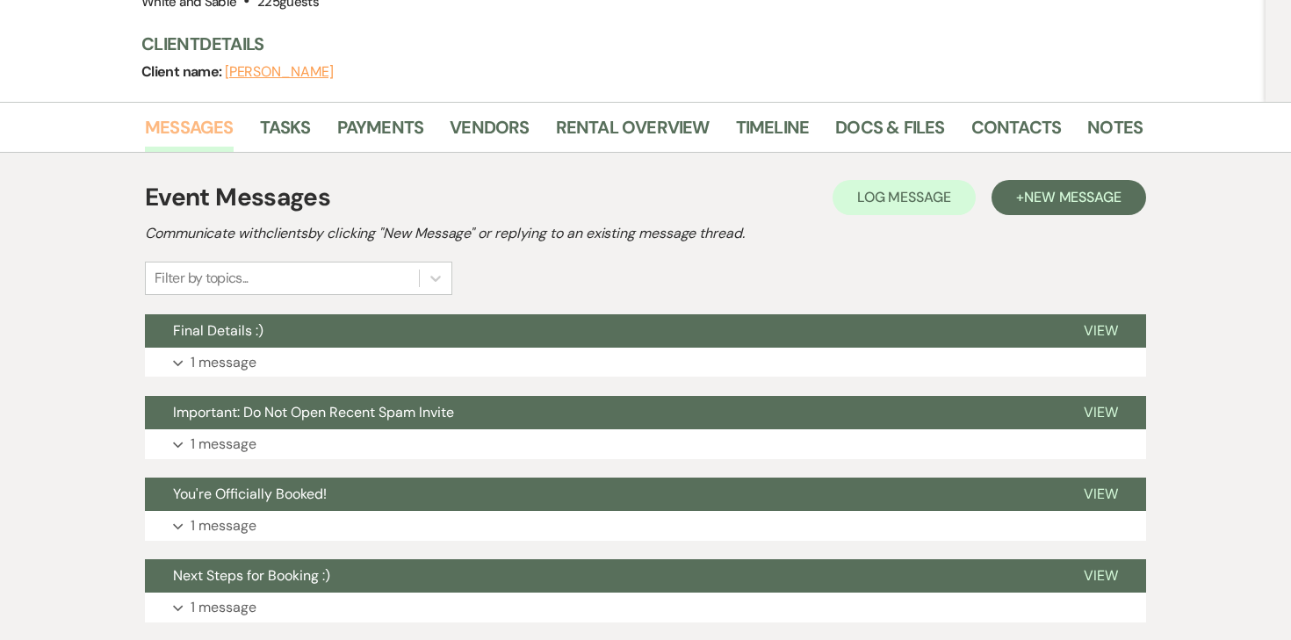
scroll to position [230, 0]
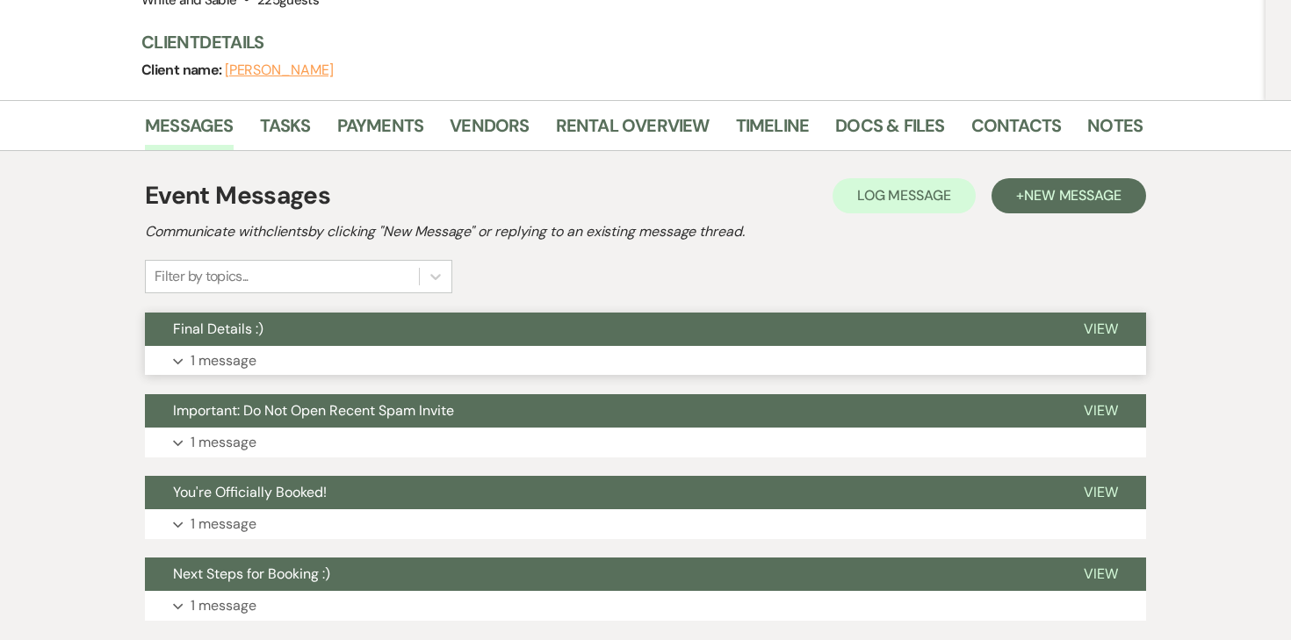
click at [217, 357] on p "1 message" at bounding box center [224, 360] width 66 height 23
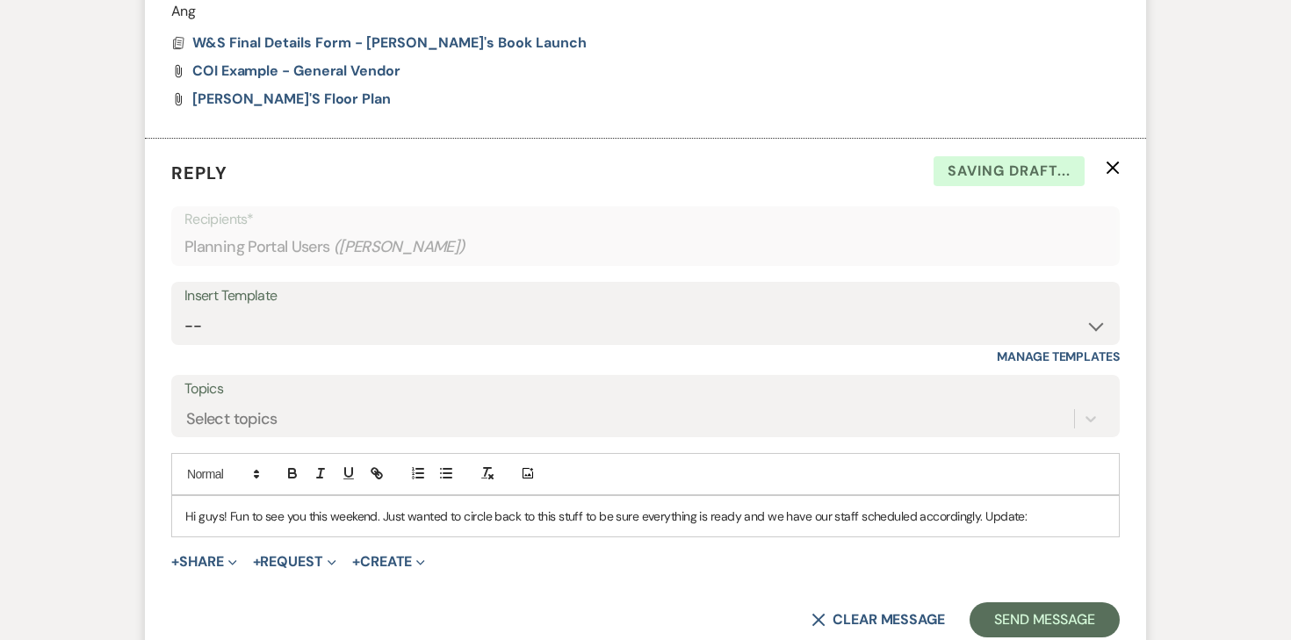
scroll to position [1031, 0]
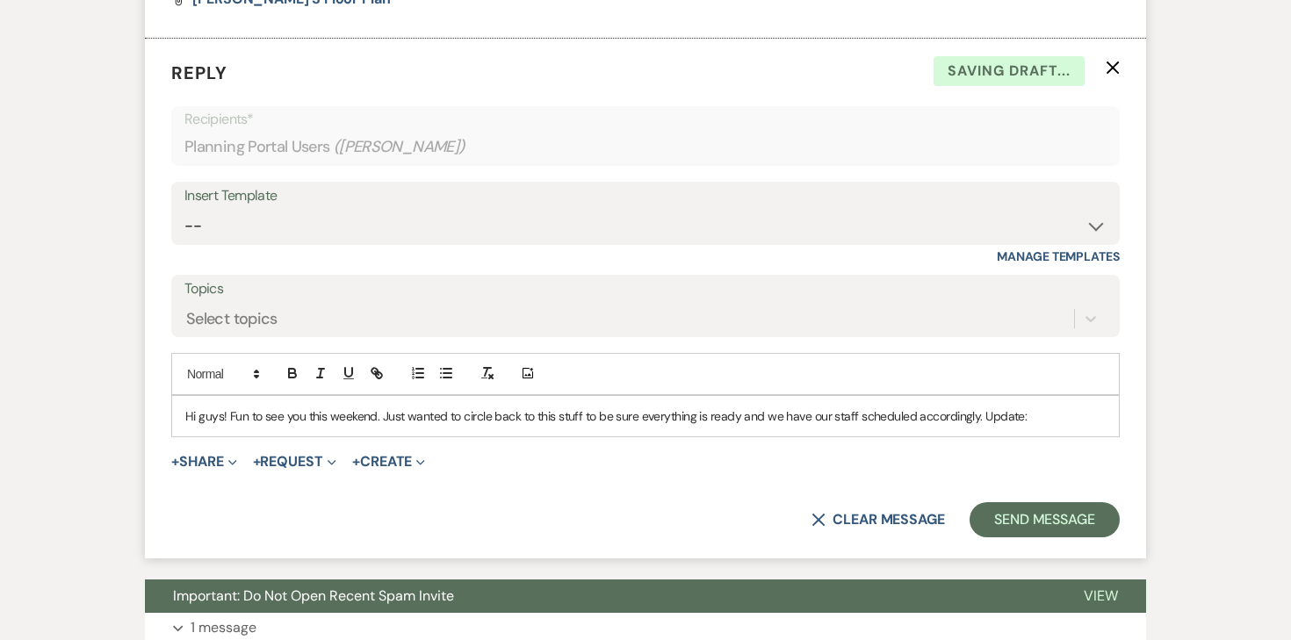
click at [1027, 425] on p "Hi guys! Fun to see you this weekend. Just wanted to circle back to this stuff …" at bounding box center [645, 415] width 920 height 19
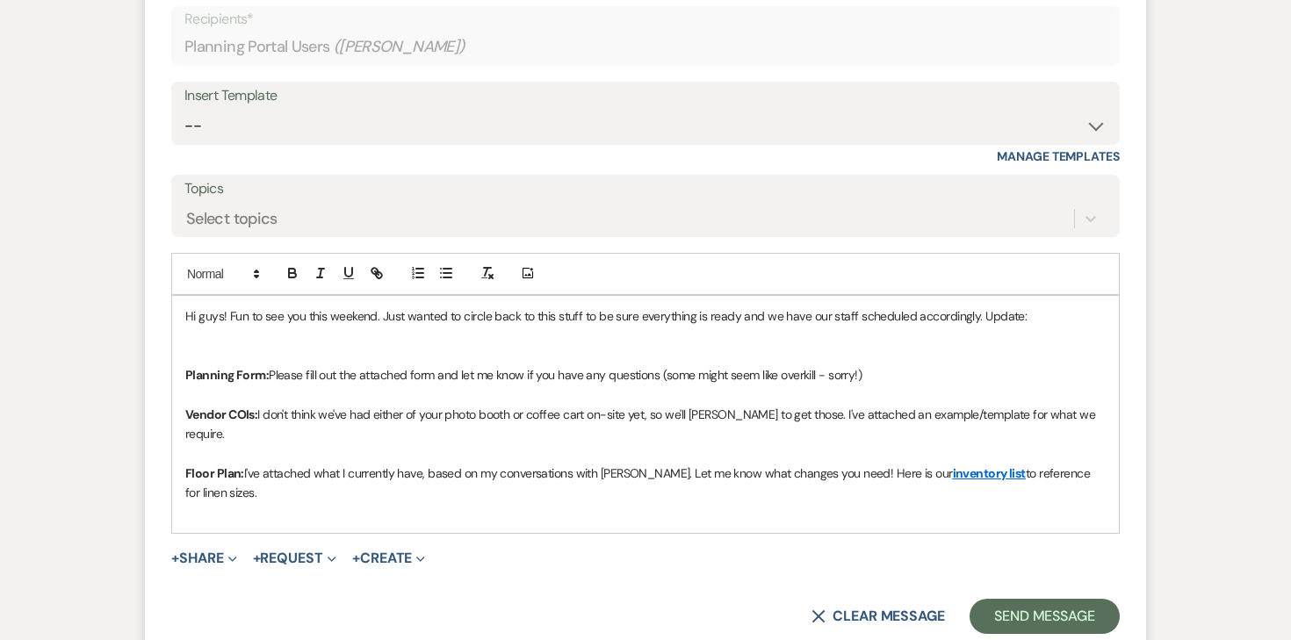
scroll to position [1215, 0]
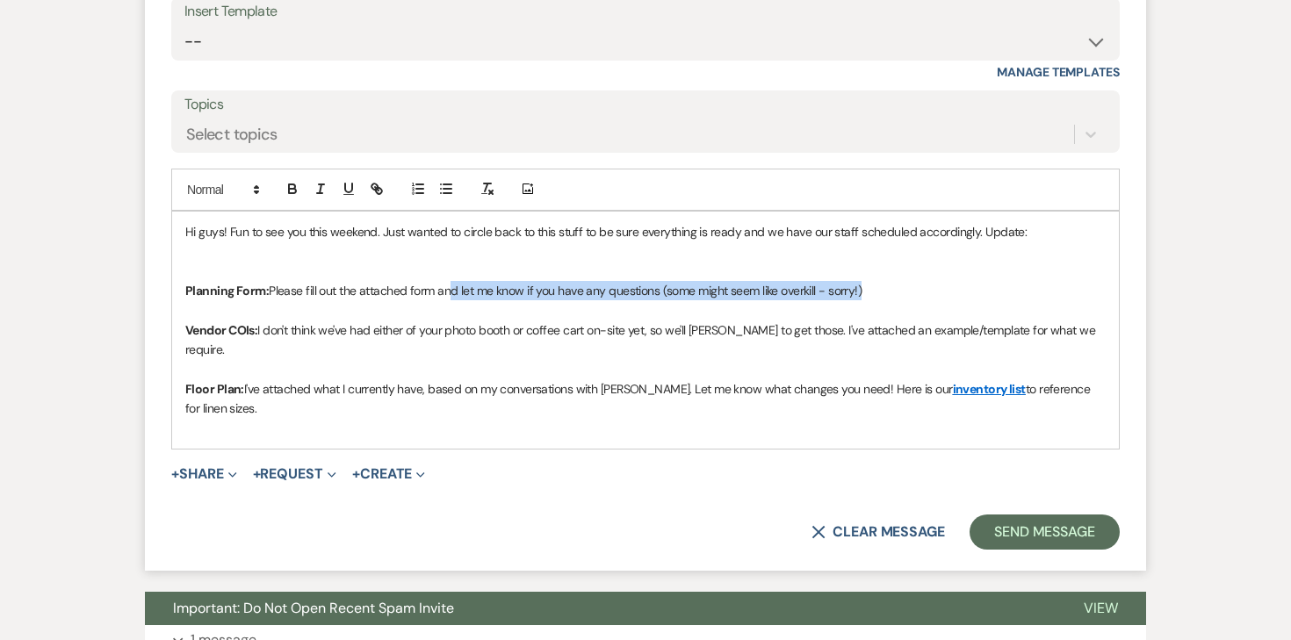
drag, startPoint x: 865, startPoint y: 289, endPoint x: 448, endPoint y: 285, distance: 417.0
click at [448, 285] on p "Planning Form: Please fill out the attached form and let me know if you have an…" at bounding box center [645, 290] width 920 height 19
click at [208, 467] on button "+ Share Expand" at bounding box center [204, 474] width 66 height 14
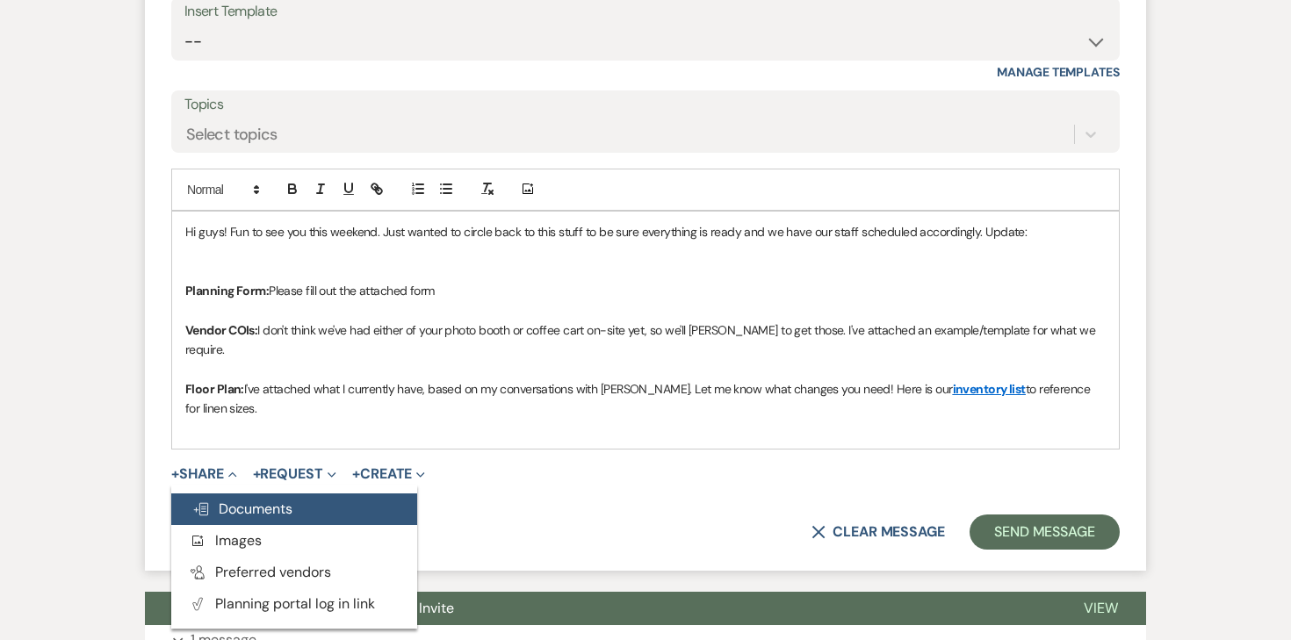
click at [219, 500] on span "Doc Upload Documents" at bounding box center [242, 509] width 100 height 18
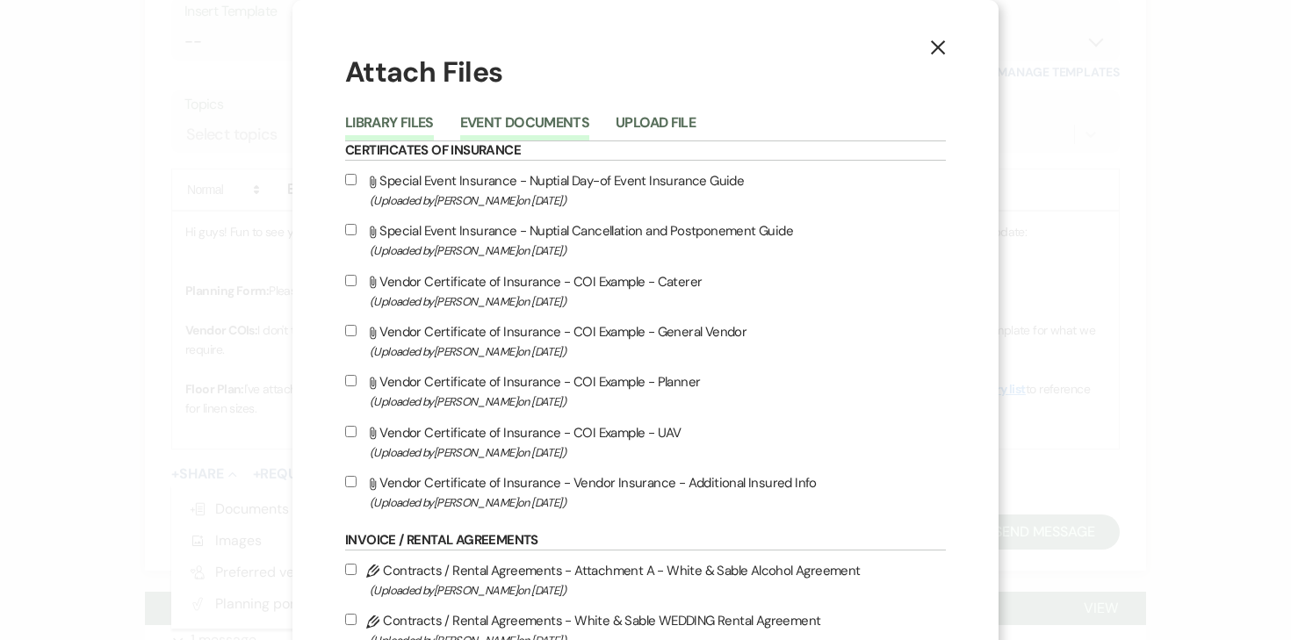
click at [511, 121] on button "Event Documents" at bounding box center [524, 128] width 129 height 25
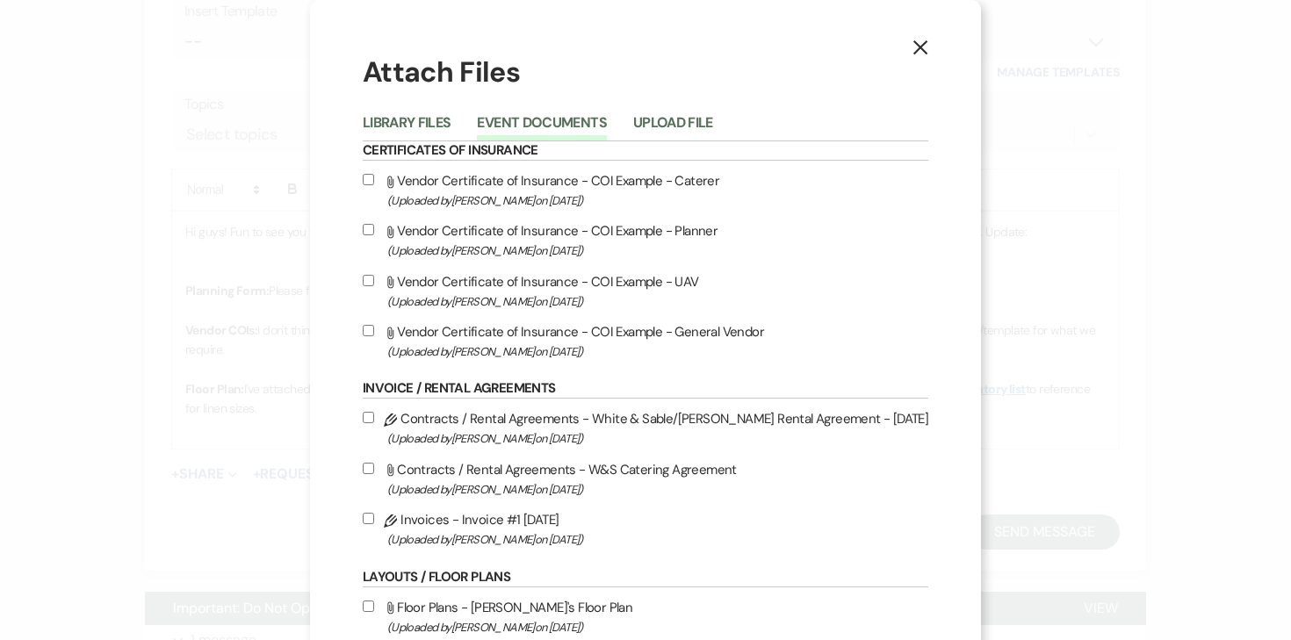
scroll to position [281, 0]
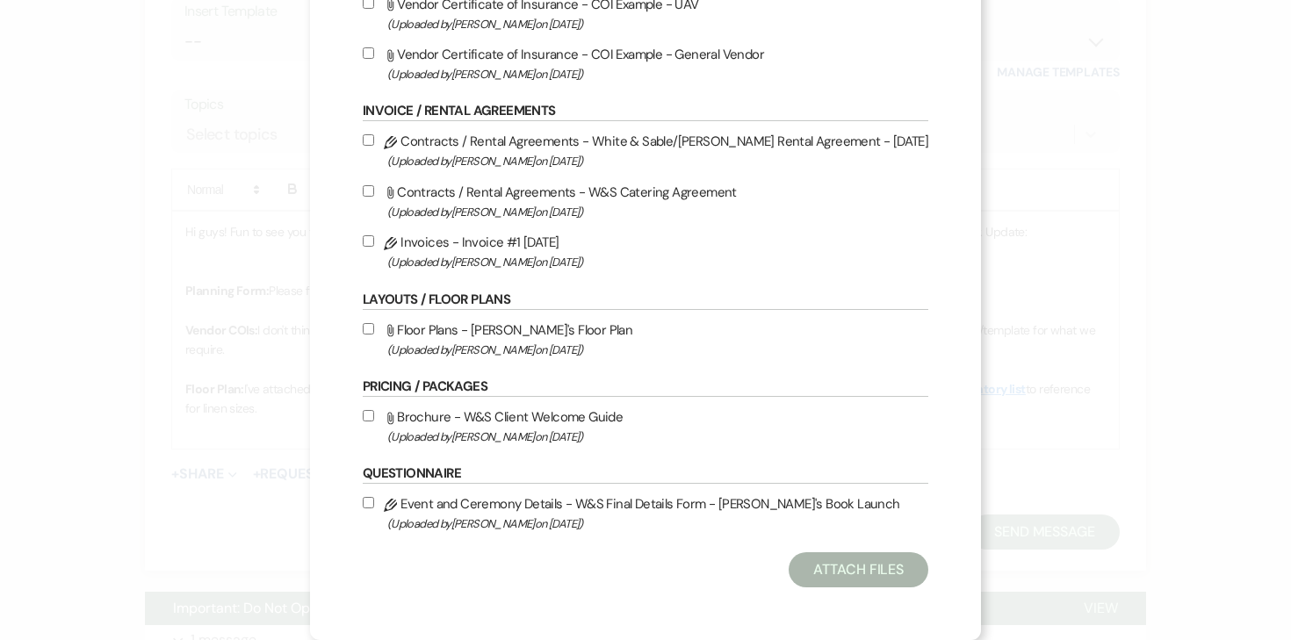
click at [374, 507] on input "Pencil Event and Ceremony Details - W&S Final Details Form - Heidi's Book Launc…" at bounding box center [368, 502] width 11 height 11
checkbox input "true"
click at [803, 573] on button "Attach Files" at bounding box center [858, 569] width 140 height 35
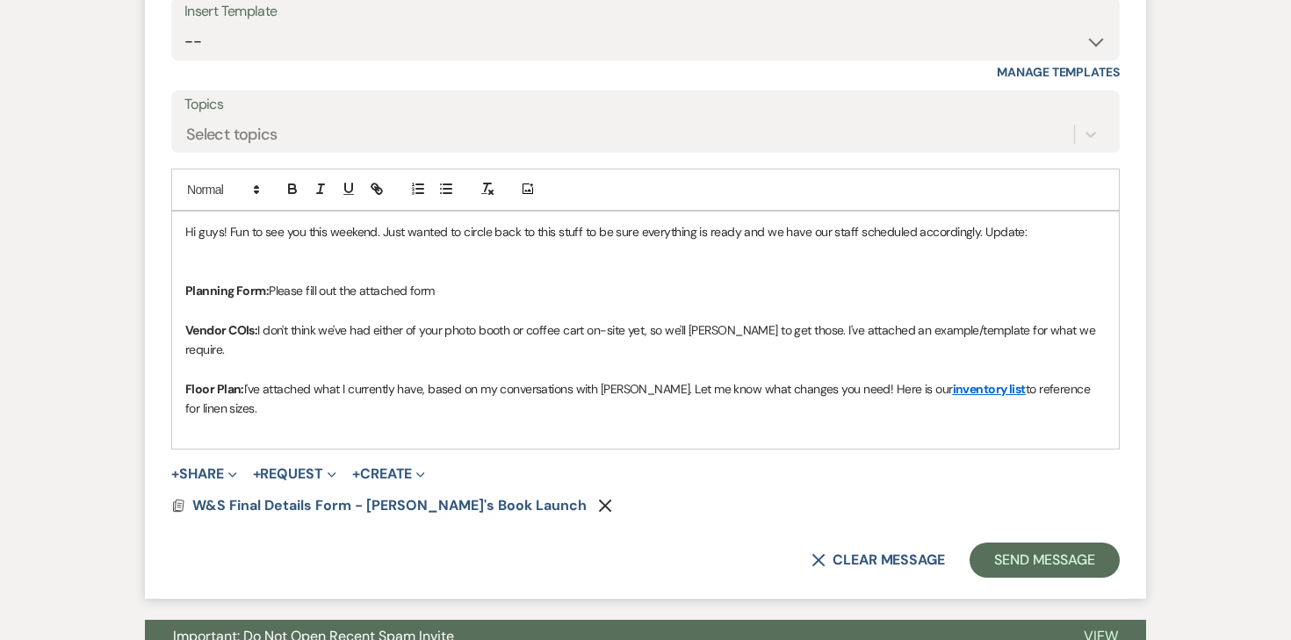
click at [500, 286] on p "Planning Form: Please fill out the attached form" at bounding box center [645, 290] width 920 height 19
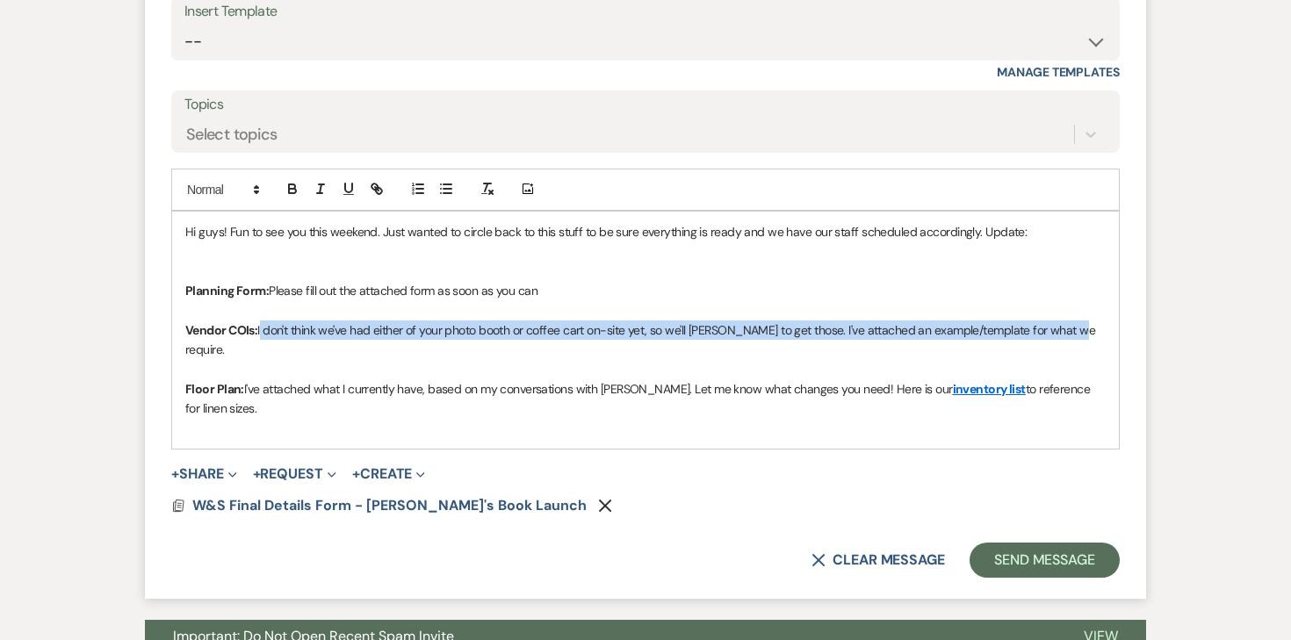
drag, startPoint x: 261, startPoint y: 330, endPoint x: 1099, endPoint y: 320, distance: 838.5
click at [1099, 320] on p "Vendor COIs: I don't think we've had either of your photo booth or coffee cart …" at bounding box center [645, 340] width 920 height 40
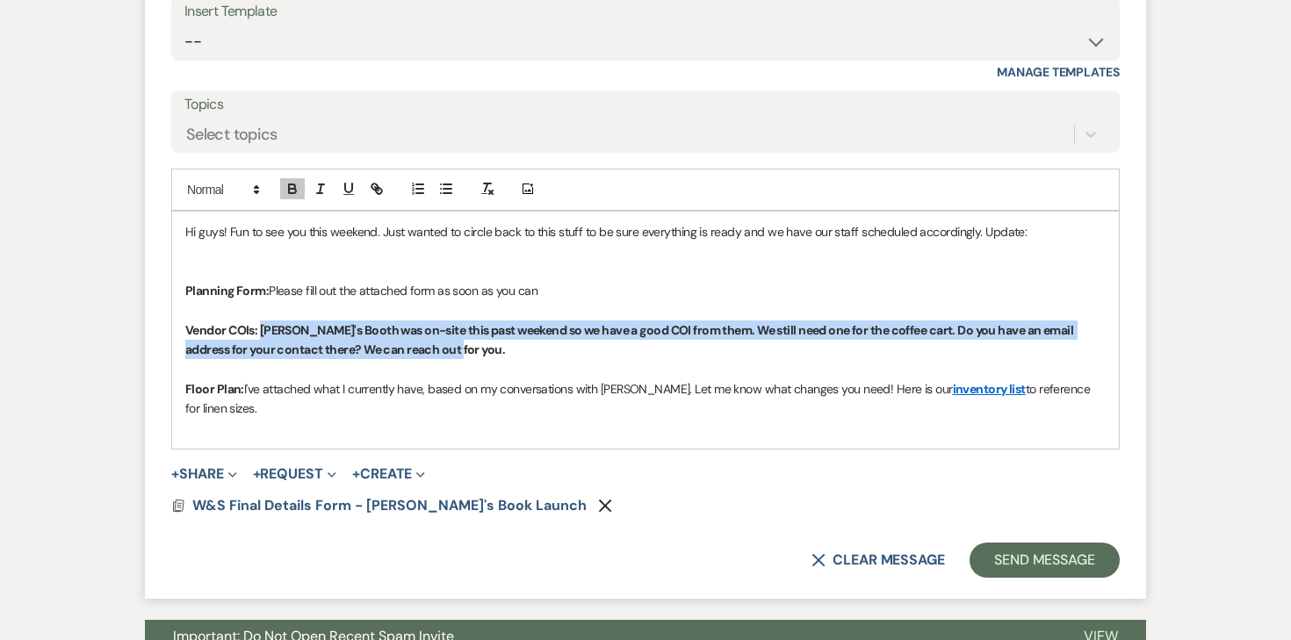
drag, startPoint x: 456, startPoint y: 349, endPoint x: 259, endPoint y: 325, distance: 198.1
click at [259, 325] on p "Vendor COIs: Abby's Booth was on-site this past weekend so we have a good COI f…" at bounding box center [645, 340] width 920 height 40
click at [291, 191] on icon "button" at bounding box center [292, 189] width 16 height 16
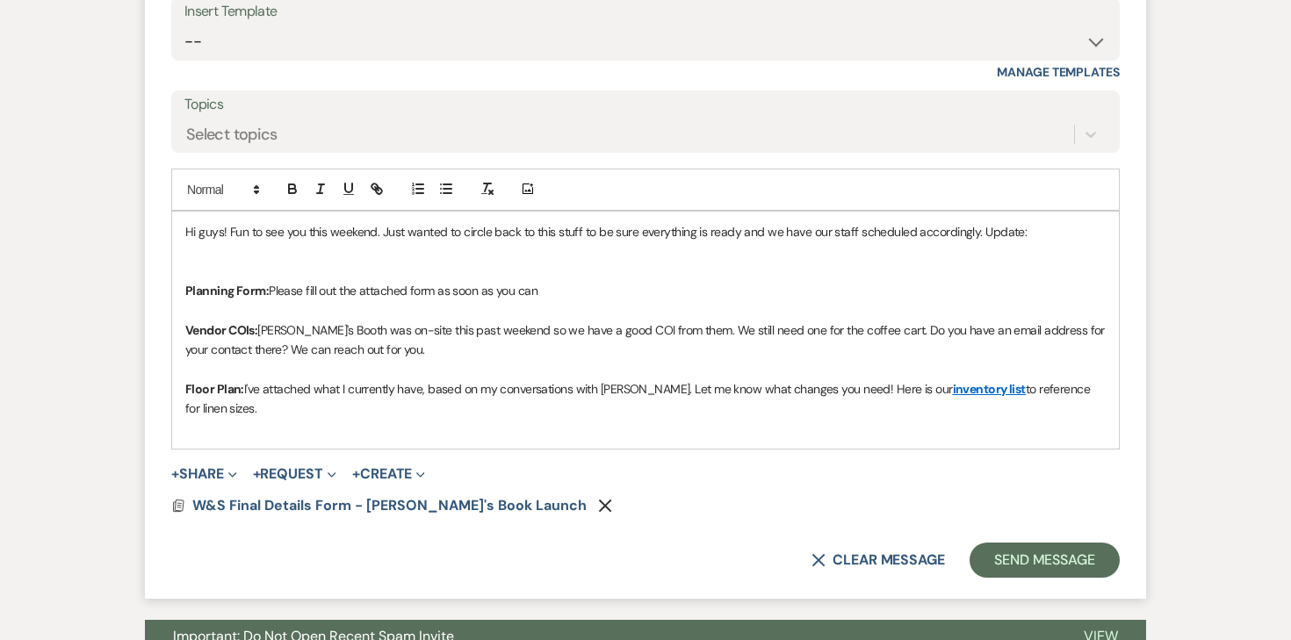
click at [356, 381] on span "I've attached what I currently have, based on my conversations with [PERSON_NAM…" at bounding box center [598, 389] width 708 height 16
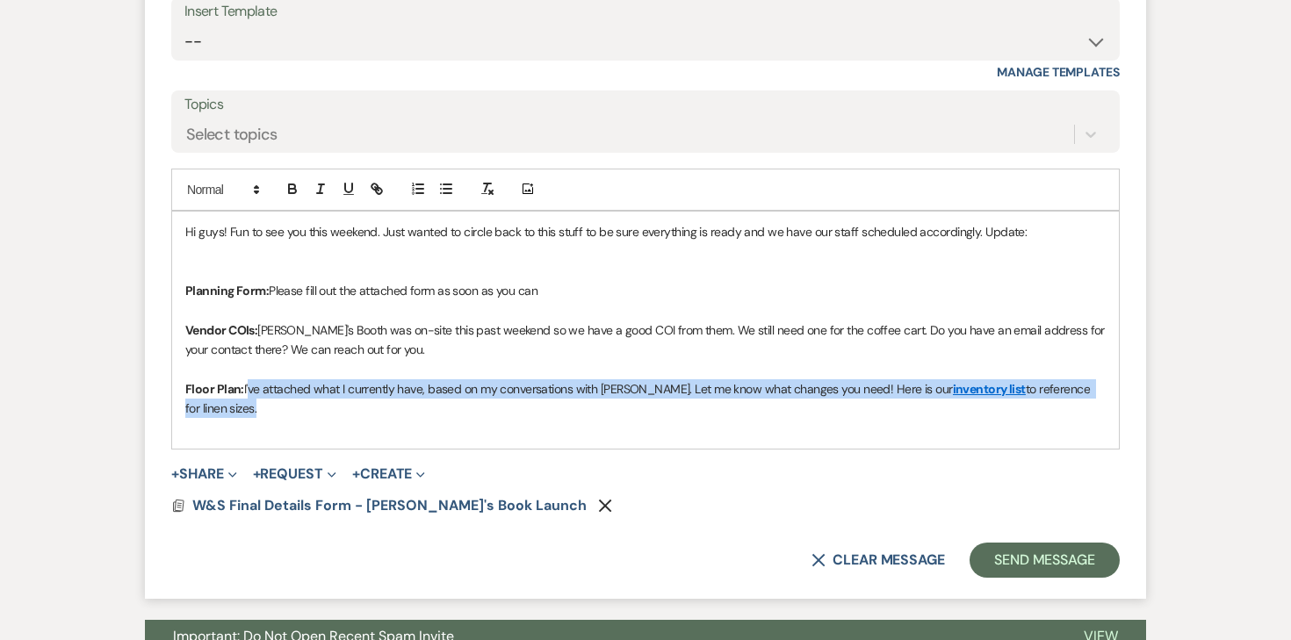
drag, startPoint x: 247, startPoint y: 388, endPoint x: 1122, endPoint y: 395, distance: 875.3
click at [1122, 395] on form "Reply X Draft saved! Recipients* Planning Portal Users ( Tyler Anderson ) Inser…" at bounding box center [645, 226] width 1001 height 744
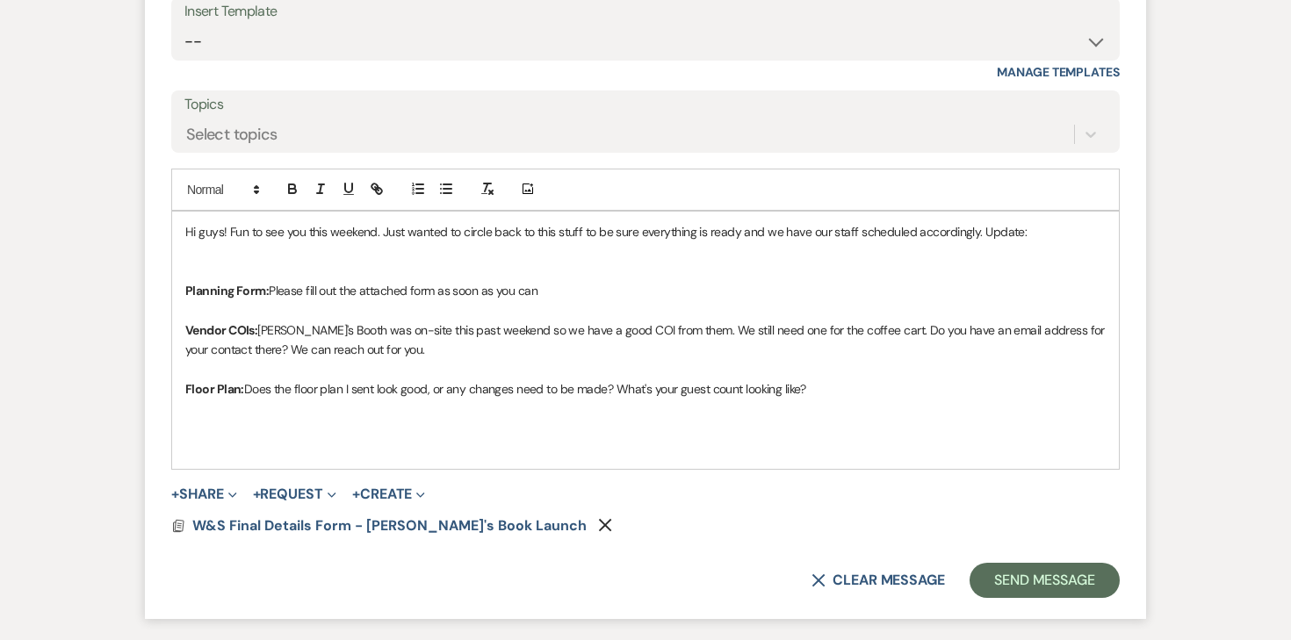
click at [672, 281] on p "Planning Form: Please fill out the attached form as soon as you can" at bounding box center [645, 290] width 920 height 19
click at [400, 444] on p at bounding box center [645, 447] width 920 height 19
click at [284, 502] on span "+ Request Expand Generate Payment Payment Vendor List Vendor list Doc Upload Do…" at bounding box center [294, 494] width 83 height 21
click at [219, 487] on button "+ Share Expand" at bounding box center [204, 494] width 66 height 14
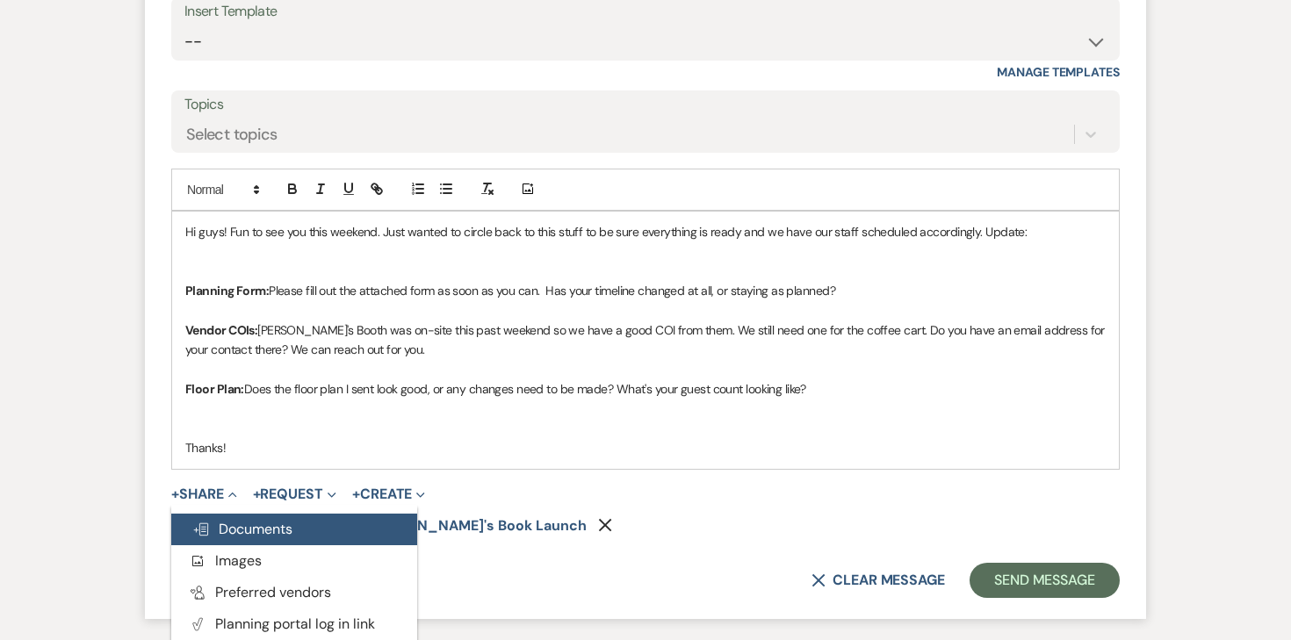
click at [255, 521] on span "Doc Upload Documents" at bounding box center [242, 529] width 100 height 18
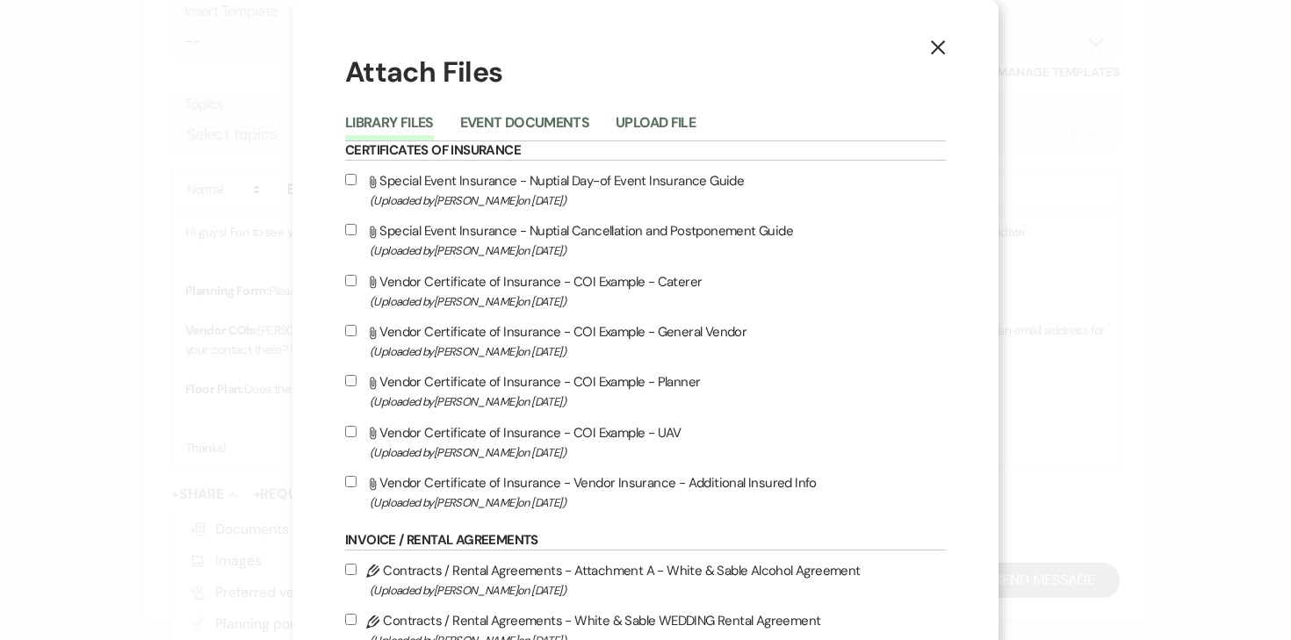
click at [586, 109] on div "Library Files Event Documents Upload File" at bounding box center [645, 122] width 600 height 37
click at [586, 121] on button "Event Documents" at bounding box center [524, 128] width 129 height 25
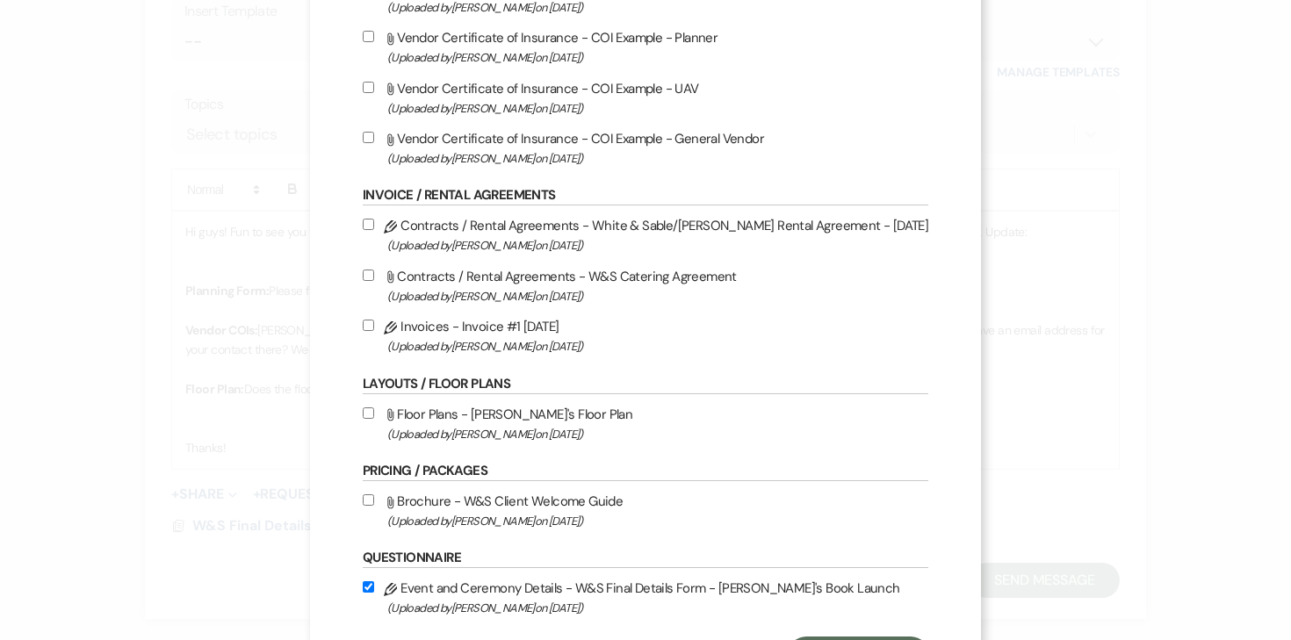
scroll to position [235, 0]
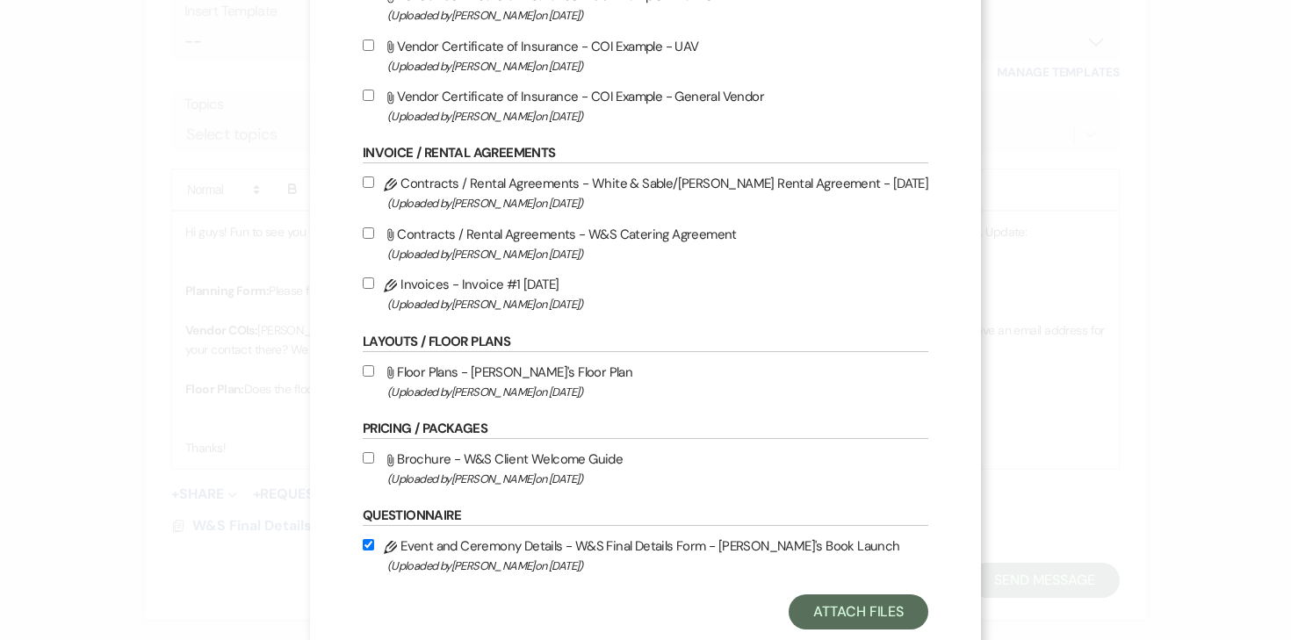
click at [374, 368] on input "Attach File Floor Plans - Heidi's Floor Plan (Uploaded by Angela Oldenburger on…" at bounding box center [368, 370] width 11 height 11
checkbox input "true"
click at [852, 615] on button "Attach Files" at bounding box center [858, 611] width 140 height 35
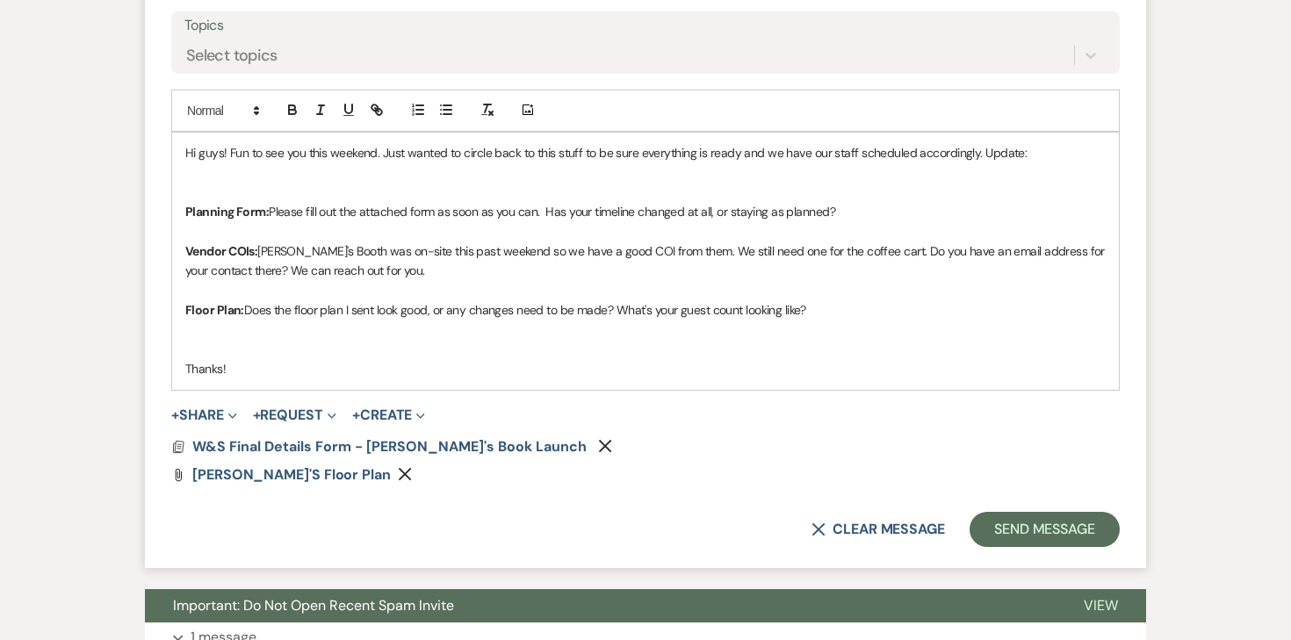
scroll to position [1413, 0]
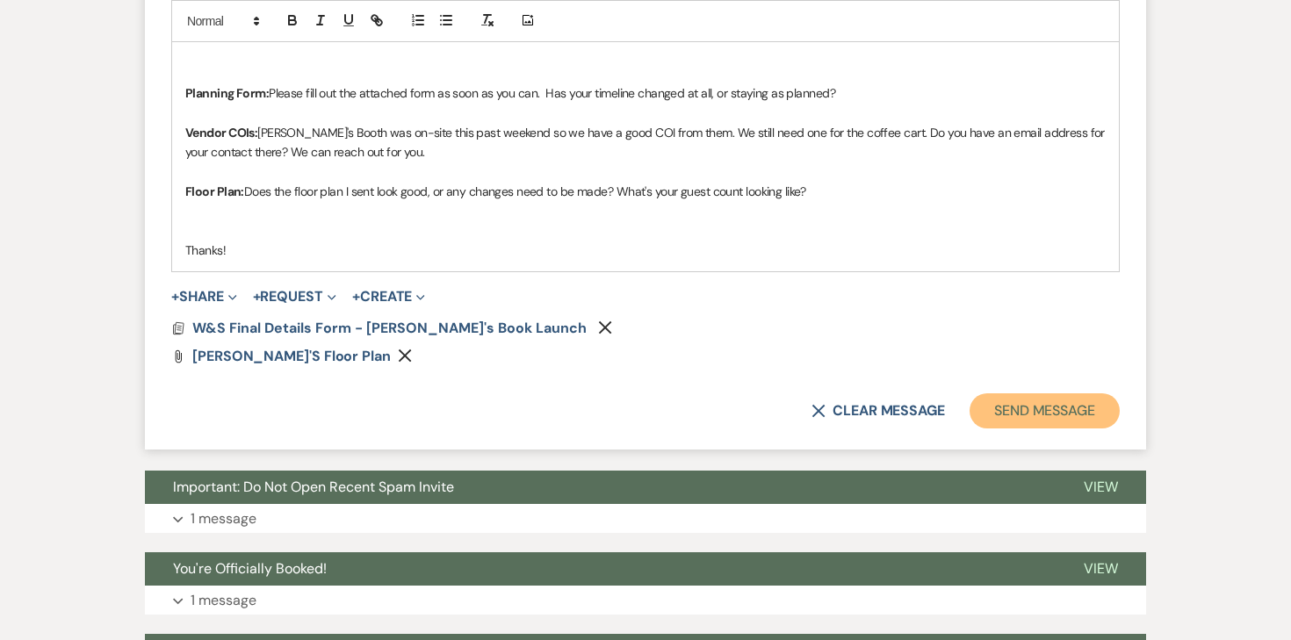
click at [1075, 399] on button "Send Message" at bounding box center [1044, 410] width 150 height 35
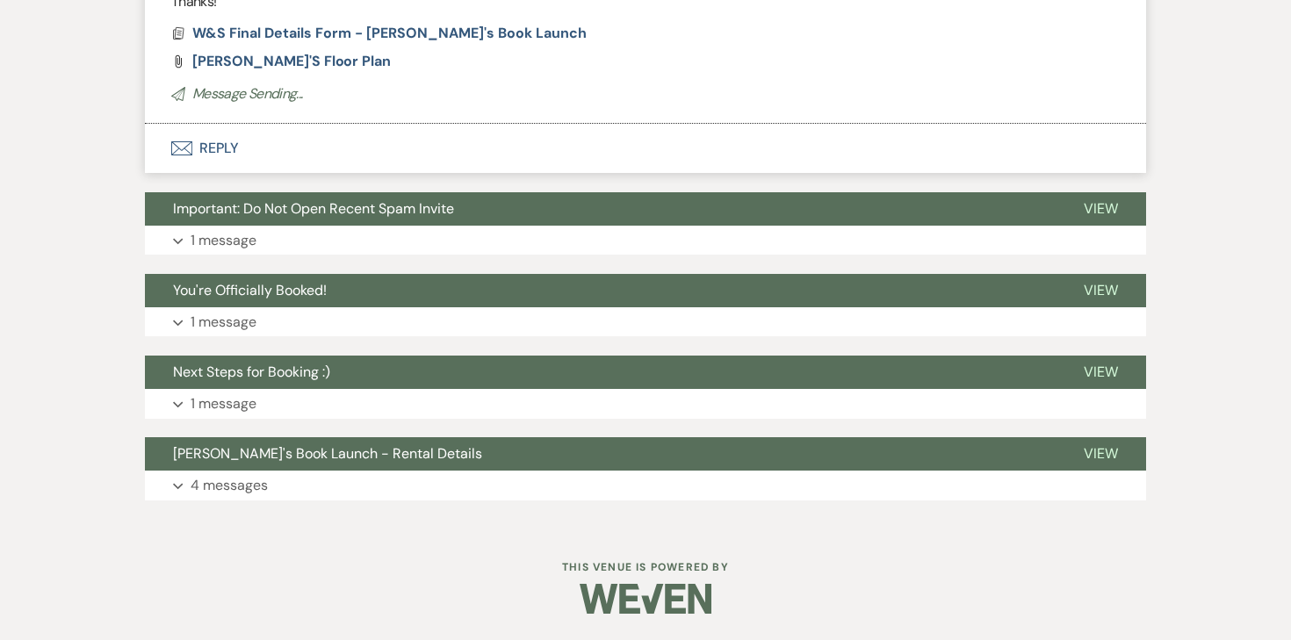
scroll to position [1388, 0]
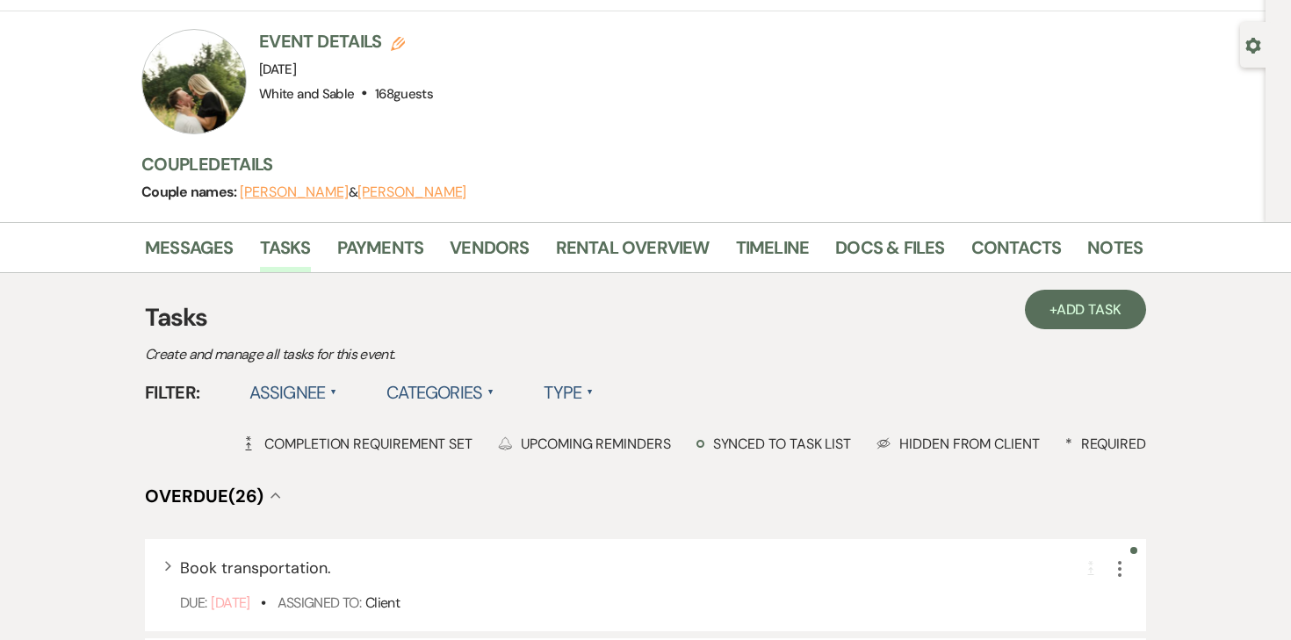
scroll to position [251, 0]
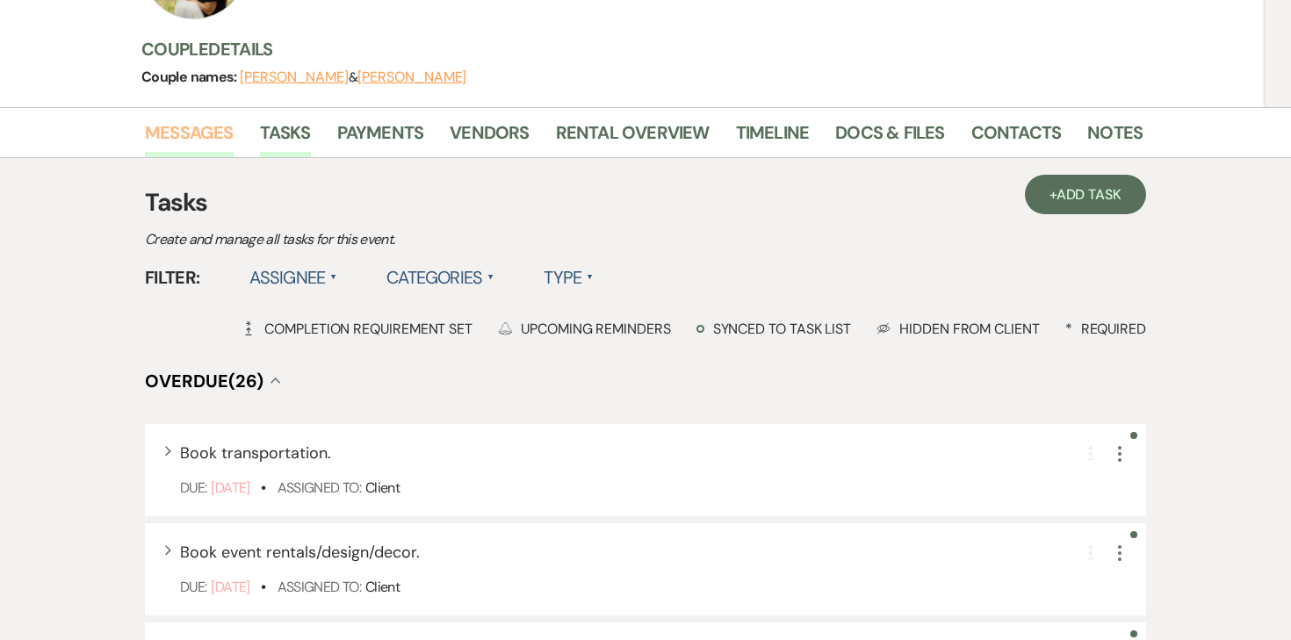
click at [191, 133] on link "Messages" at bounding box center [189, 138] width 89 height 39
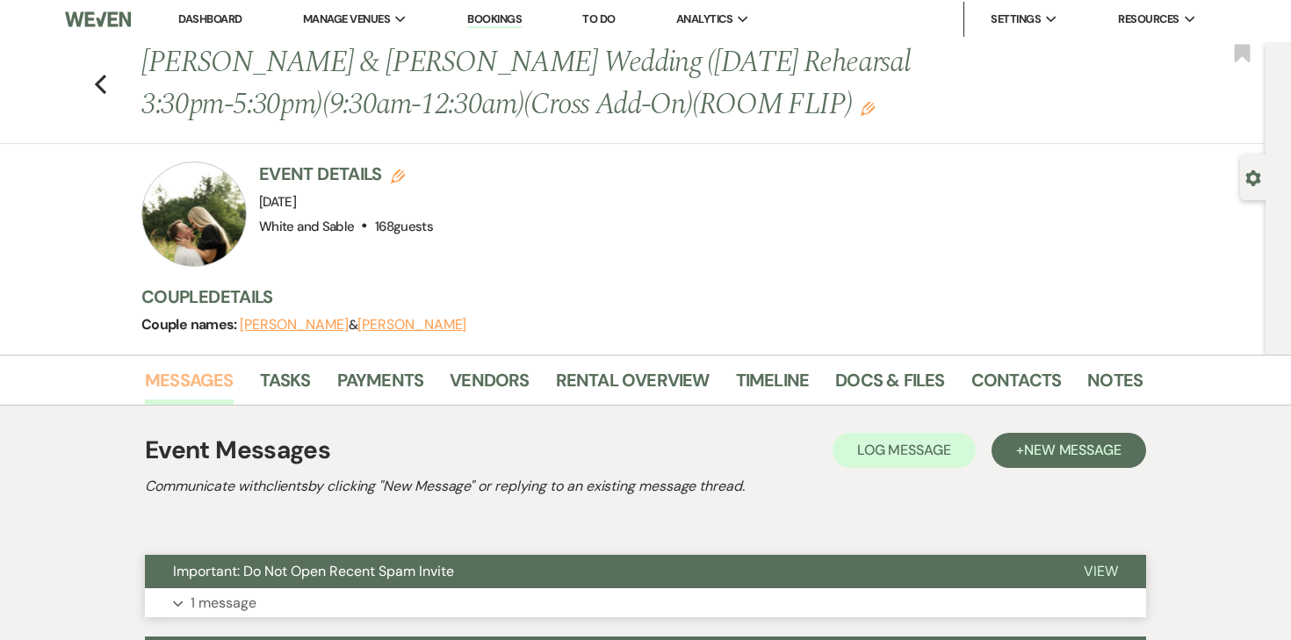
scroll to position [251, 0]
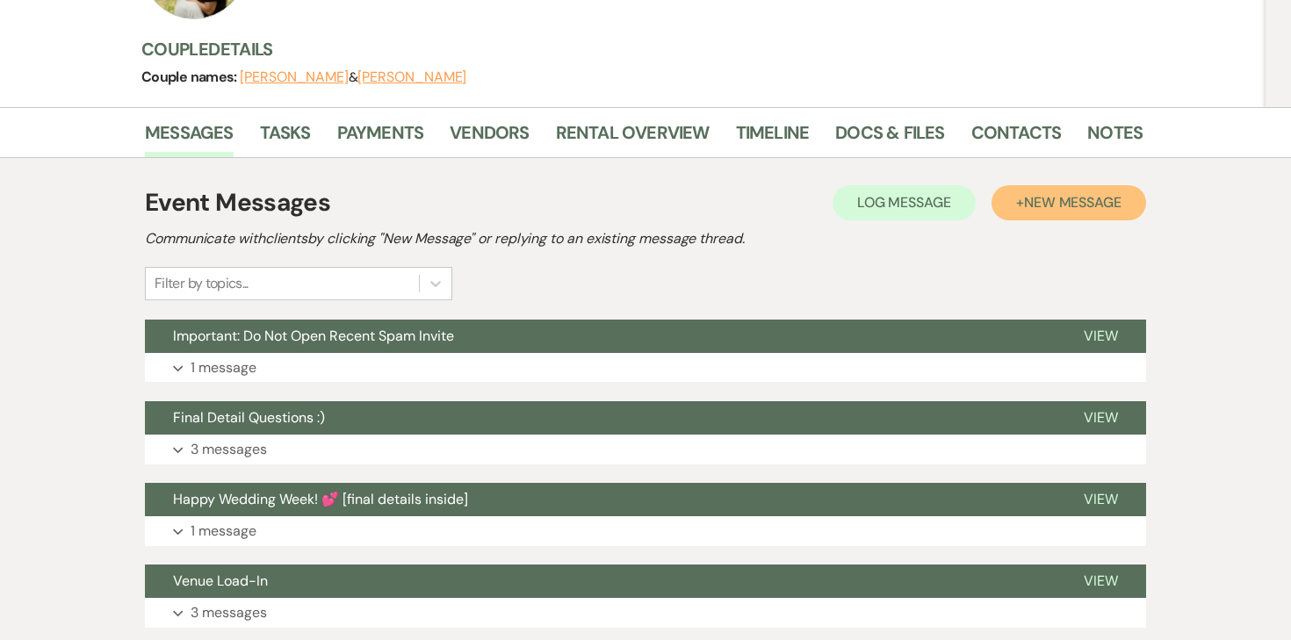
click at [1046, 195] on span "New Message" at bounding box center [1072, 202] width 97 height 18
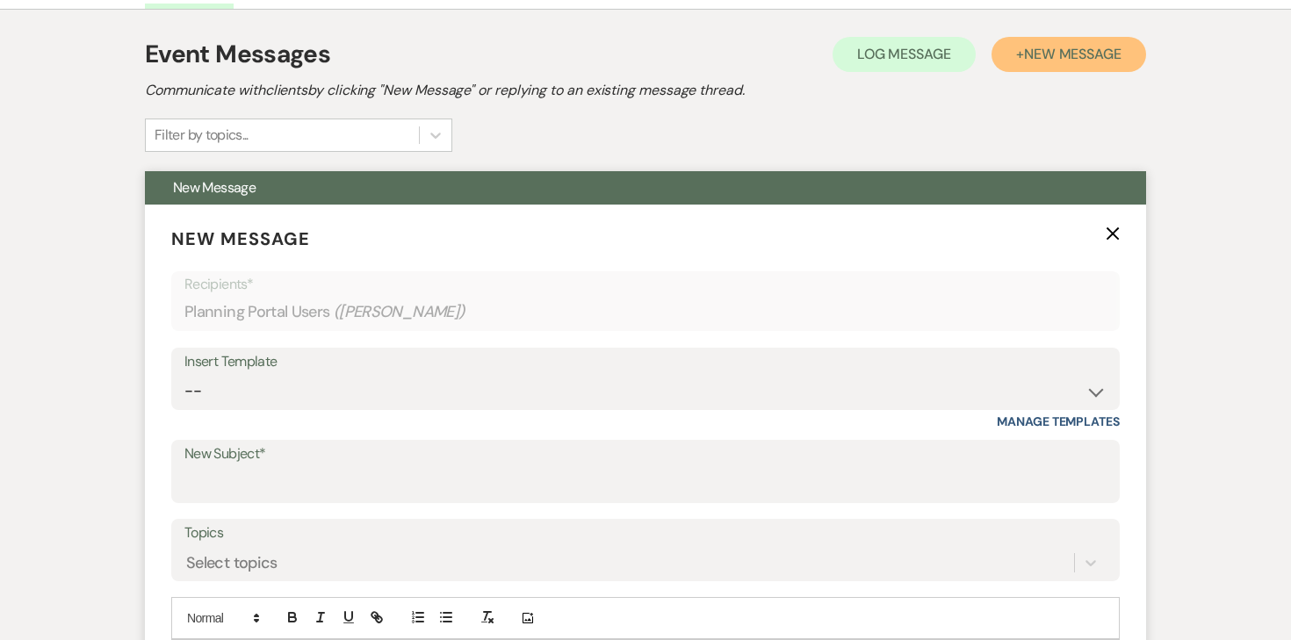
scroll to position [403, 0]
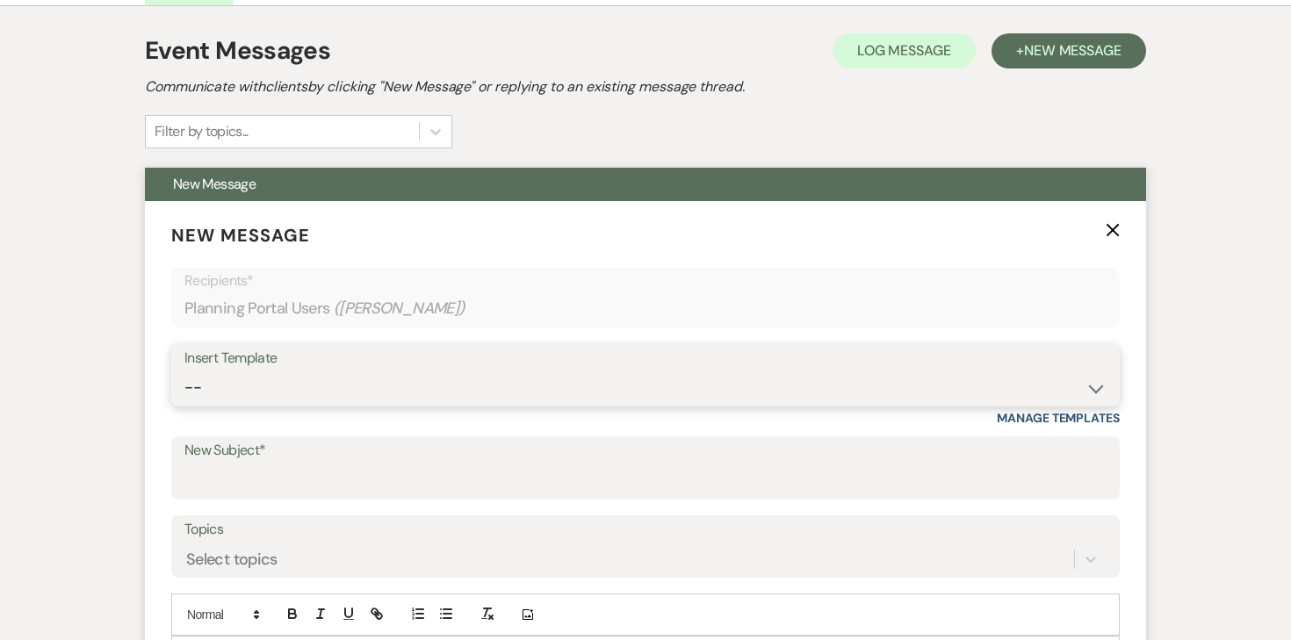
click at [349, 379] on select "-- Inquiry Response (Venue Guide) Schedule - Venue Tour Appt Confirmation Sched…" at bounding box center [645, 387] width 922 height 34
select select "5771"
click at [184, 370] on select "-- Inquiry Response (Venue Guide) Schedule - Venue Tour Appt Confirmation Sched…" at bounding box center [645, 387] width 922 height 34
type input "Thank you! 💕"
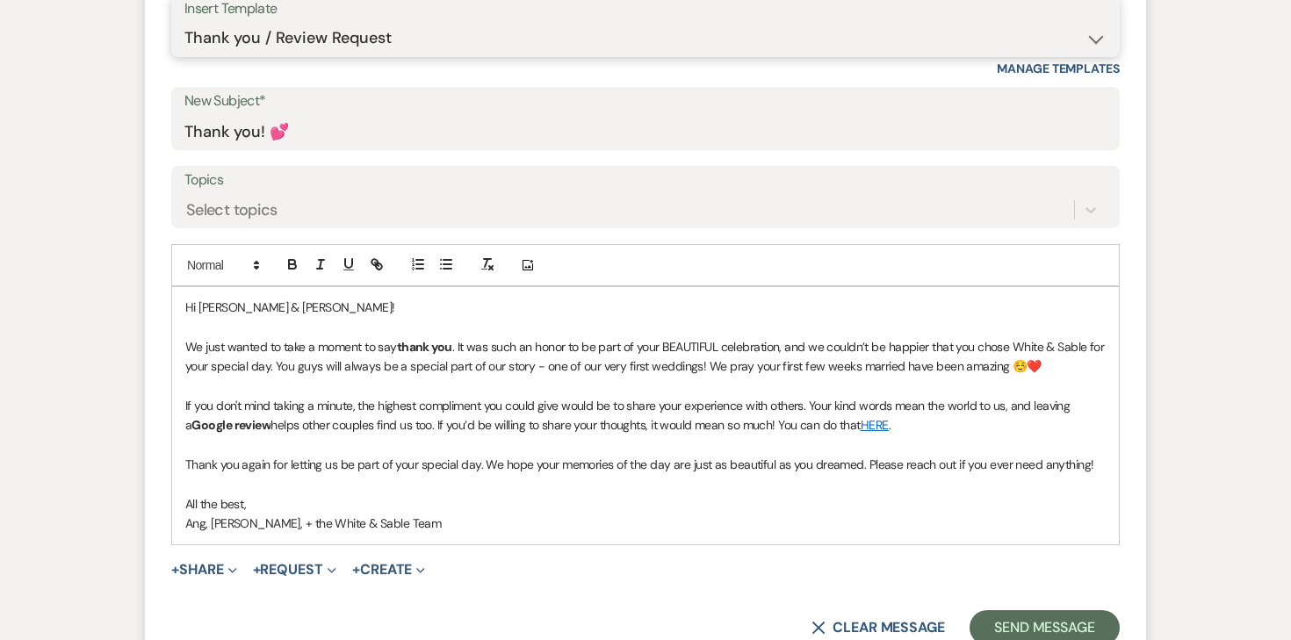
scroll to position [810, 0]
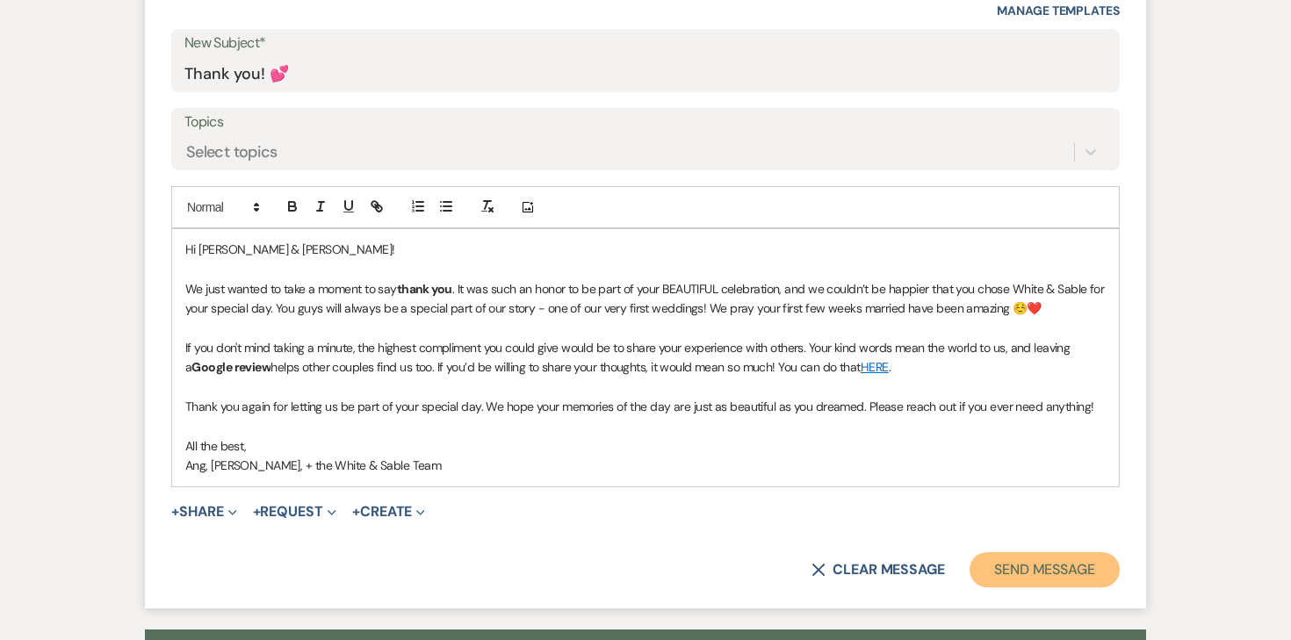
click at [1028, 574] on button "Send Message" at bounding box center [1044, 569] width 150 height 35
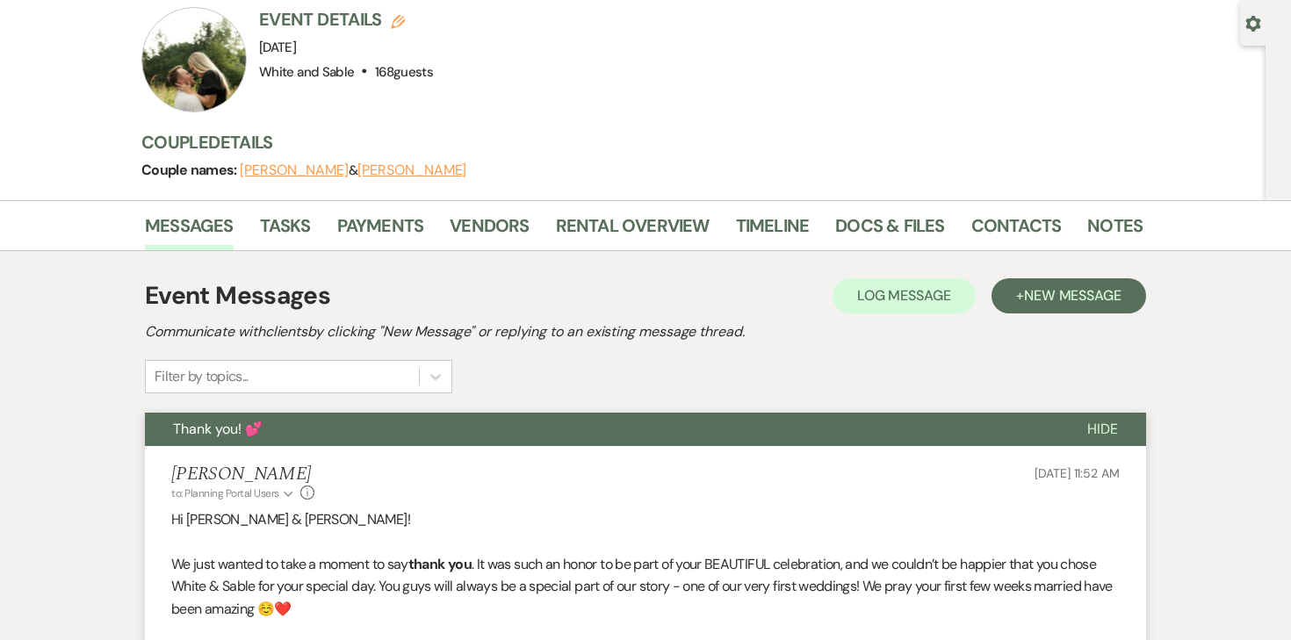
scroll to position [0, 0]
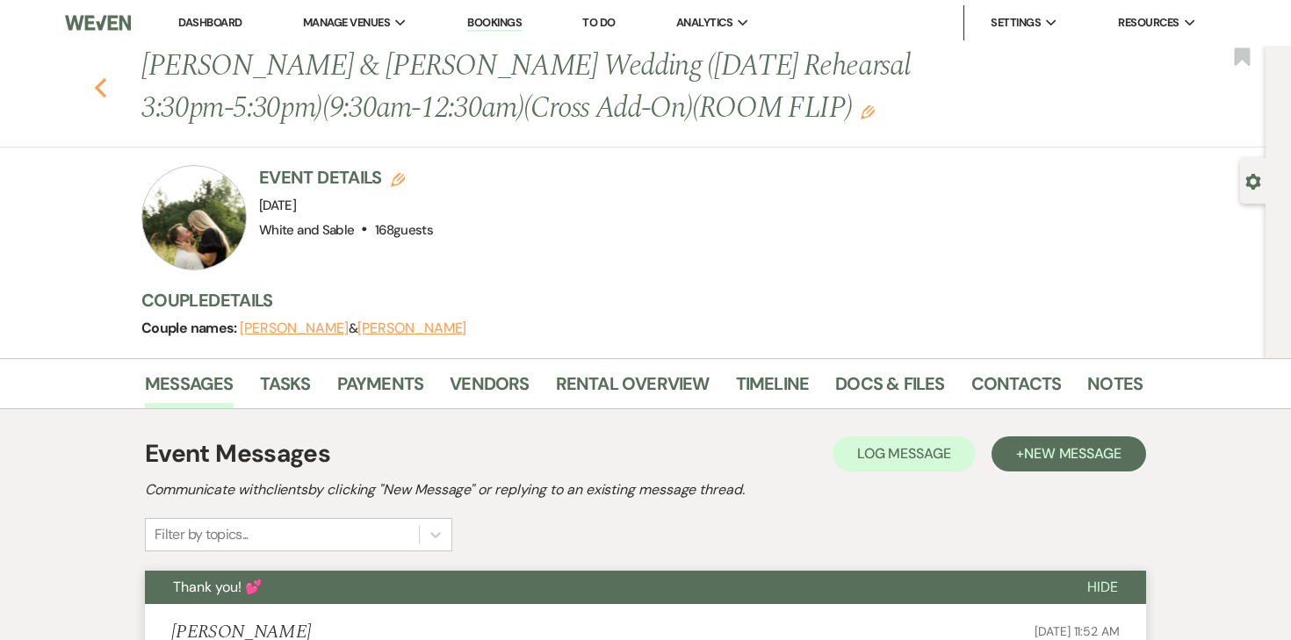
click at [101, 90] on icon "Previous" at bounding box center [100, 87] width 13 height 21
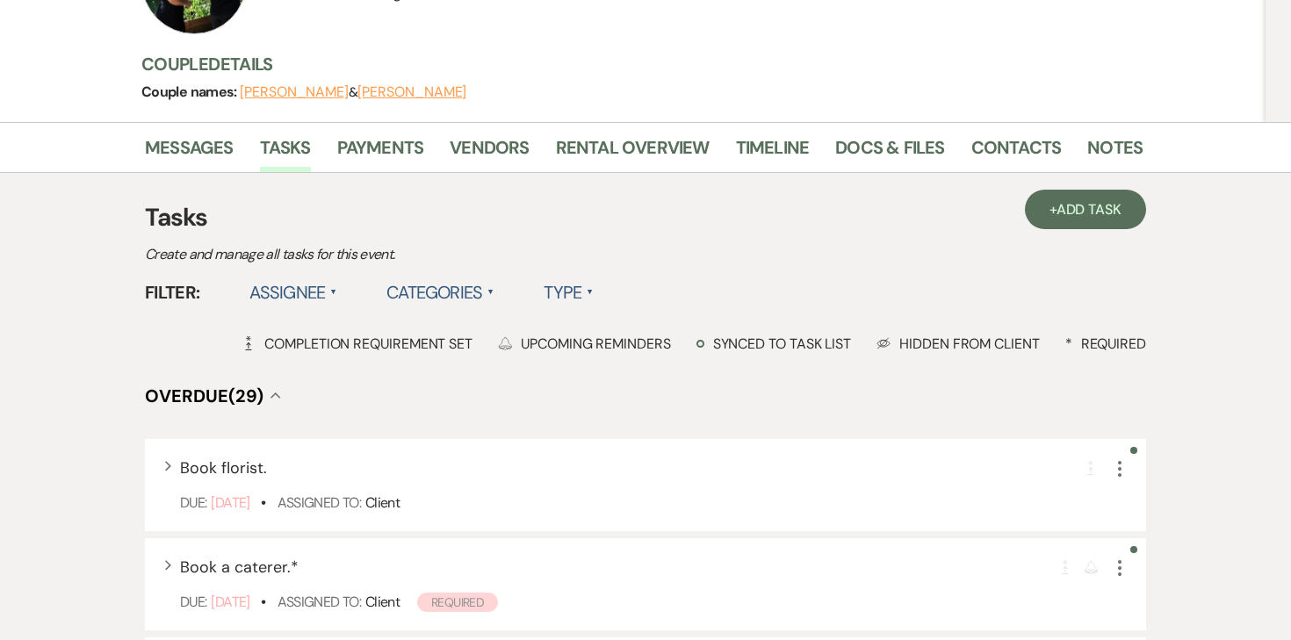
scroll to position [237, 0]
click at [211, 133] on link "Messages" at bounding box center [189, 152] width 89 height 39
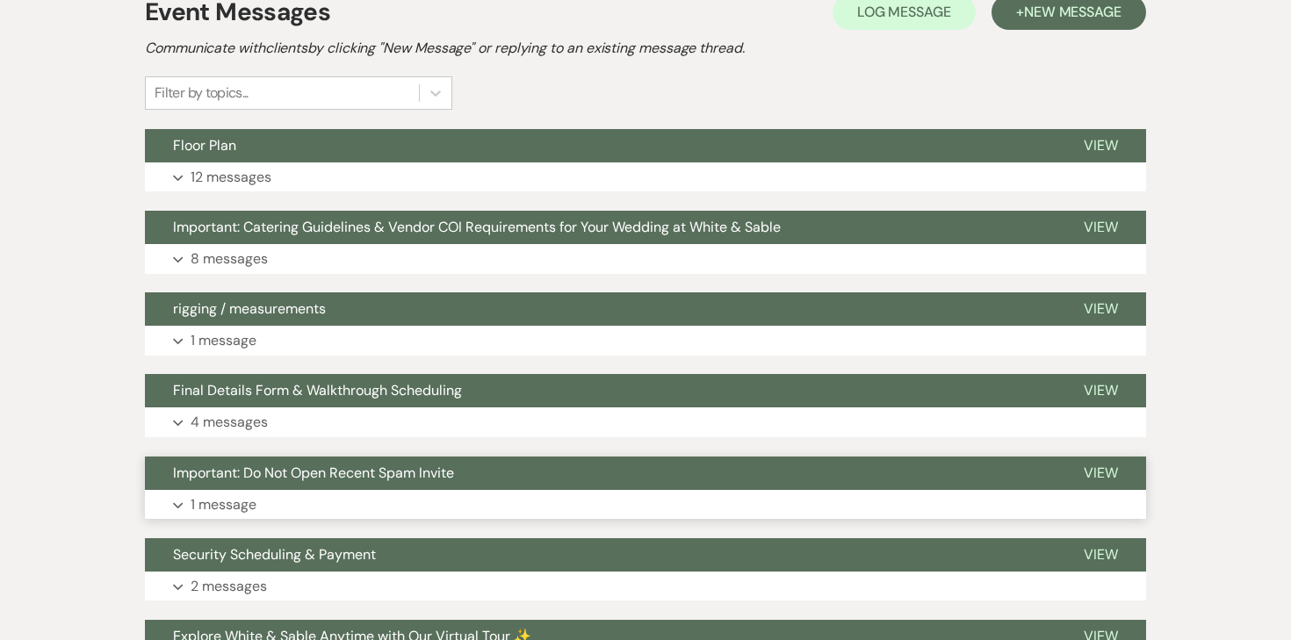
scroll to position [450, 0]
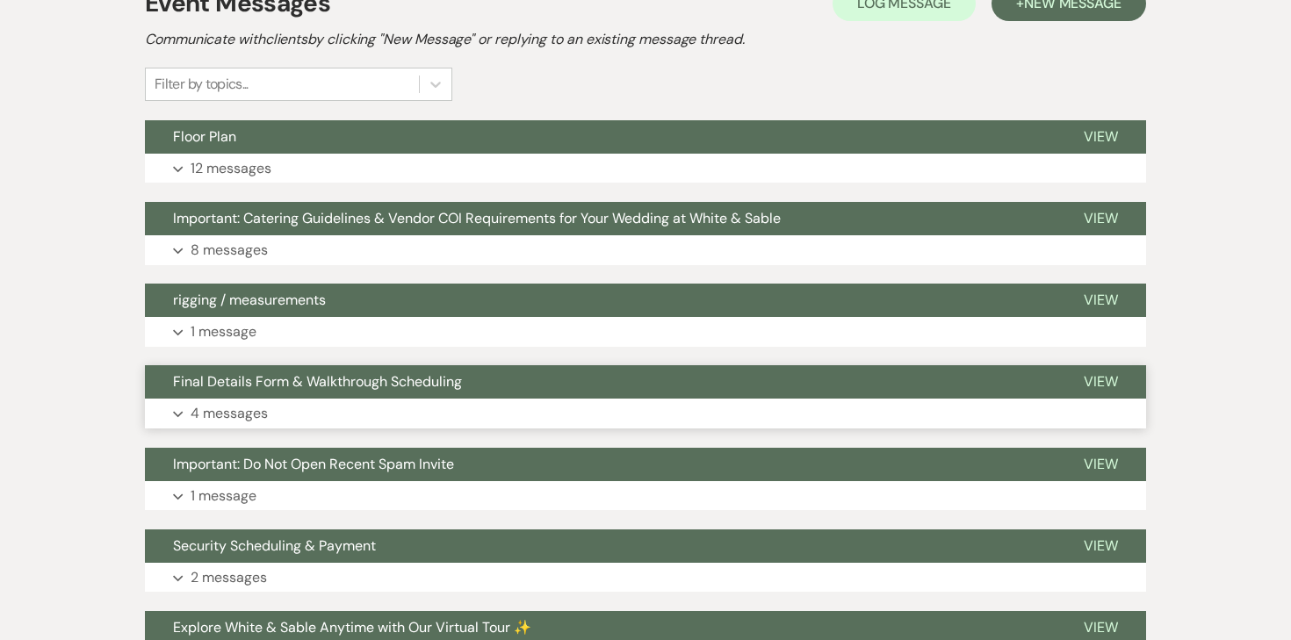
click at [244, 402] on p "4 messages" at bounding box center [229, 413] width 77 height 23
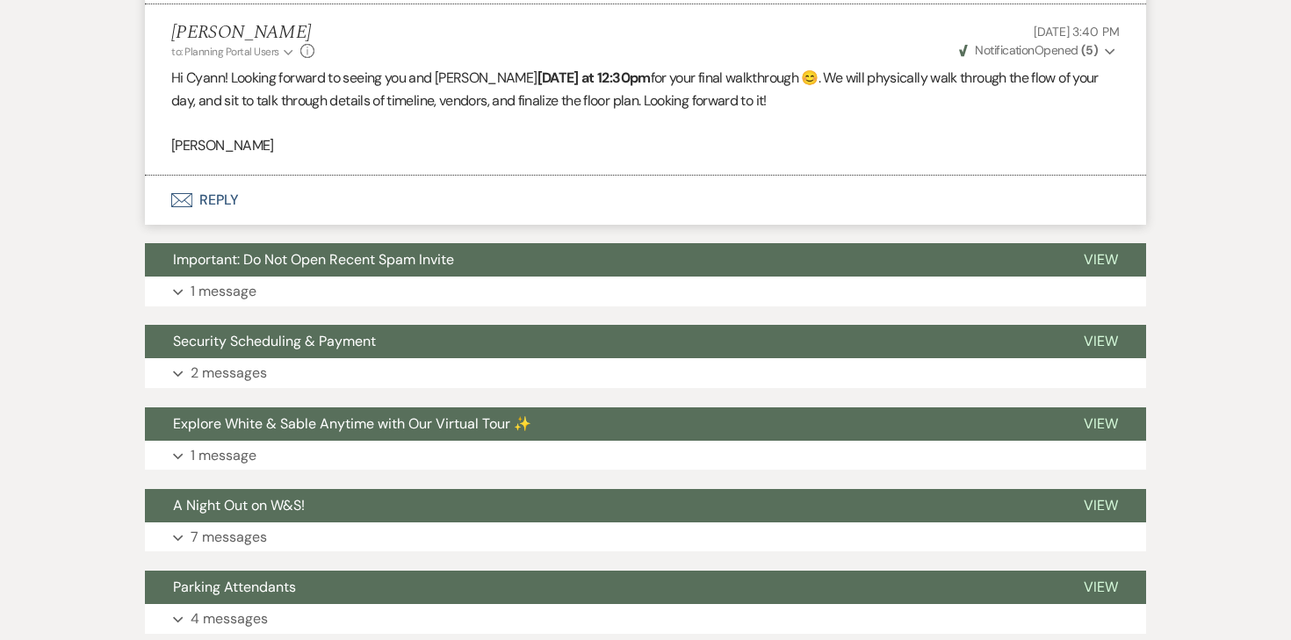
scroll to position [2061, 0]
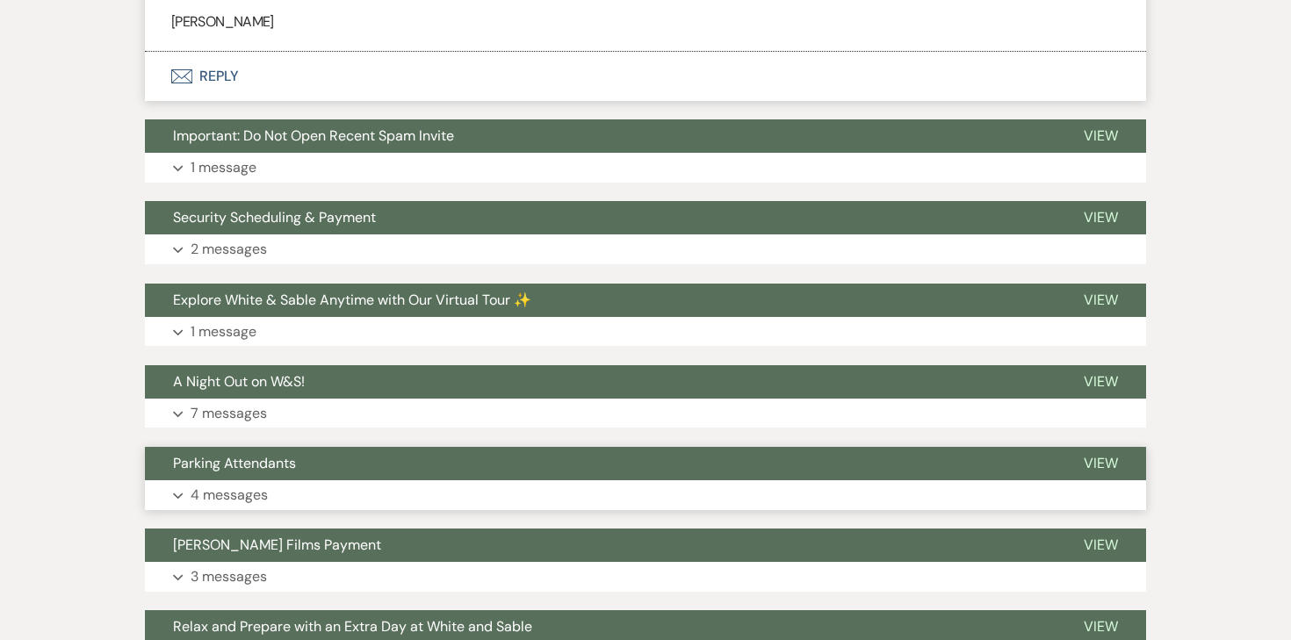
click at [256, 484] on p "4 messages" at bounding box center [229, 495] width 77 height 23
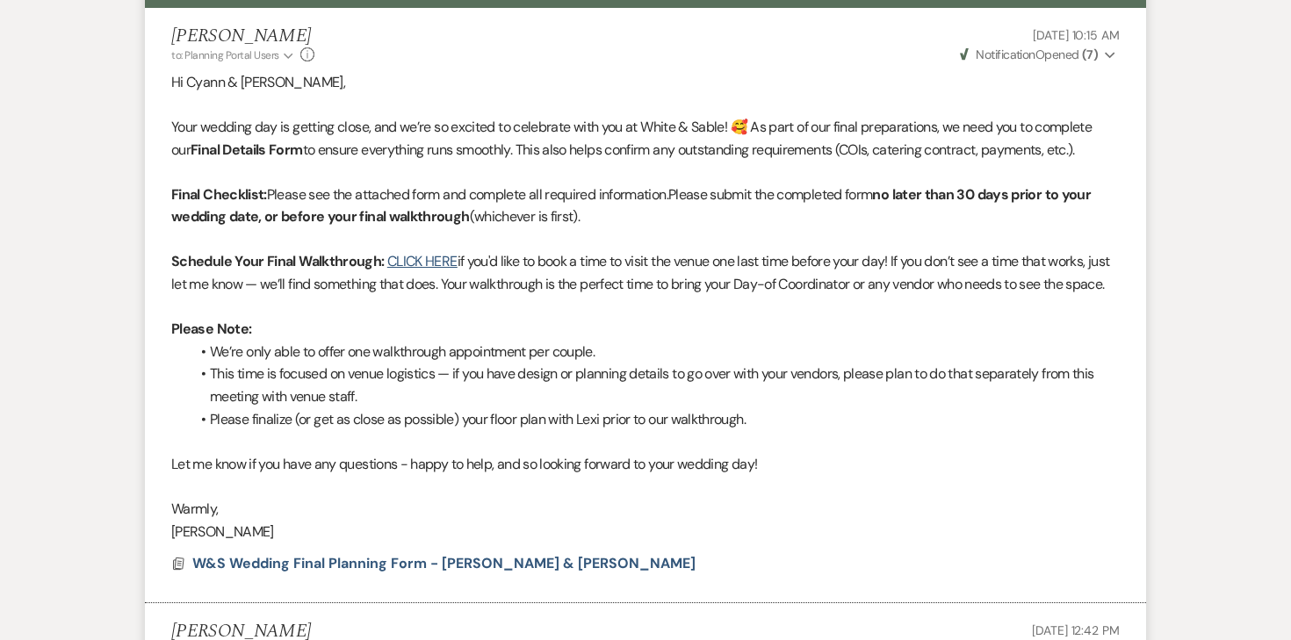
scroll to position [0, 0]
